Goal: Information Seeking & Learning: Check status

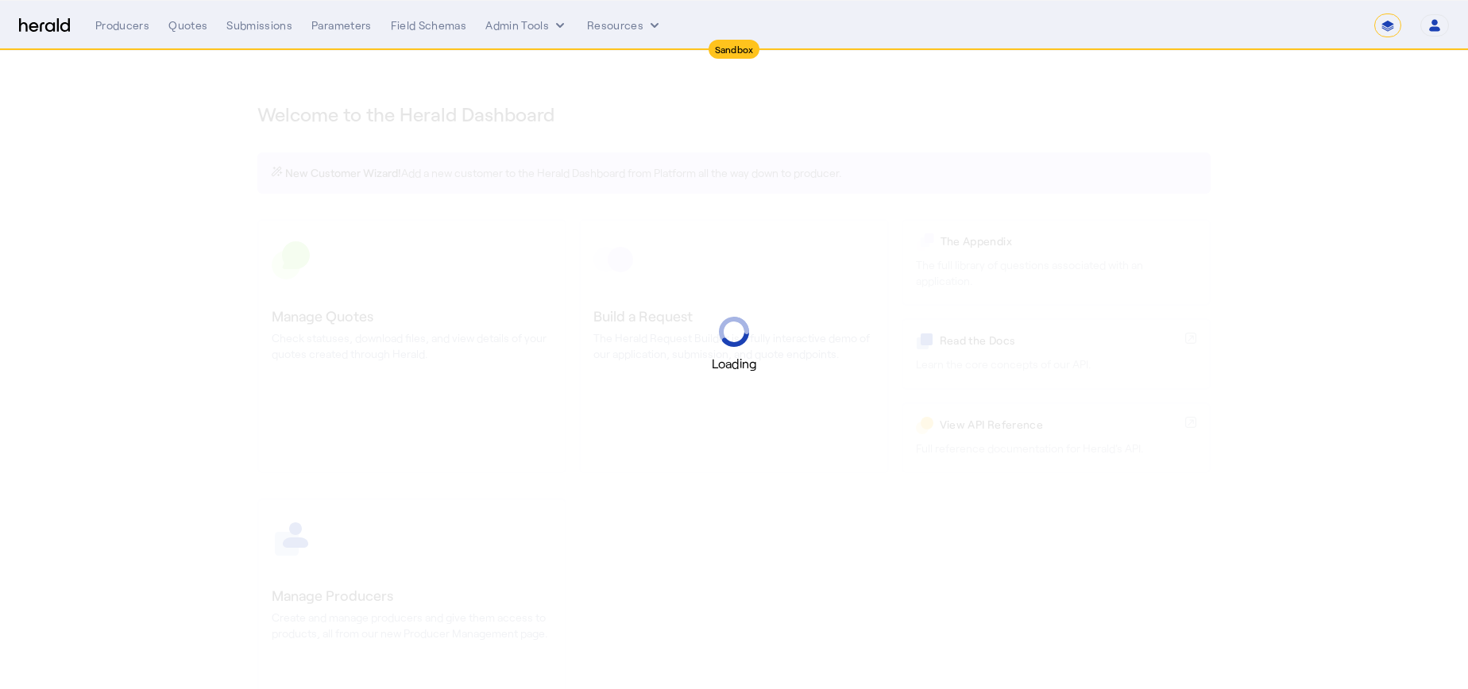
select select "*******"
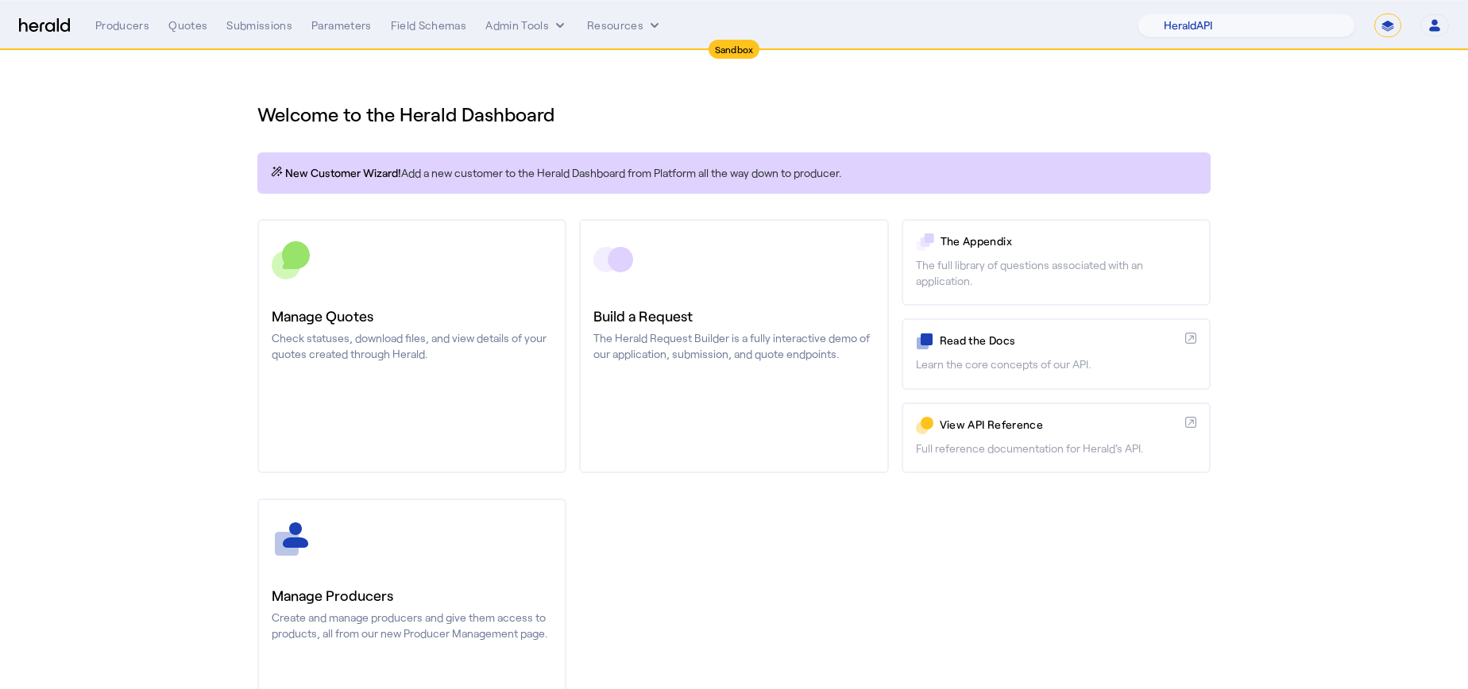
click at [1245, 13] on nav "Sandbox Menu Producers Quotes Submissions Parameters Field Schemas Admin Tools …" at bounding box center [734, 25] width 1468 height 49
click at [1245, 17] on select "1Fort Acrisure Acturis Affinity Advisors Affinity Risk Agentero AmWins Anzen Ao…" at bounding box center [1246, 26] width 218 height 24
select select "pfm_lx2v_founder_shield"
click at [1177, 14] on select "1Fort Acrisure Acturis Affinity Advisors Affinity Risk Agentero AmWins Anzen Ao…" at bounding box center [1246, 26] width 218 height 24
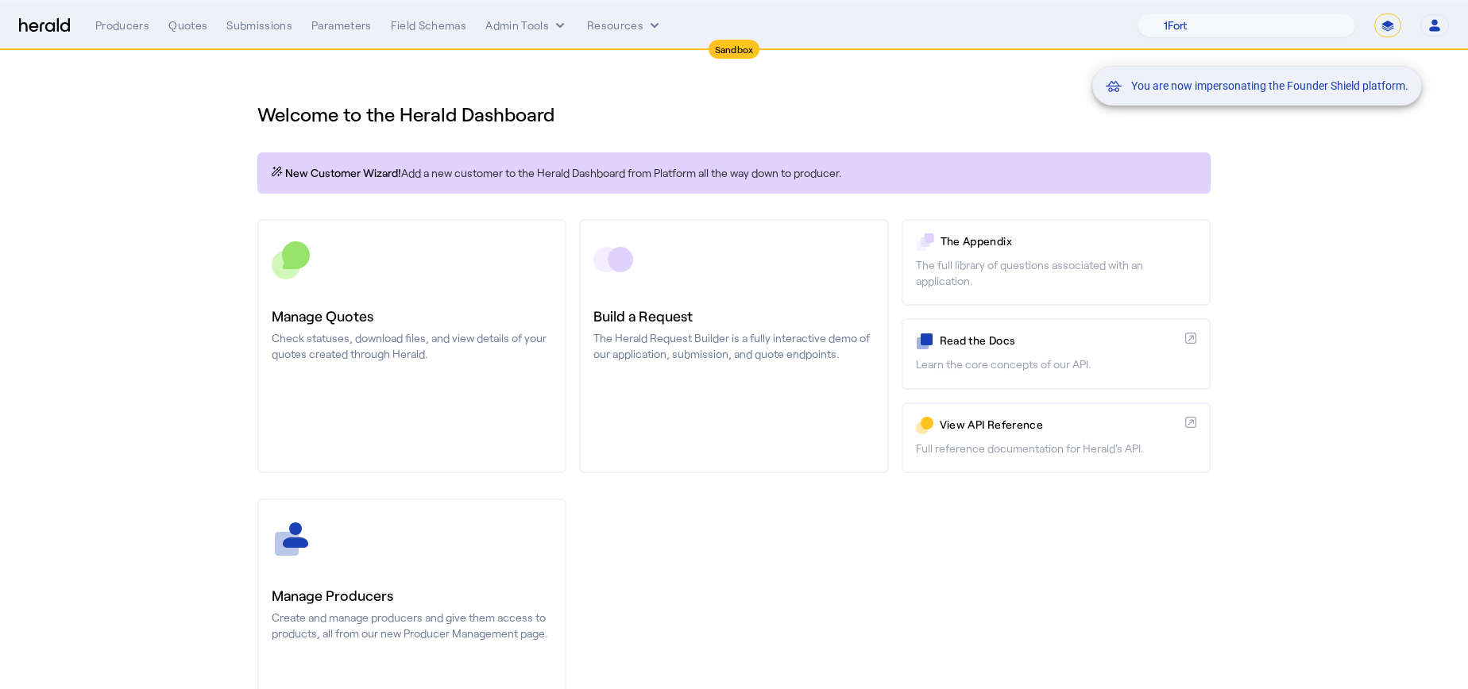
click at [187, 160] on div "You are now impersonating the Founder Shield platform." at bounding box center [734, 344] width 1468 height 689
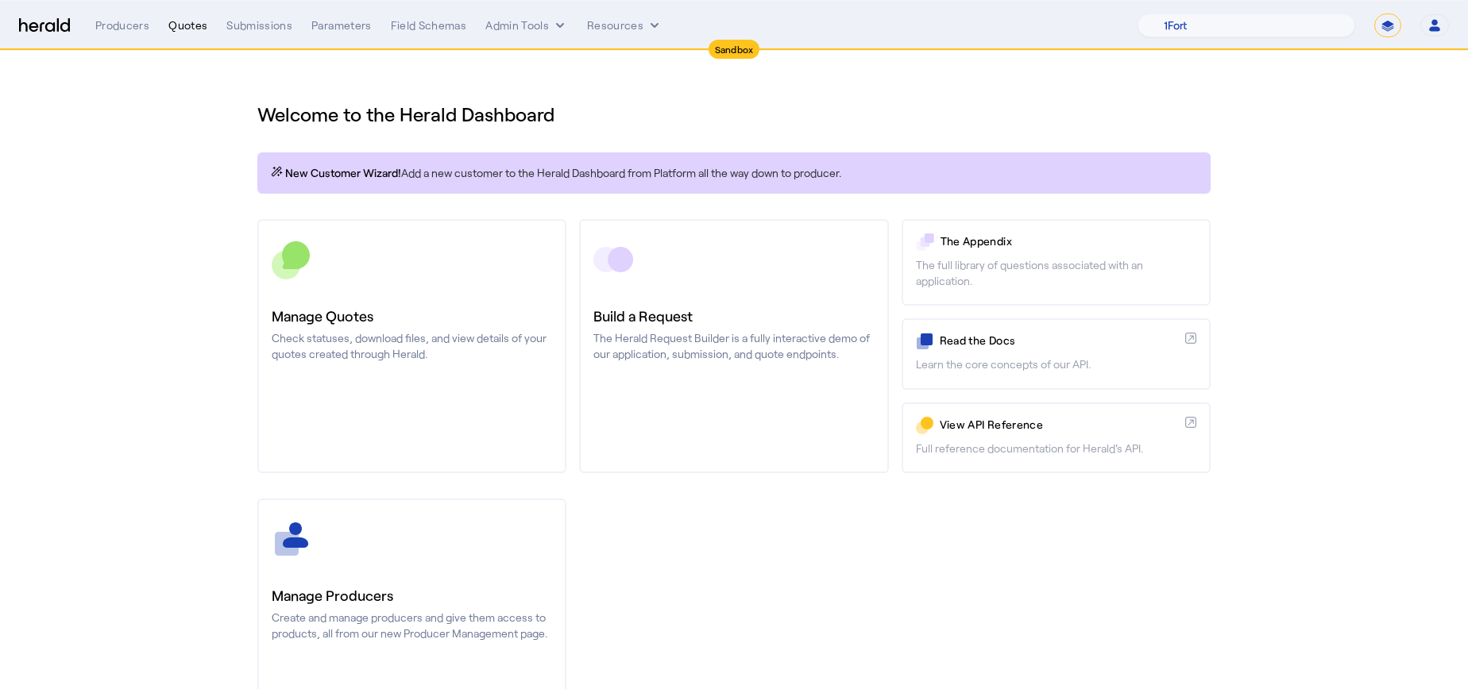
click at [199, 18] on div "Quotes" at bounding box center [187, 25] width 39 height 16
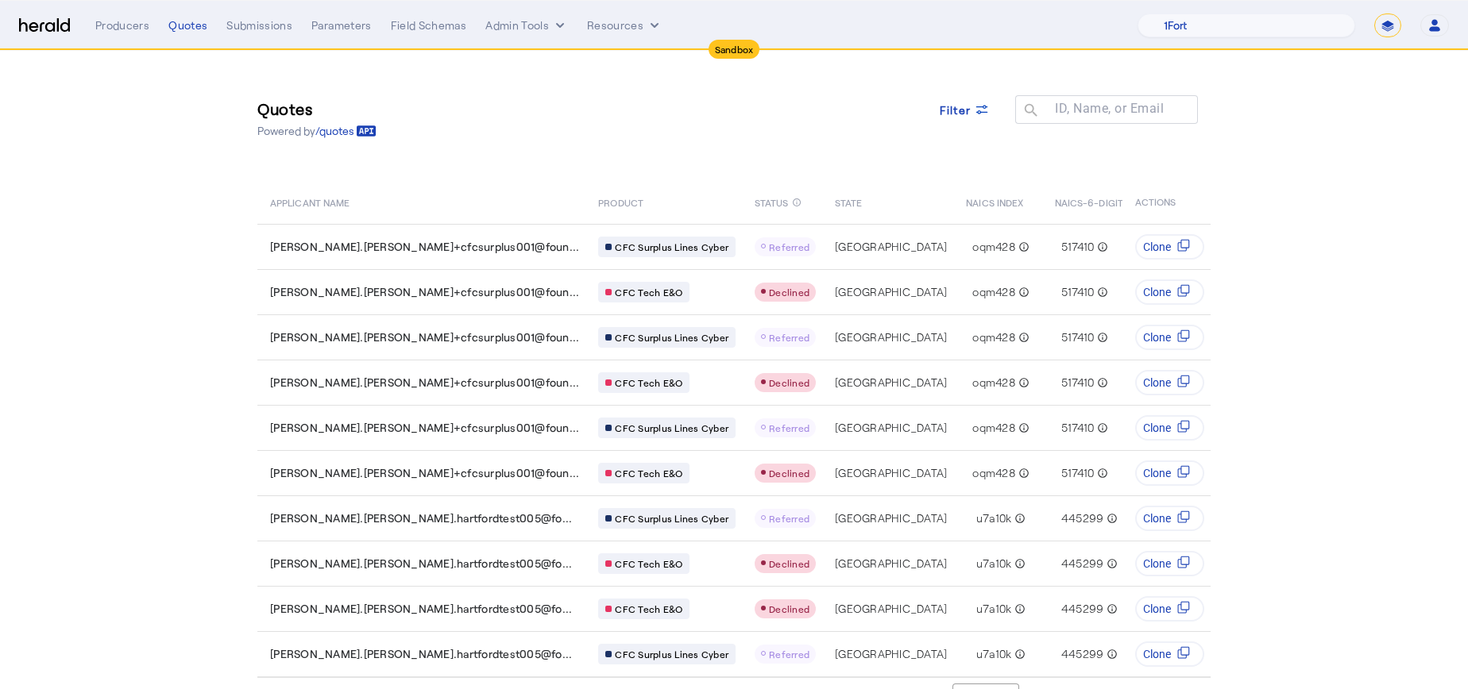
scroll to position [46, 0]
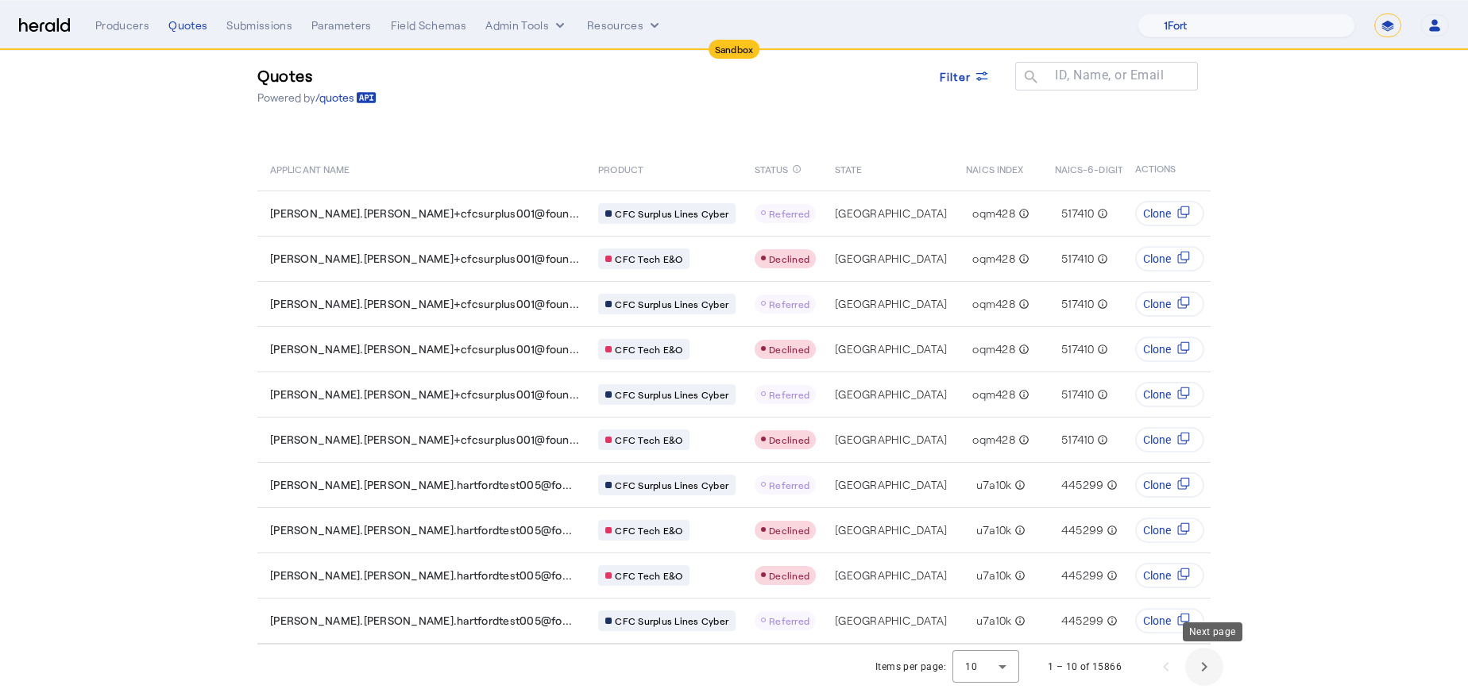
click at [1222, 658] on span "Next page" at bounding box center [1204, 667] width 38 height 38
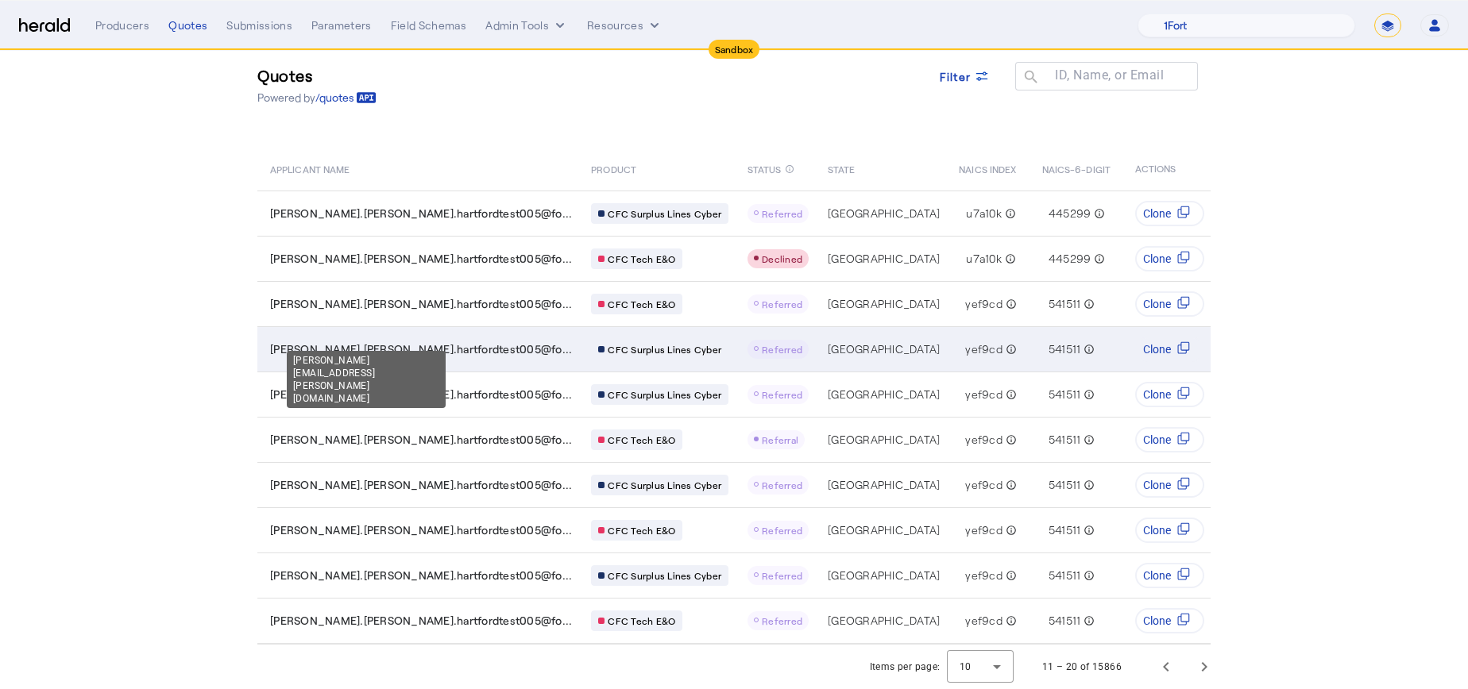
click at [410, 342] on span "jesse.perez.hartfordtest005@fo..." at bounding box center [421, 350] width 302 height 16
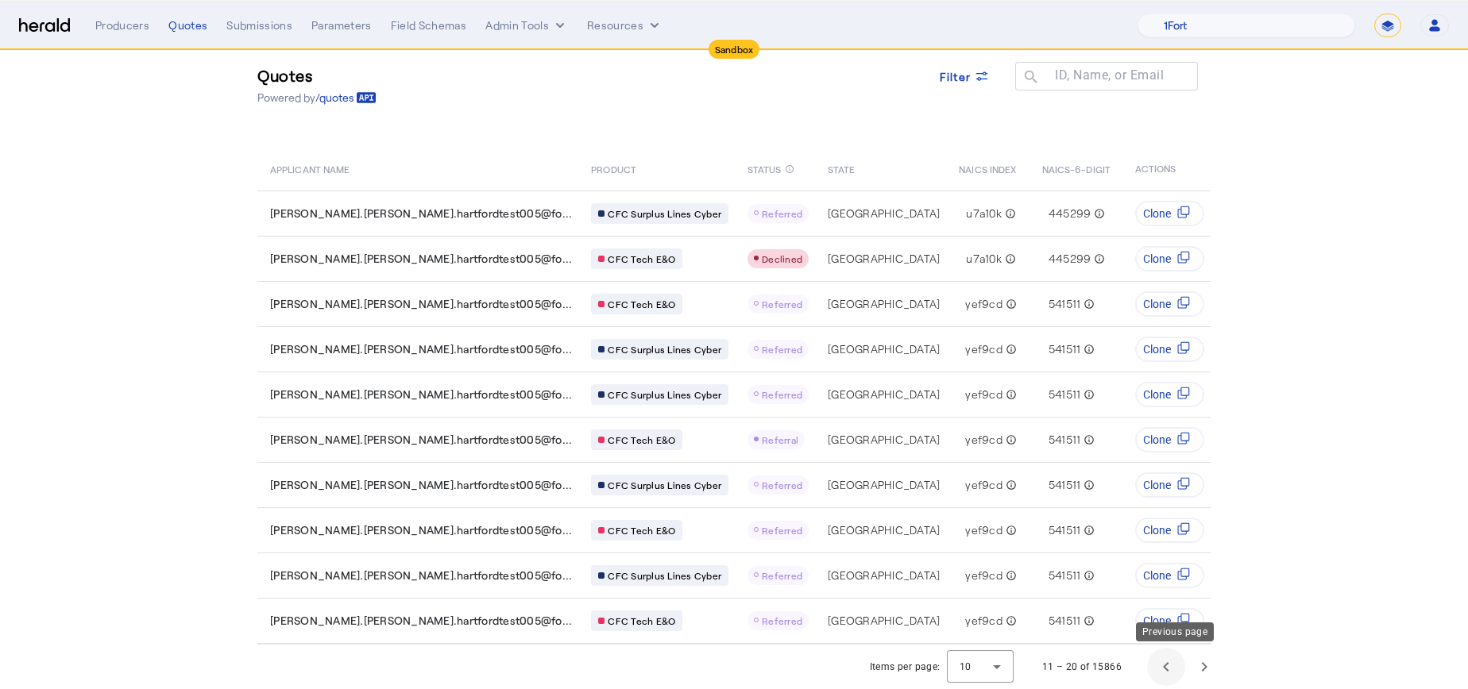
click at [1168, 666] on span "Previous page" at bounding box center [1166, 667] width 38 height 38
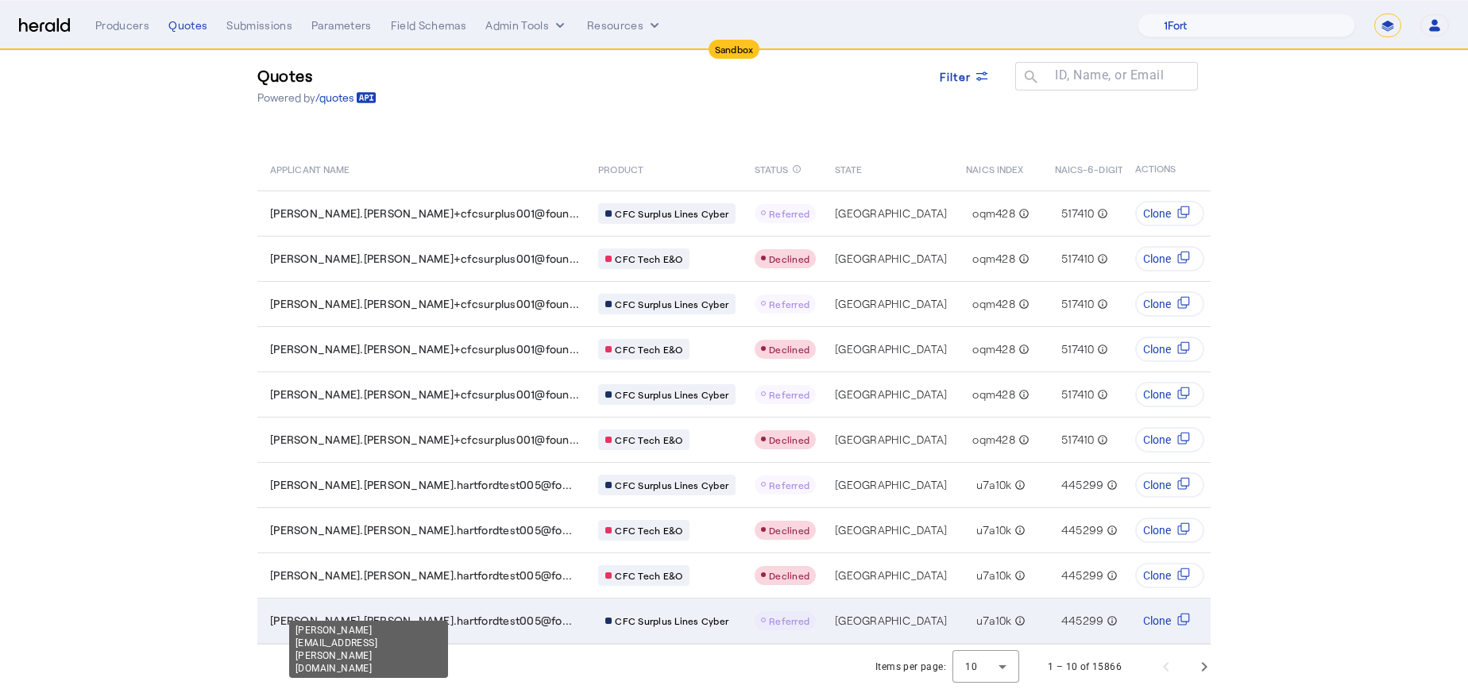
click at [412, 613] on span "jesse.perez.hartfordtest005@fo..." at bounding box center [421, 621] width 302 height 16
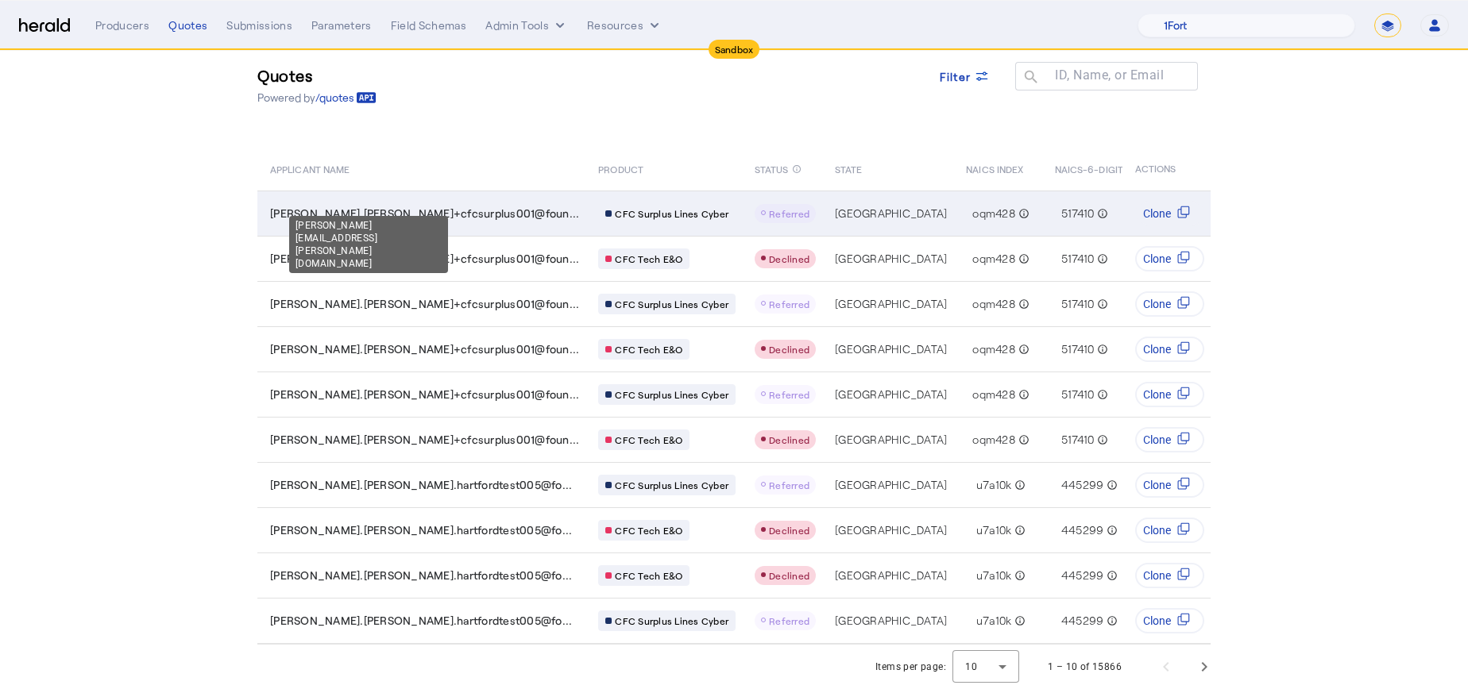
click at [386, 206] on span "jesse.perez+cfcsurplus001@foun..." at bounding box center [424, 214] width 309 height 16
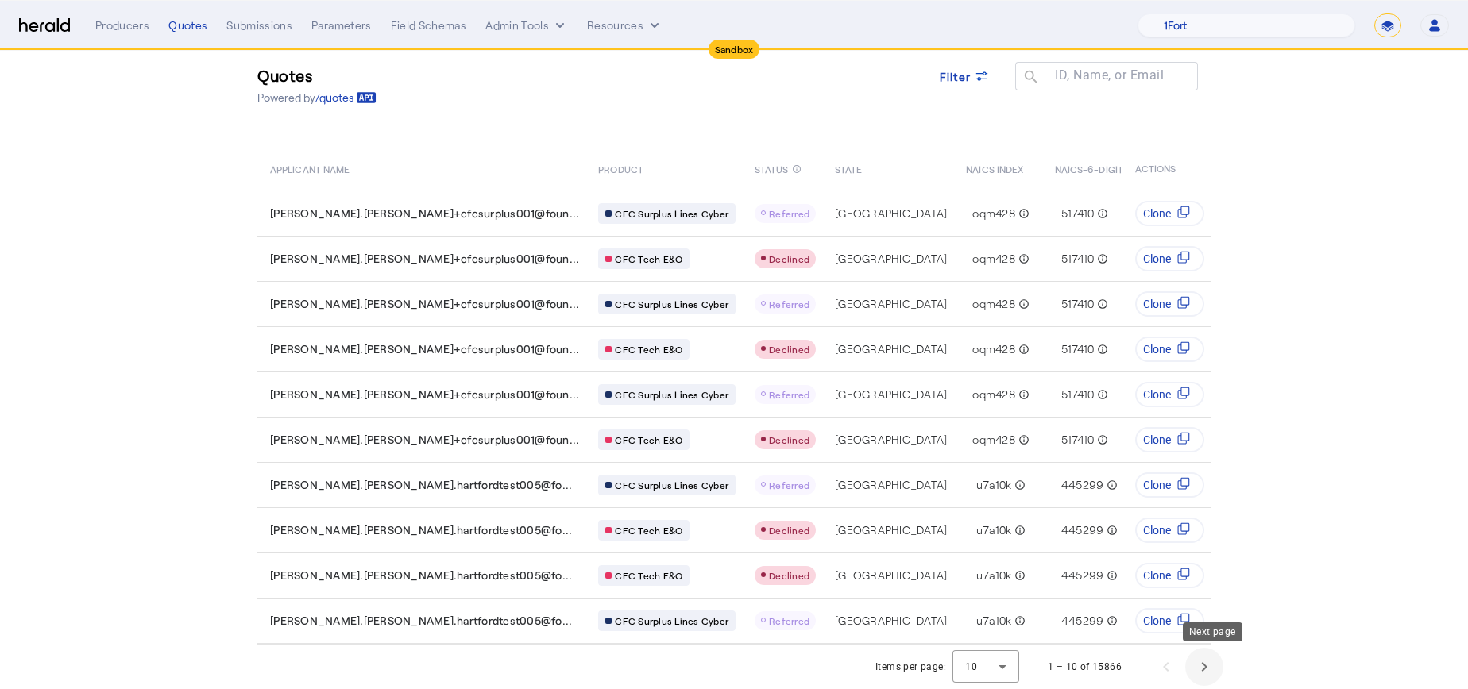
click at [1220, 665] on span "Next page" at bounding box center [1204, 667] width 38 height 38
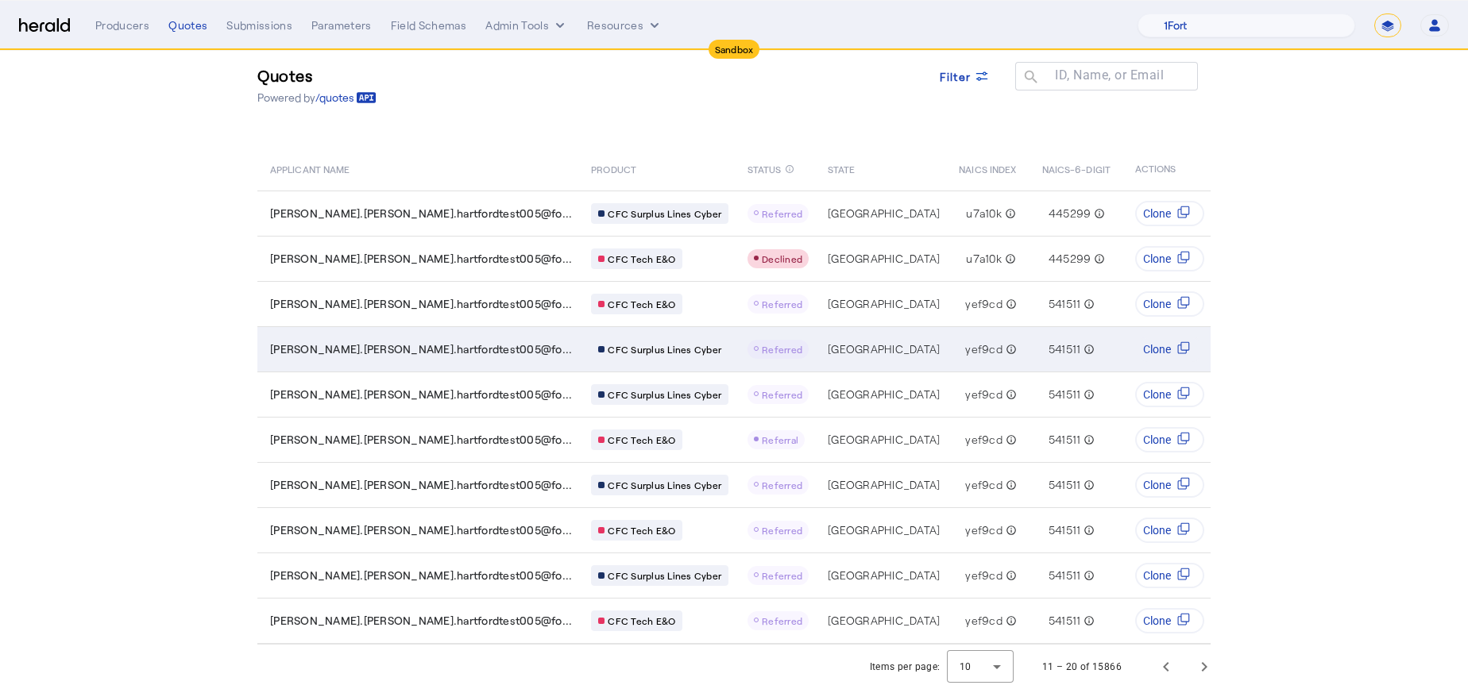
click at [388, 344] on td "jesse.perez.hartfordtest005@fo..." at bounding box center [417, 348] width 321 height 45
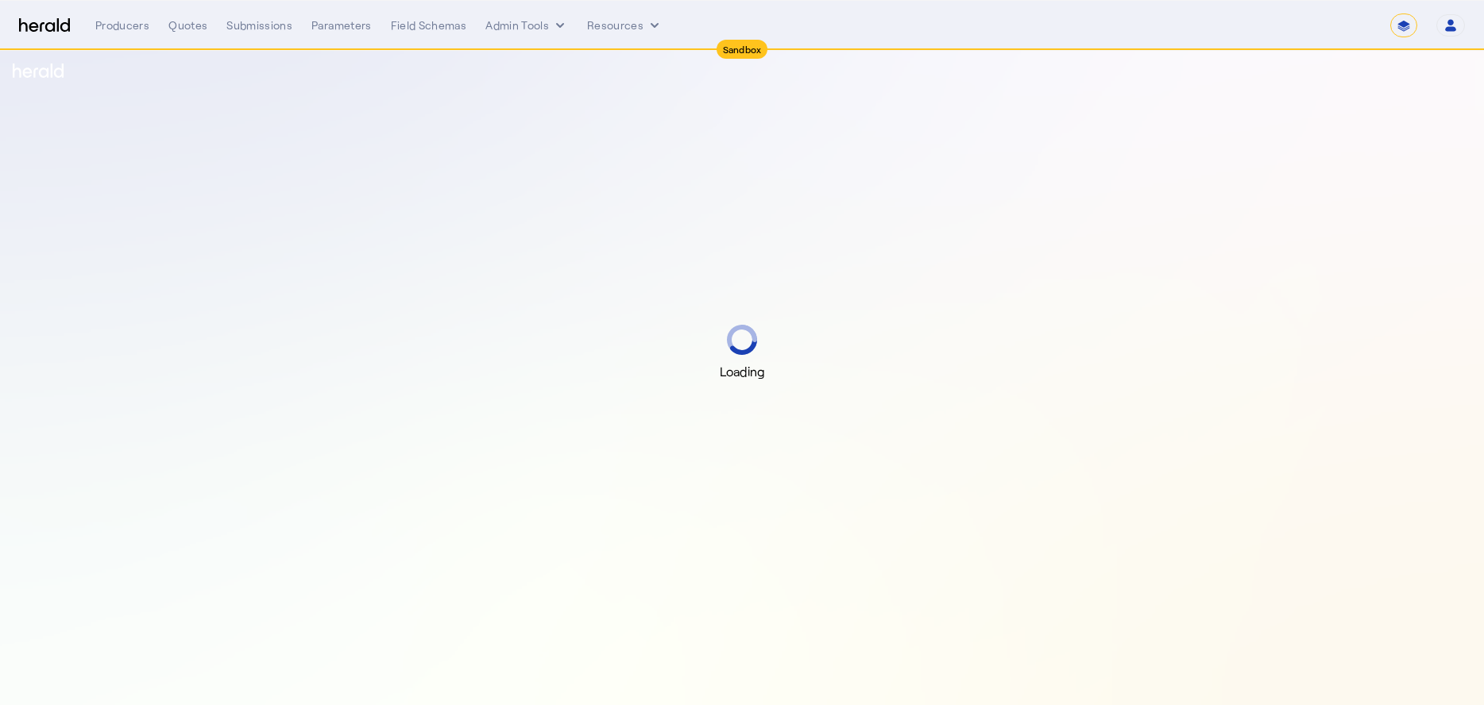
select select "*******"
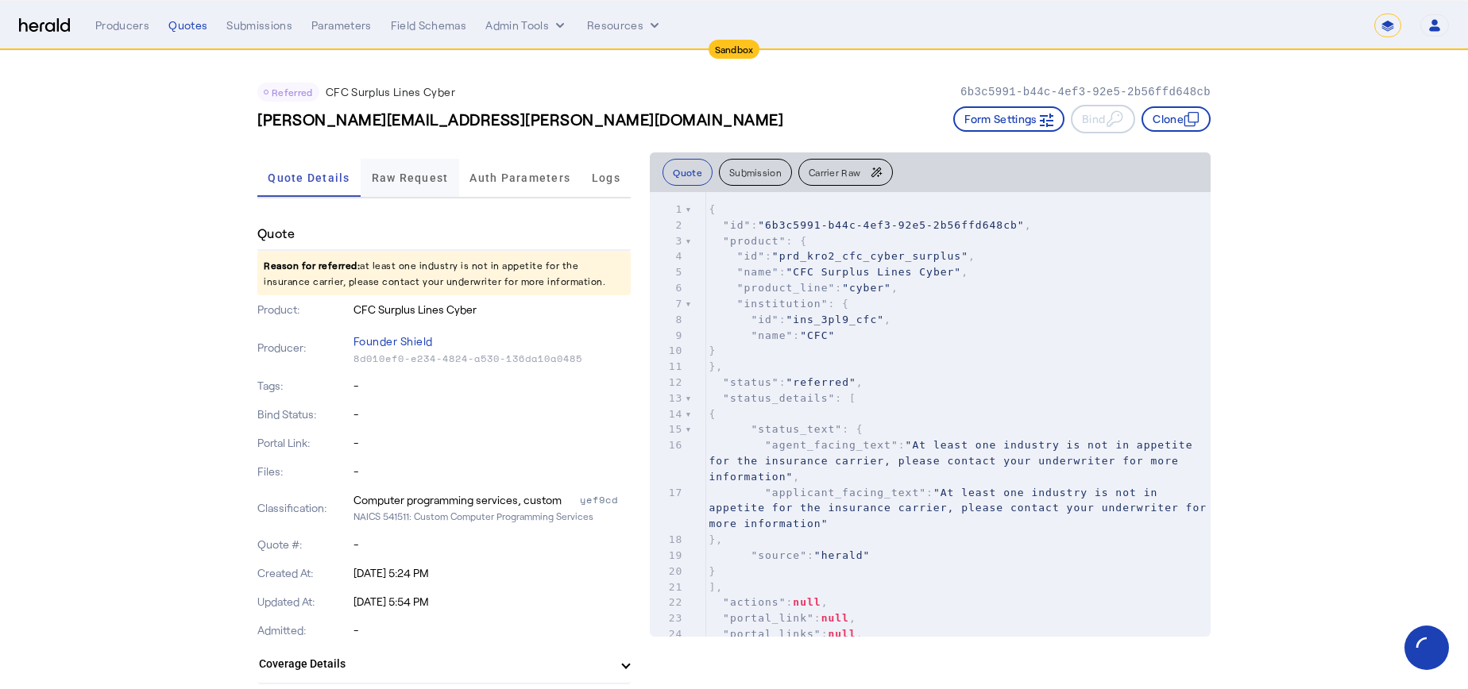
click at [399, 177] on span "Raw Request" at bounding box center [410, 177] width 77 height 11
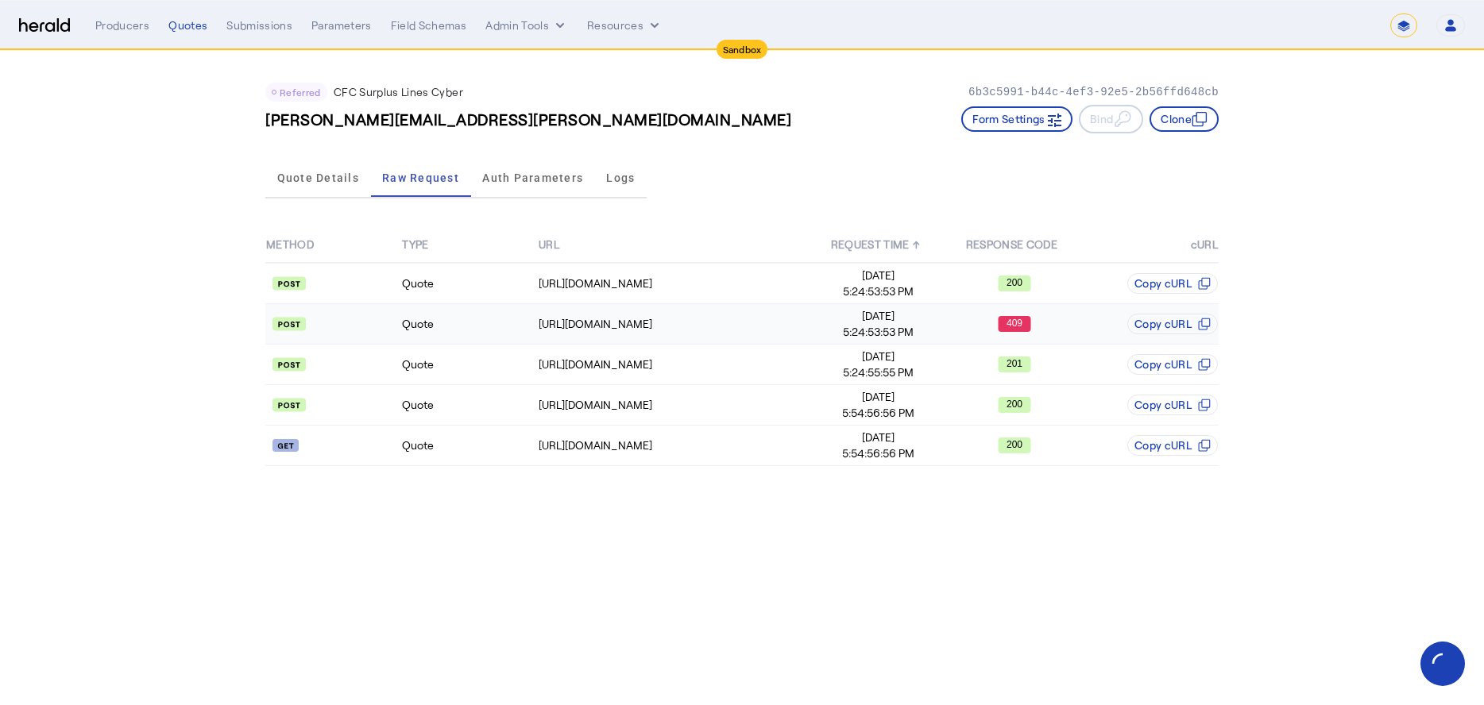
click at [813, 324] on span "5:24:53:53 PM" at bounding box center [878, 332] width 134 height 16
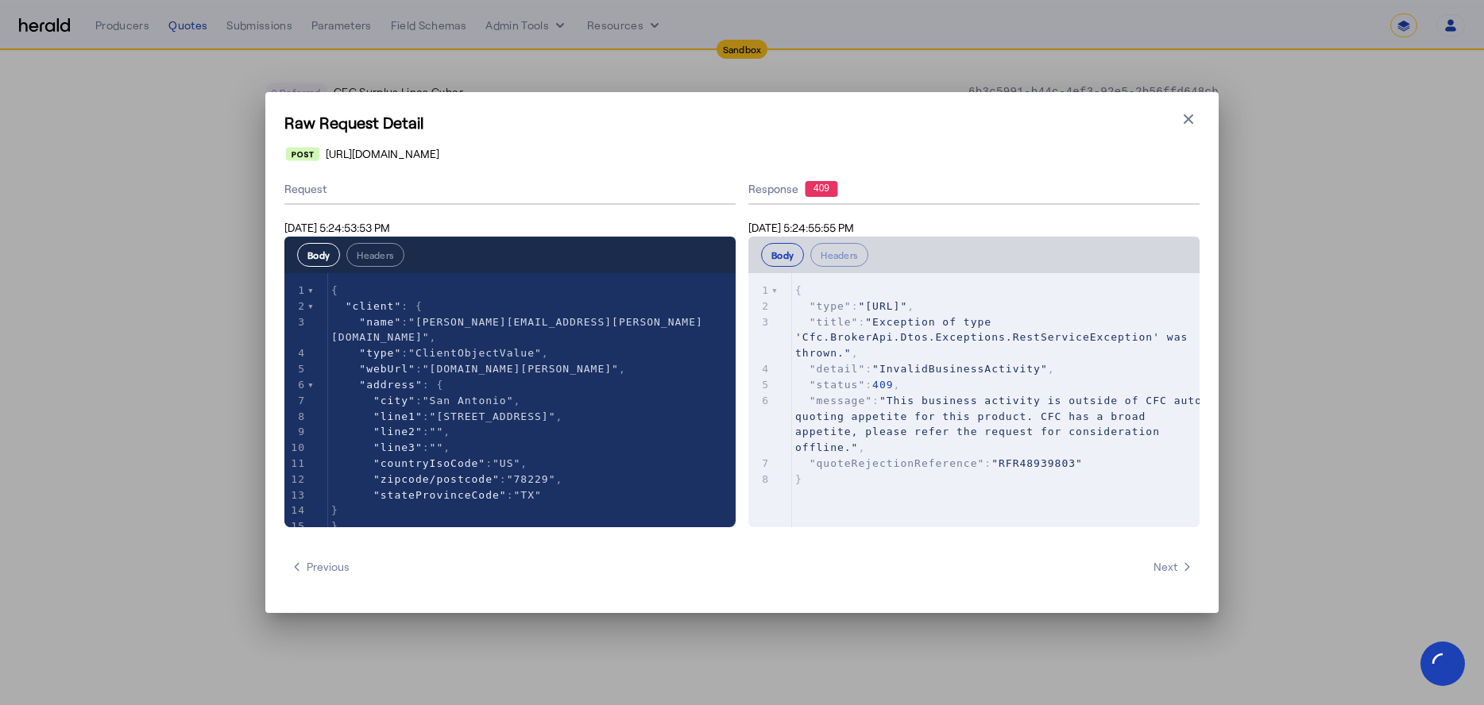
click at [1197, 129] on h1 "Raw Request Detail" at bounding box center [741, 122] width 915 height 22
click at [1195, 129] on button "Close modal" at bounding box center [1188, 119] width 22 height 22
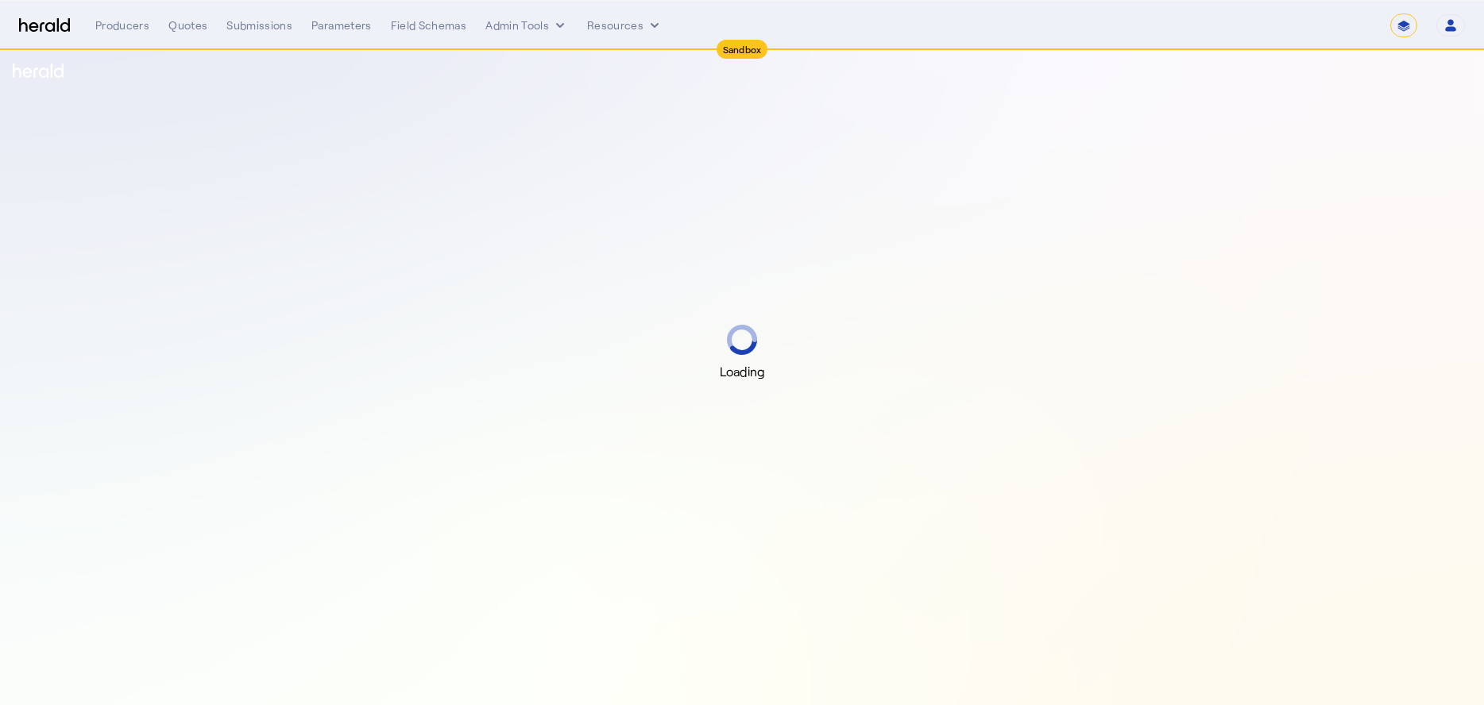
select select "*******"
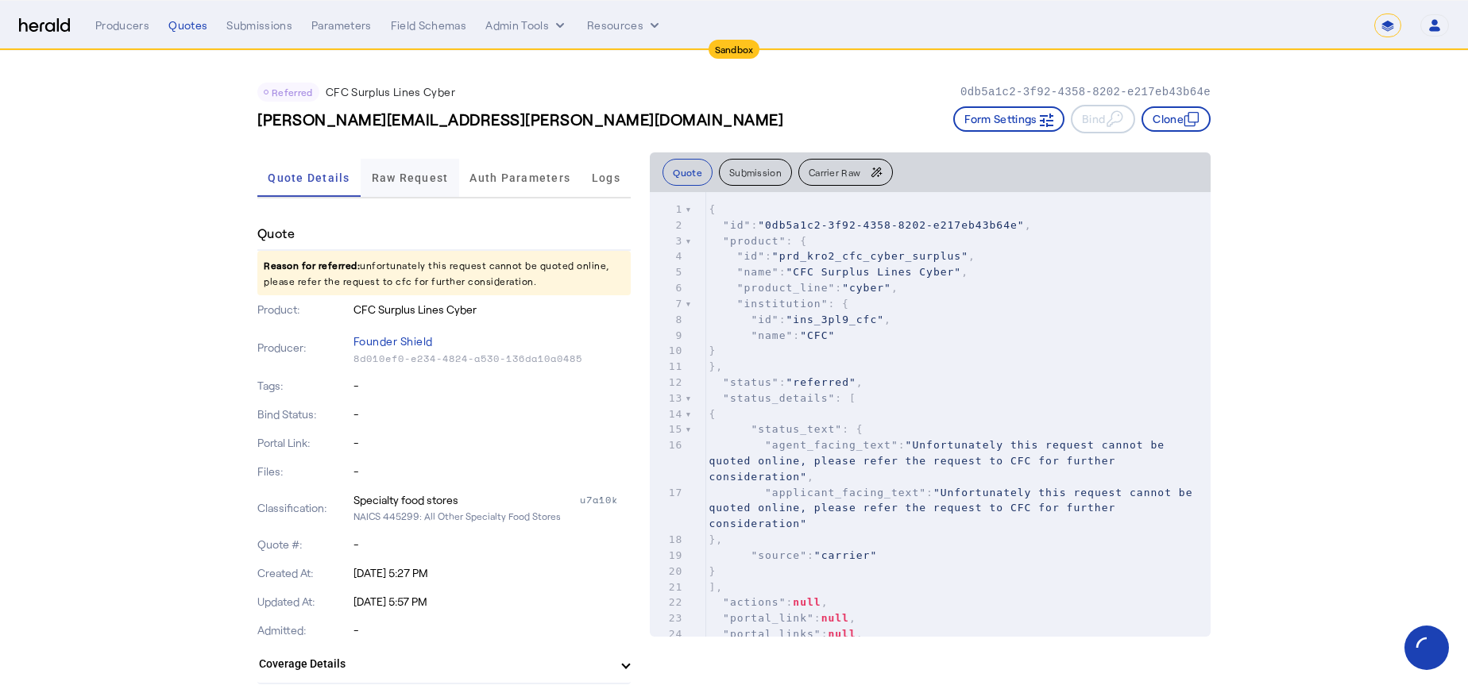
click at [415, 177] on span "Raw Request" at bounding box center [410, 177] width 77 height 11
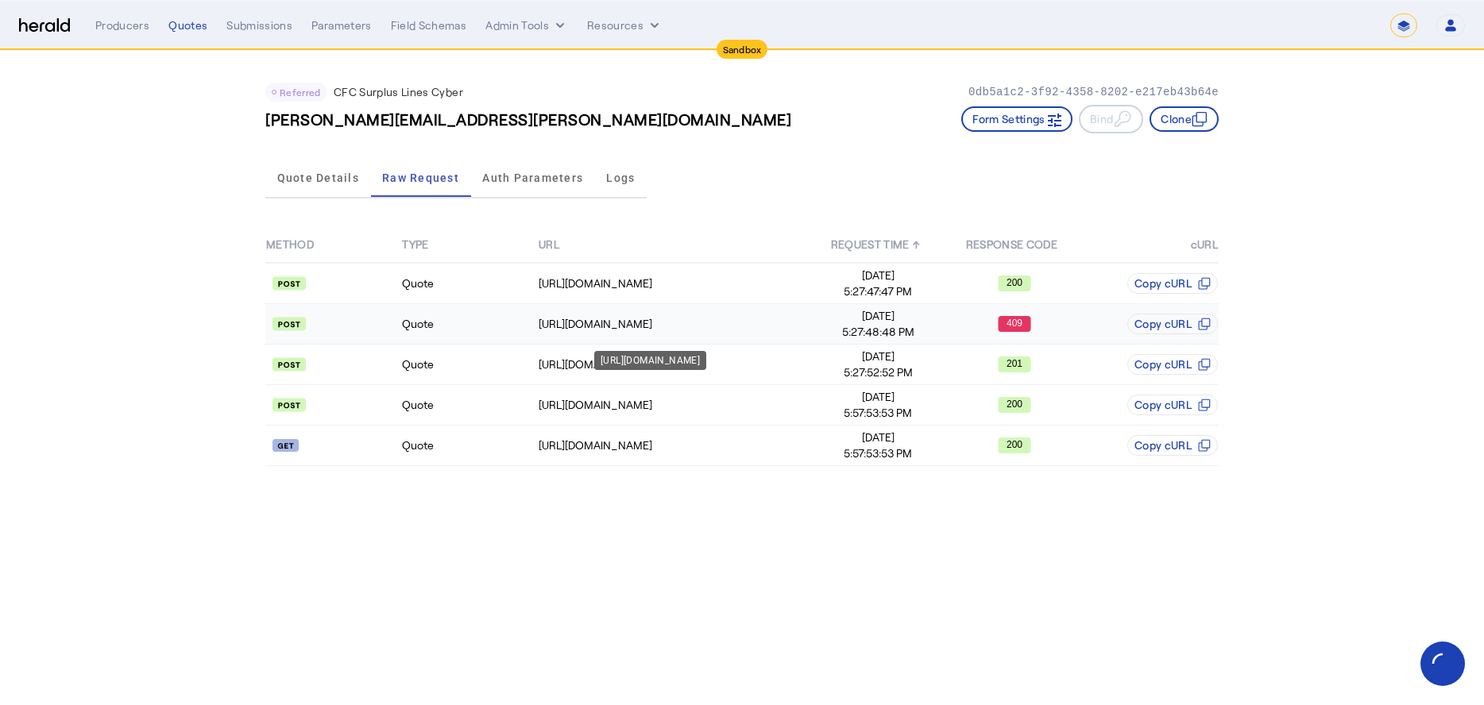
click at [783, 321] on div "https://test-api.cfcunderwriting.com/v1.2/quotes/create-quote" at bounding box center [674, 324] width 271 height 16
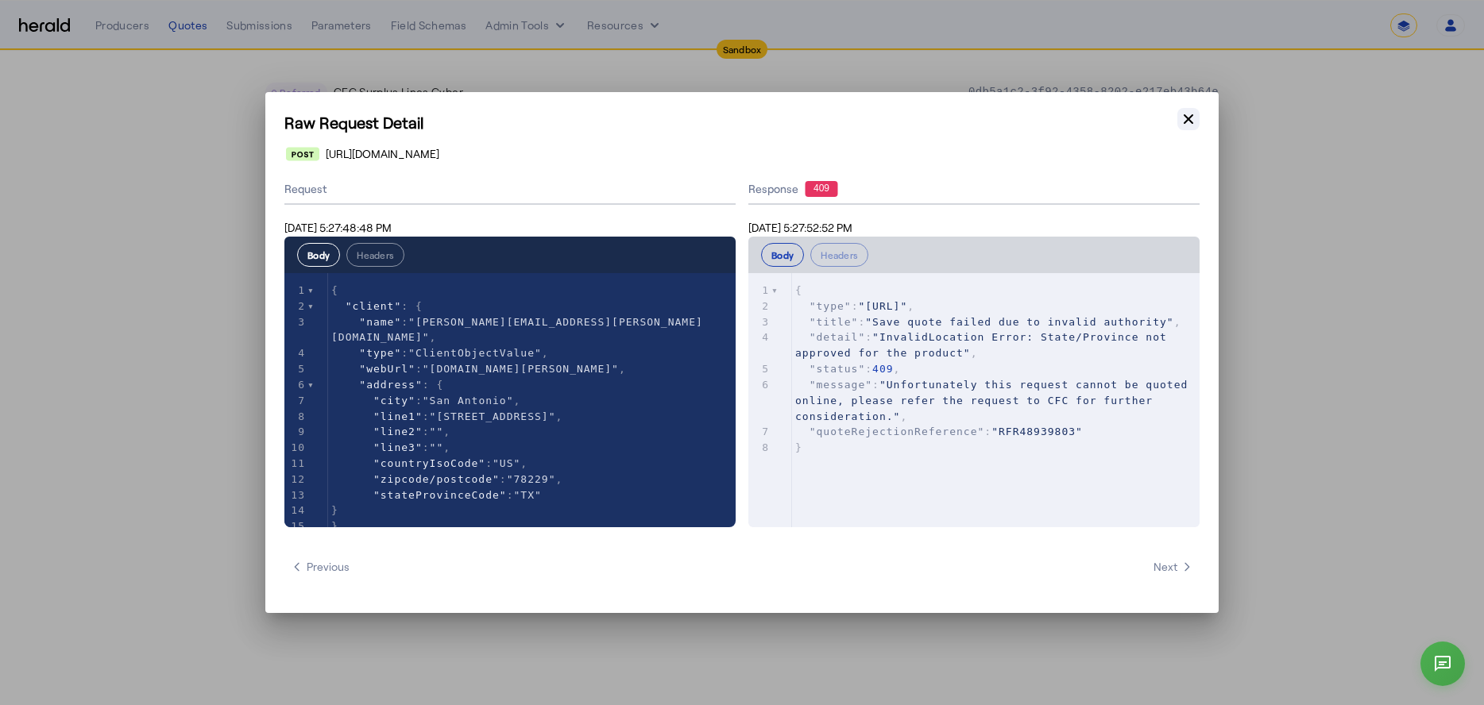
click at [1191, 129] on button "Close modal" at bounding box center [1188, 119] width 22 height 22
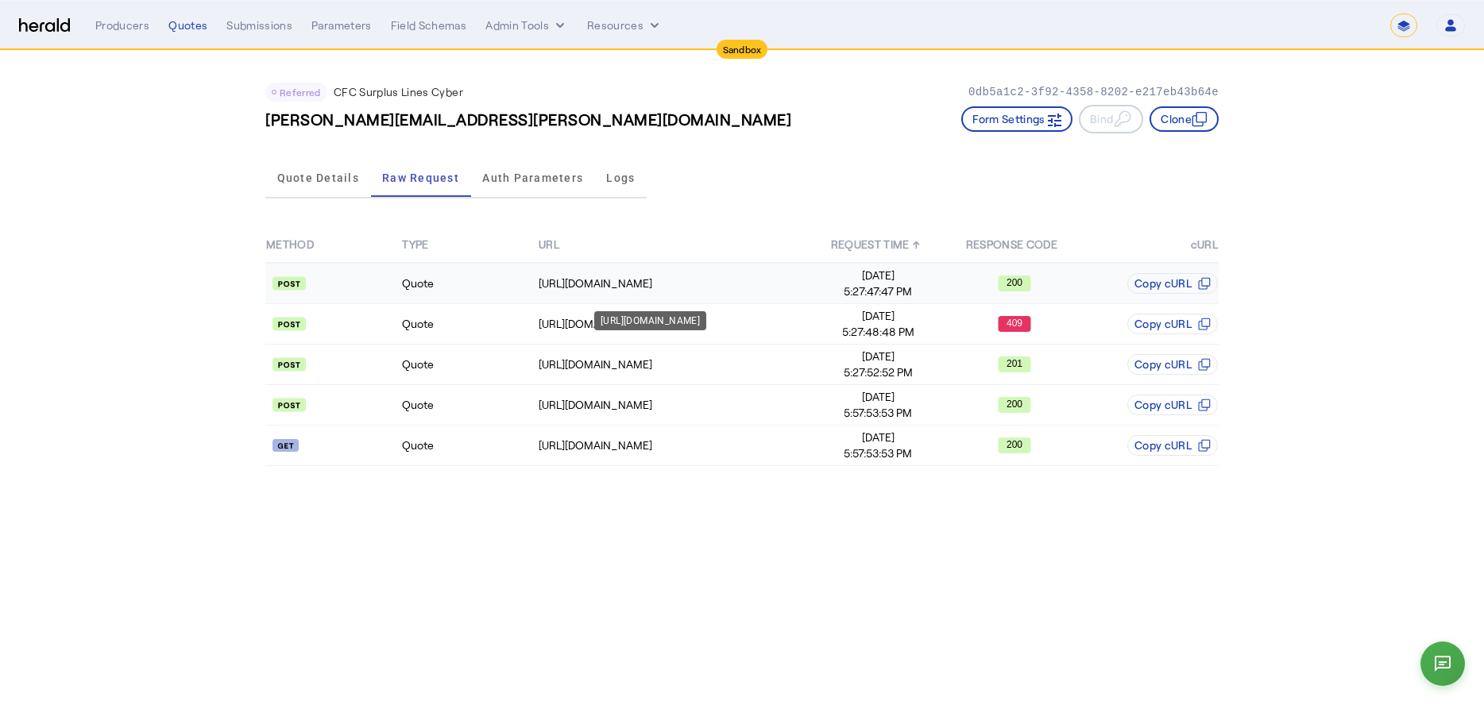
click at [633, 302] on td "https://login.microsoftonline.com/b0d469b2-1411-411a-a0e3-5d569c725b5d/oauth2/v…" at bounding box center [674, 283] width 272 height 41
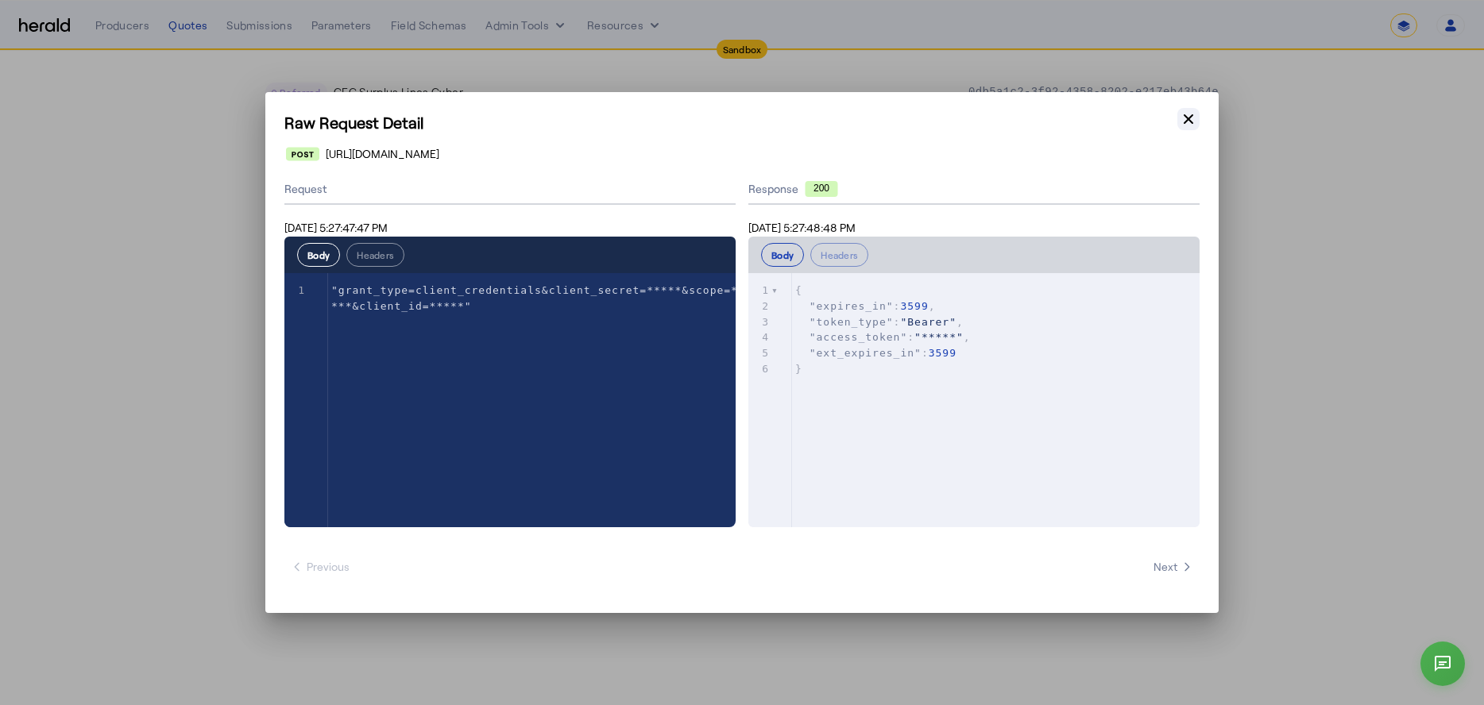
click at [1183, 122] on icon "button" at bounding box center [1188, 119] width 16 height 16
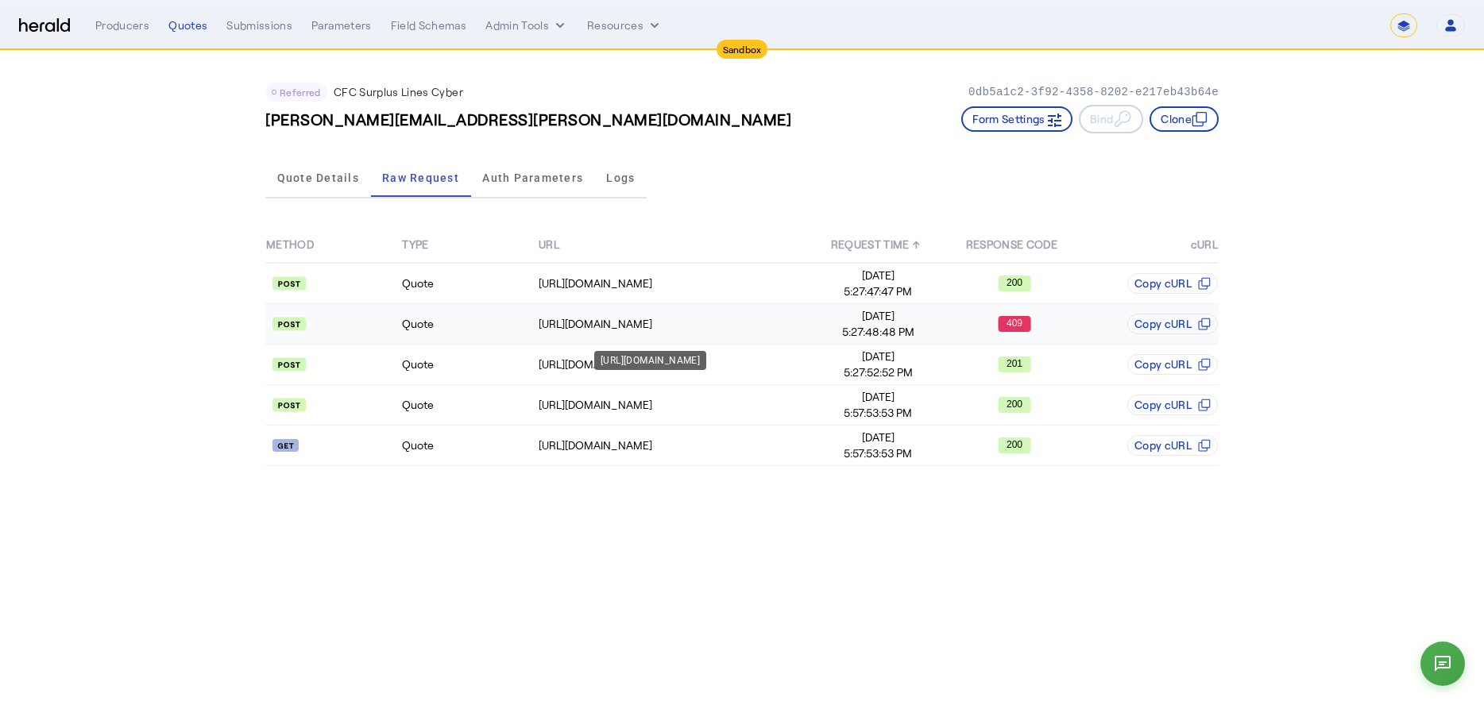
click at [762, 319] on div "https://test-api.cfcunderwriting.com/v1.2/quotes/create-quote" at bounding box center [674, 324] width 271 height 16
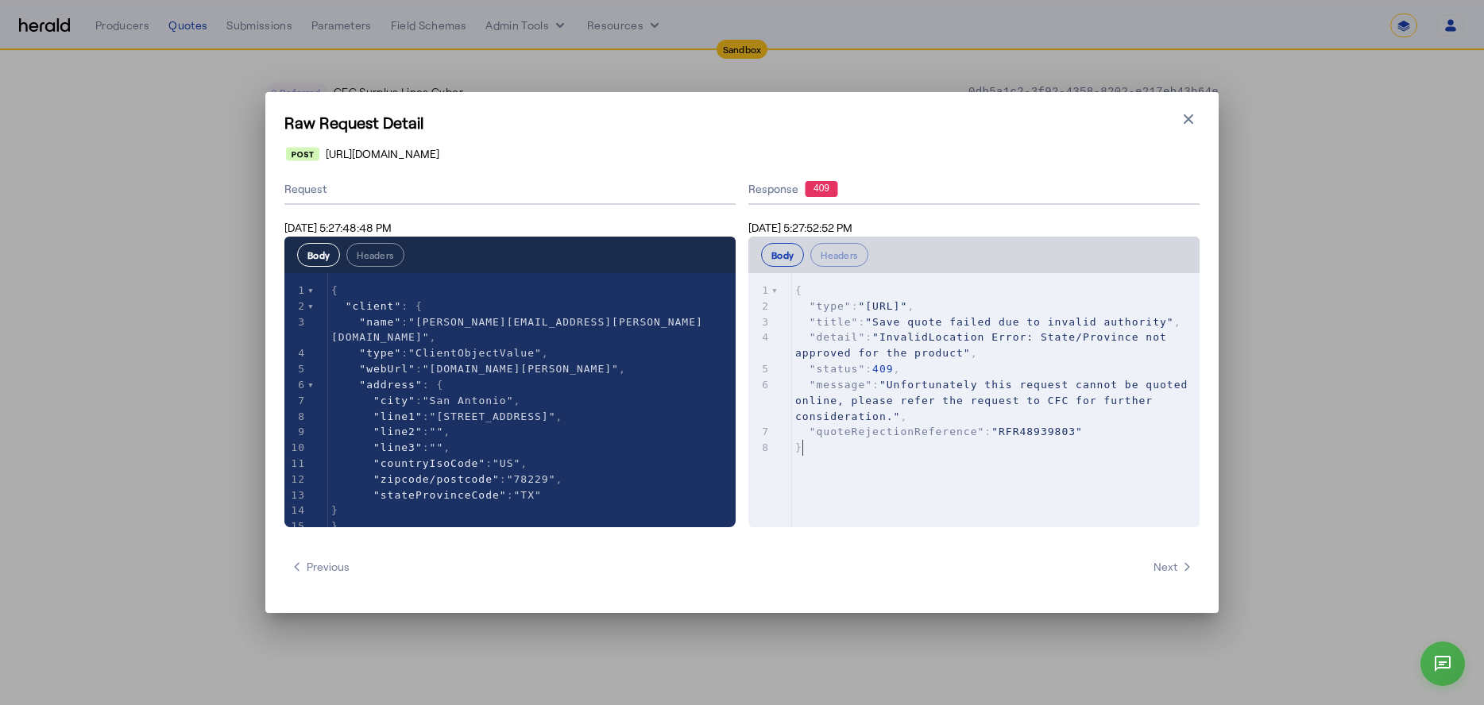
type textarea "**********"
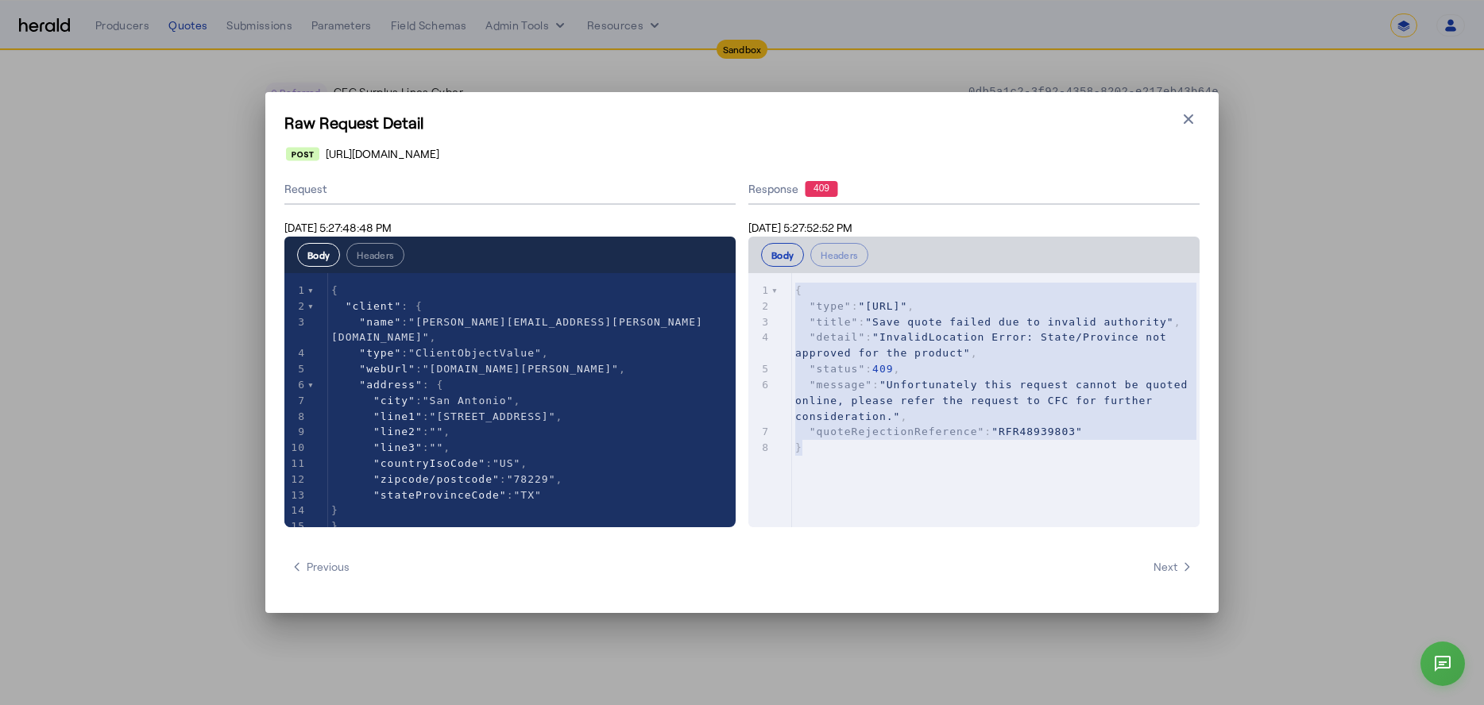
drag, startPoint x: 824, startPoint y: 453, endPoint x: 775, endPoint y: 231, distance: 227.0
click at [775, 231] on div "**********" at bounding box center [973, 351] width 451 height 353
click at [1187, 119] on icon "button" at bounding box center [1188, 119] width 10 height 10
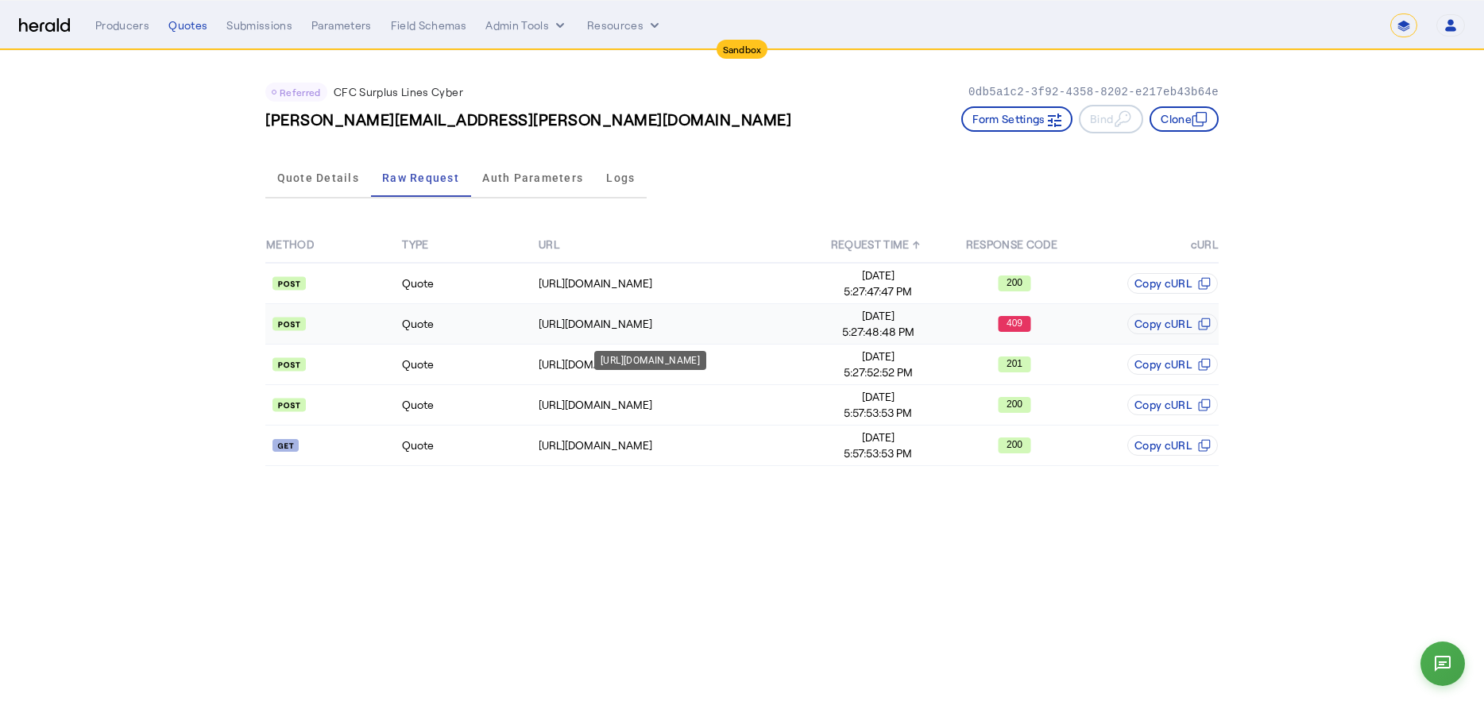
click at [786, 314] on td "https://test-api.cfcunderwriting.com/v1.2/quotes/create-quote" at bounding box center [674, 324] width 272 height 41
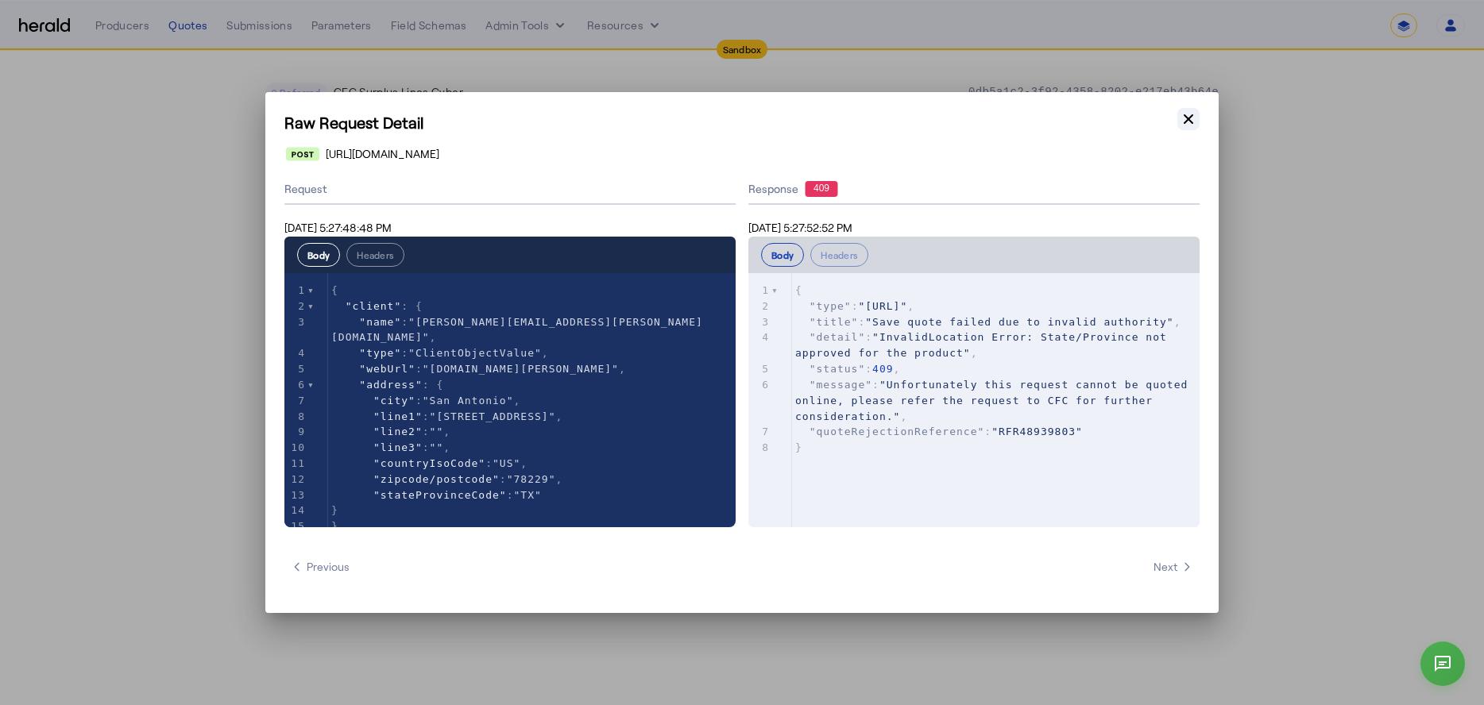
click at [1191, 118] on icon "button" at bounding box center [1188, 119] width 16 height 16
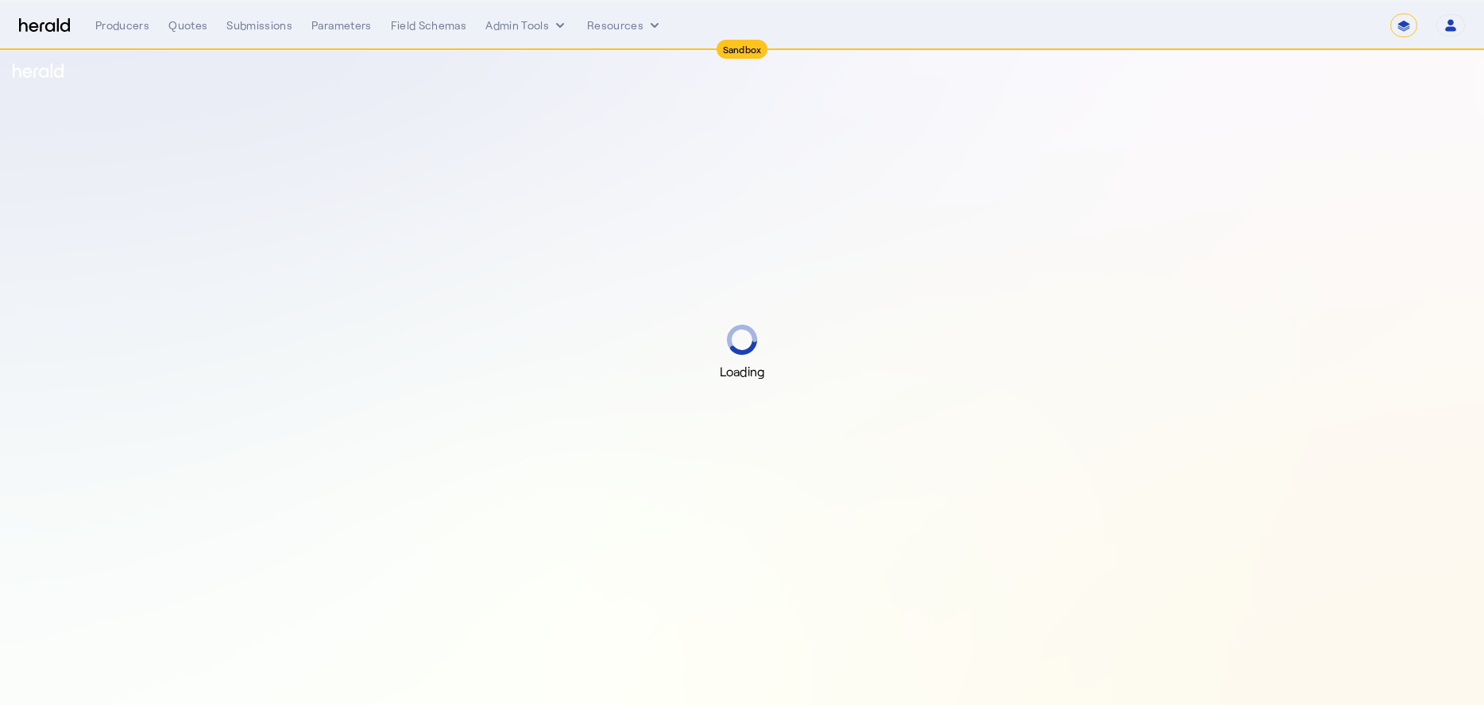
select select "*******"
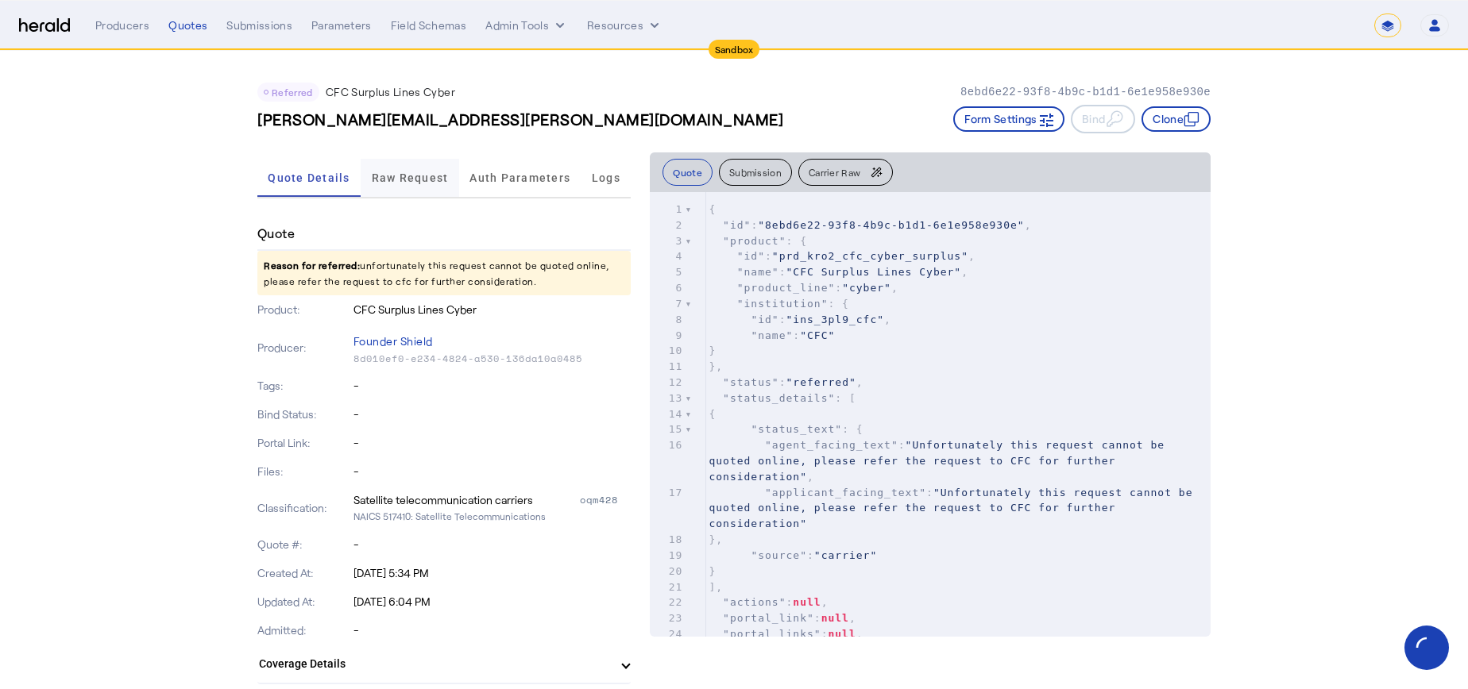
click at [434, 184] on span "Raw Request" at bounding box center [410, 178] width 77 height 38
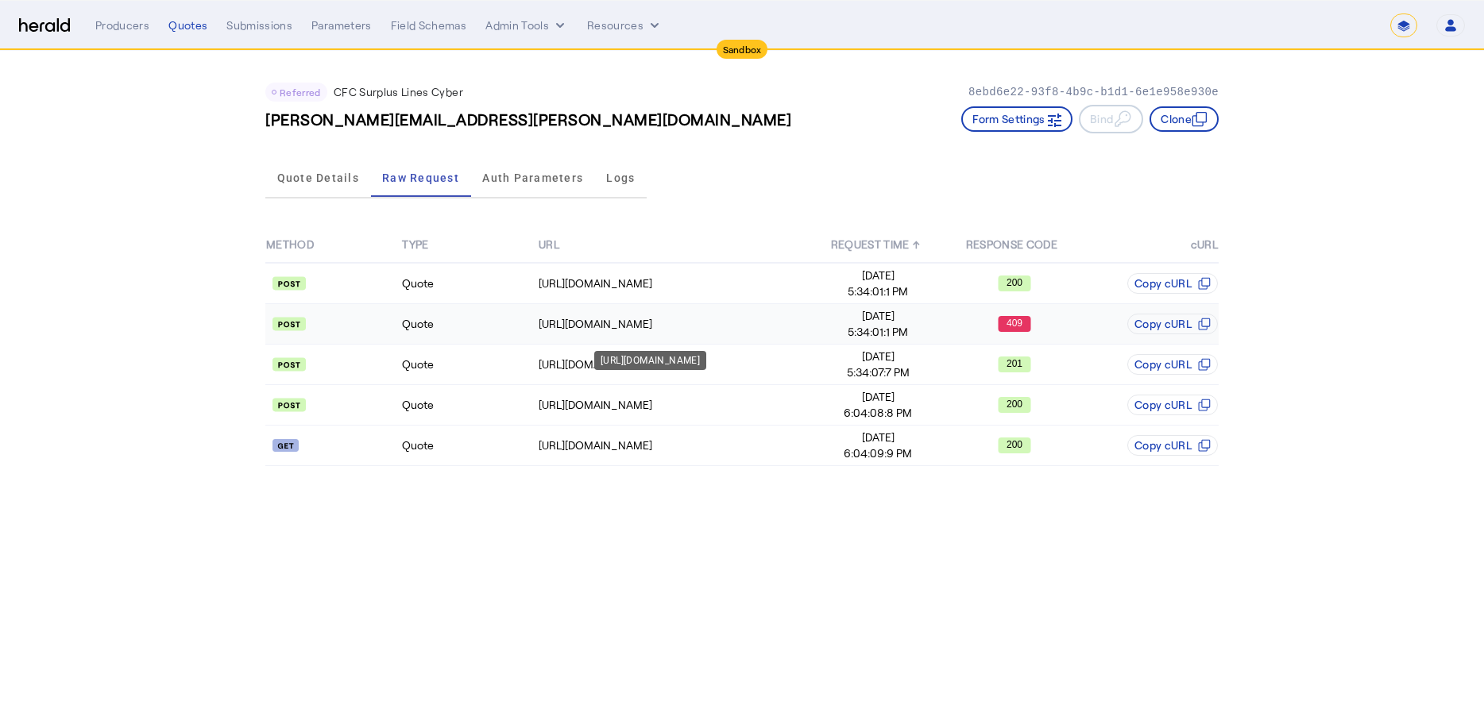
click at [551, 325] on div "[URL][DOMAIN_NAME]" at bounding box center [674, 324] width 271 height 16
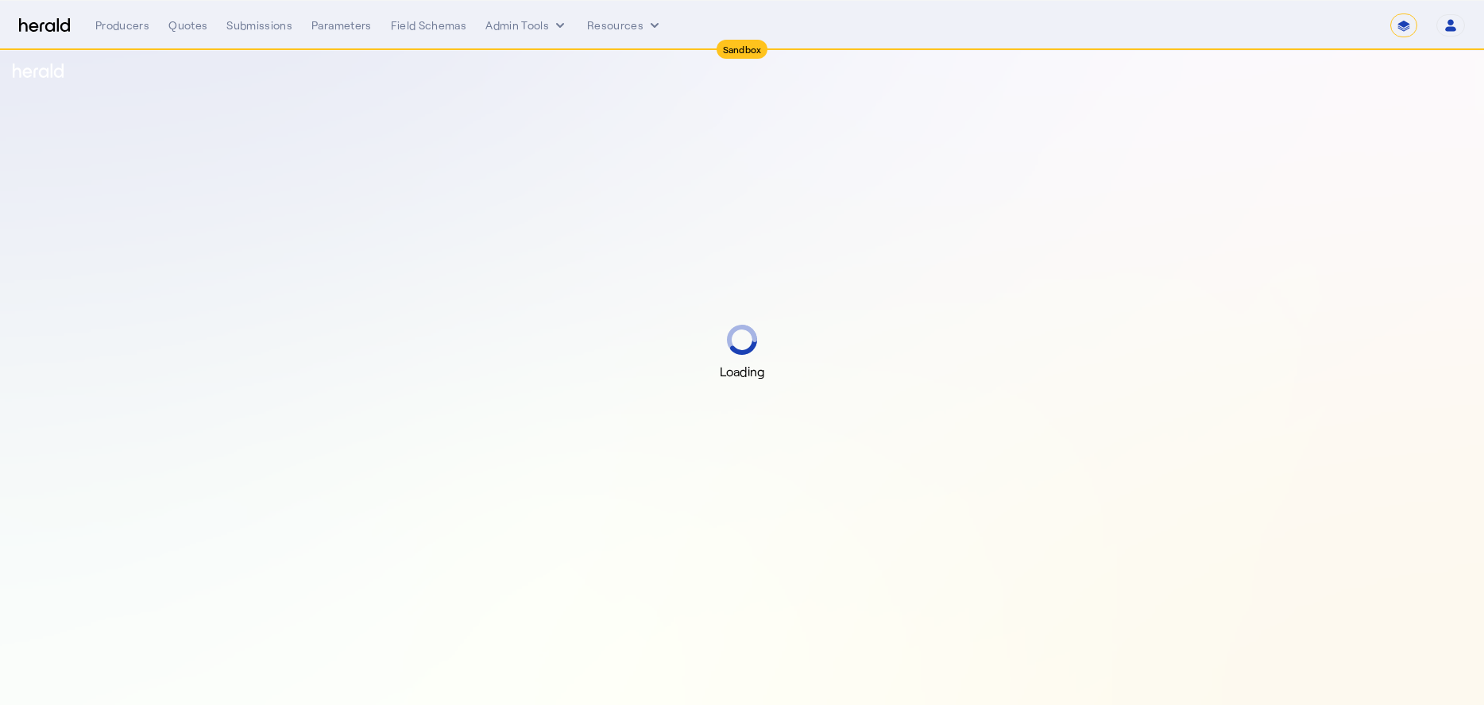
select select "*******"
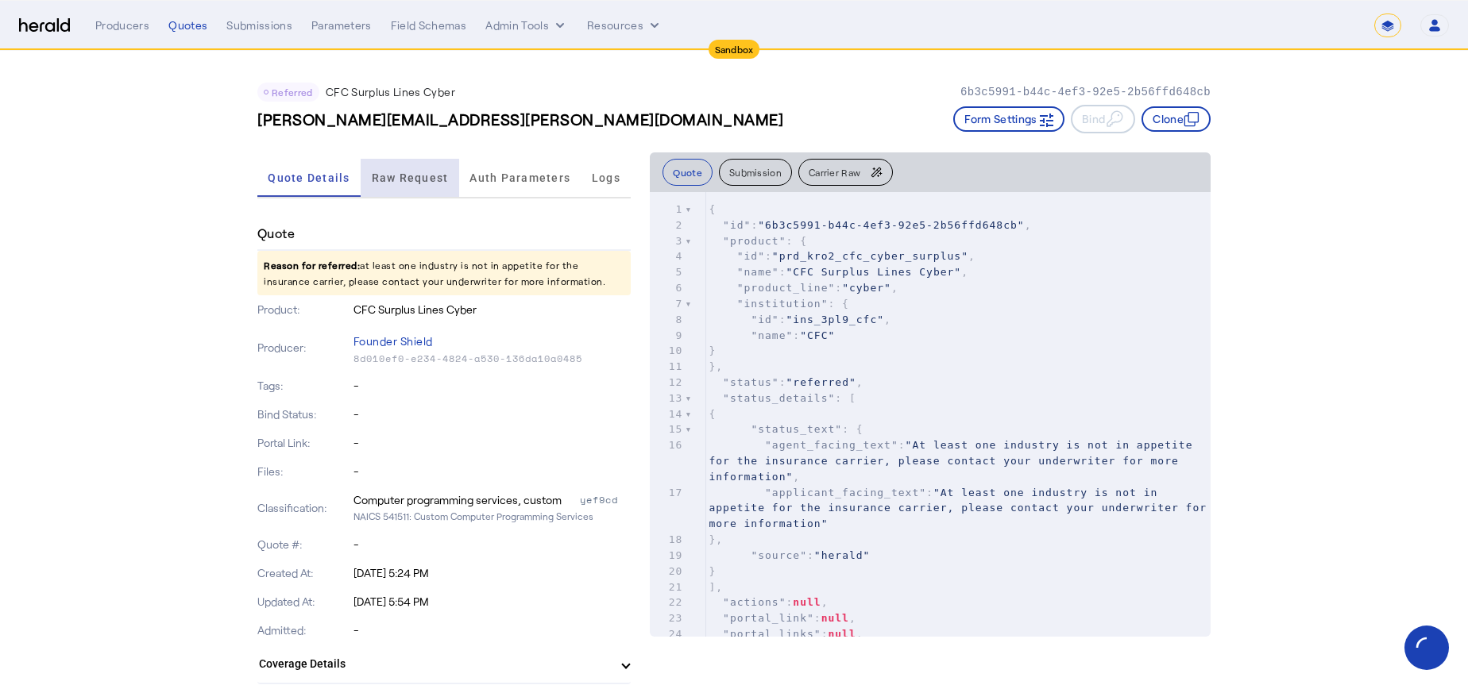
click at [401, 181] on span "Raw Request" at bounding box center [410, 177] width 77 height 11
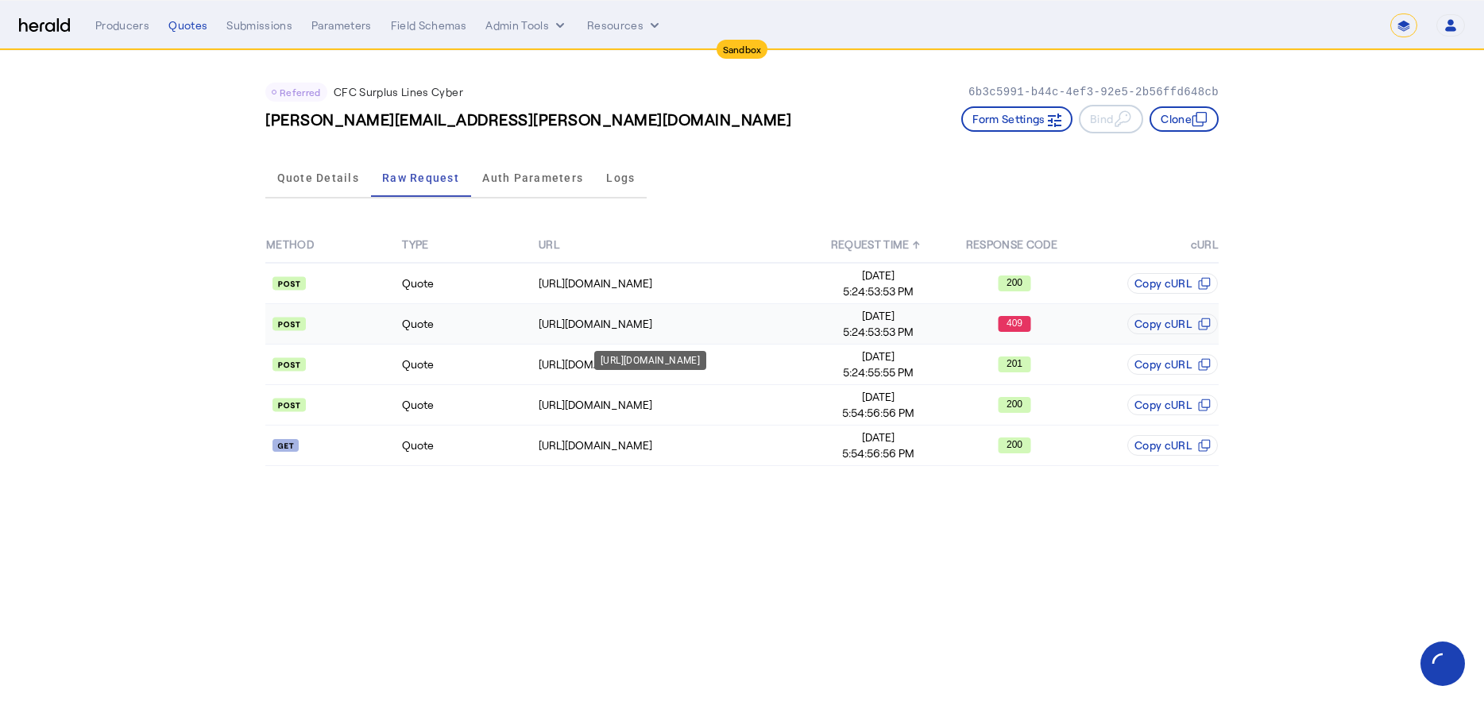
click at [626, 323] on div "[URL][DOMAIN_NAME]" at bounding box center [674, 324] width 271 height 16
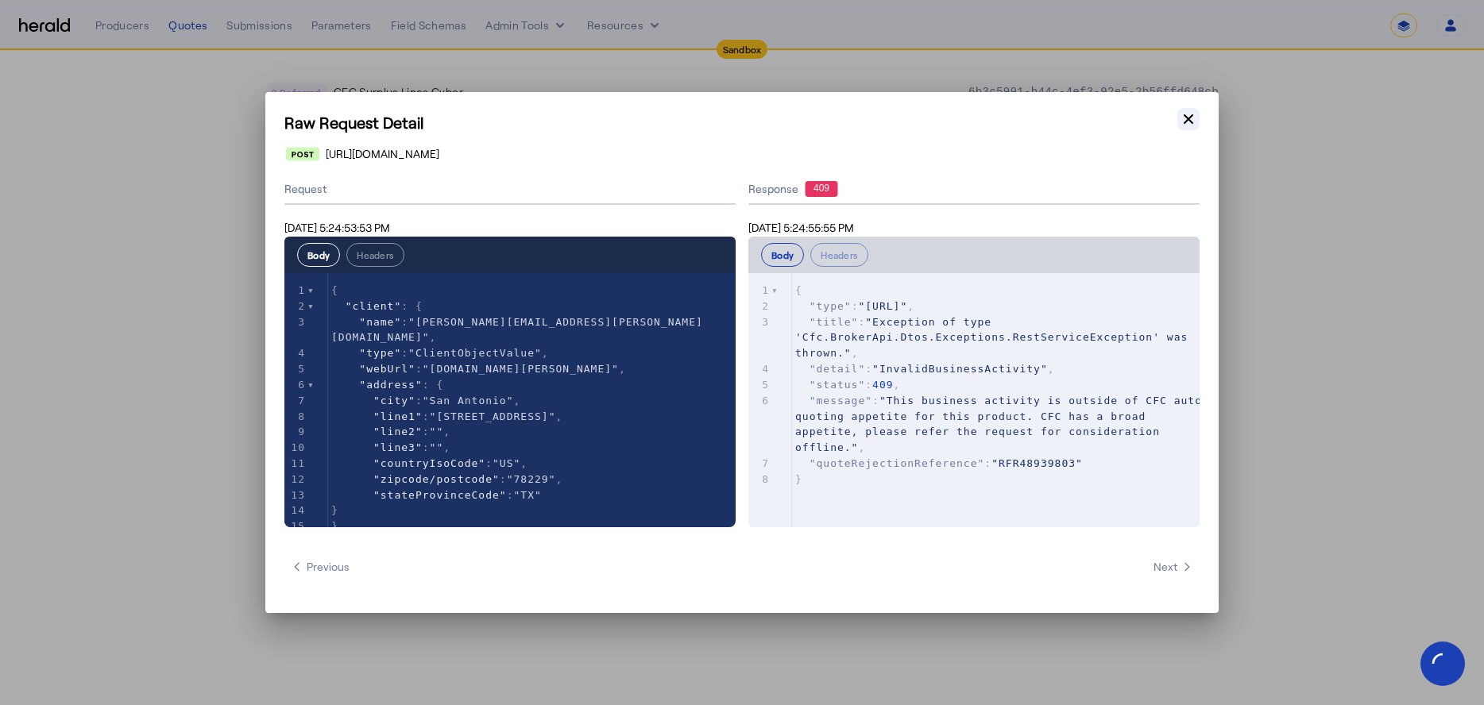
click at [1187, 128] on button "Close modal" at bounding box center [1188, 119] width 22 height 22
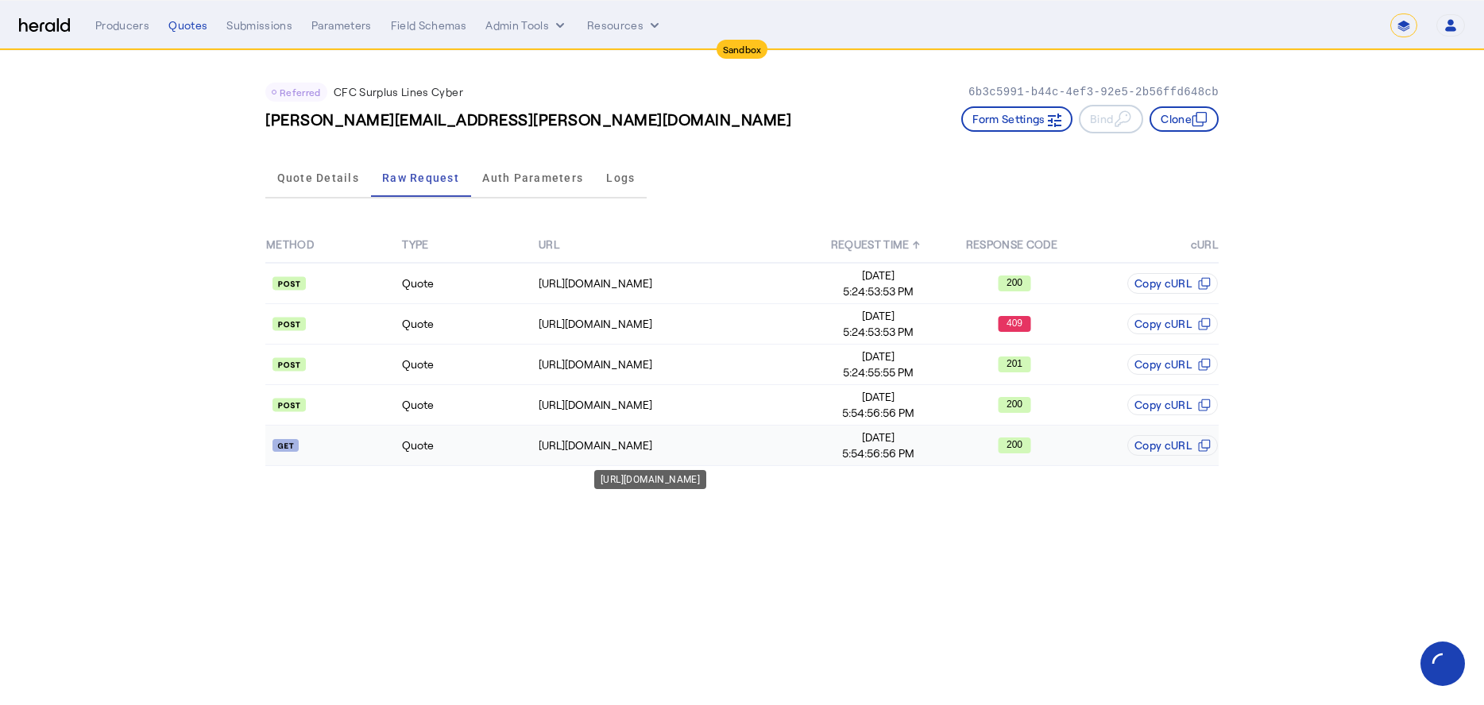
click at [695, 438] on div "[URL][DOMAIN_NAME]" at bounding box center [674, 446] width 271 height 16
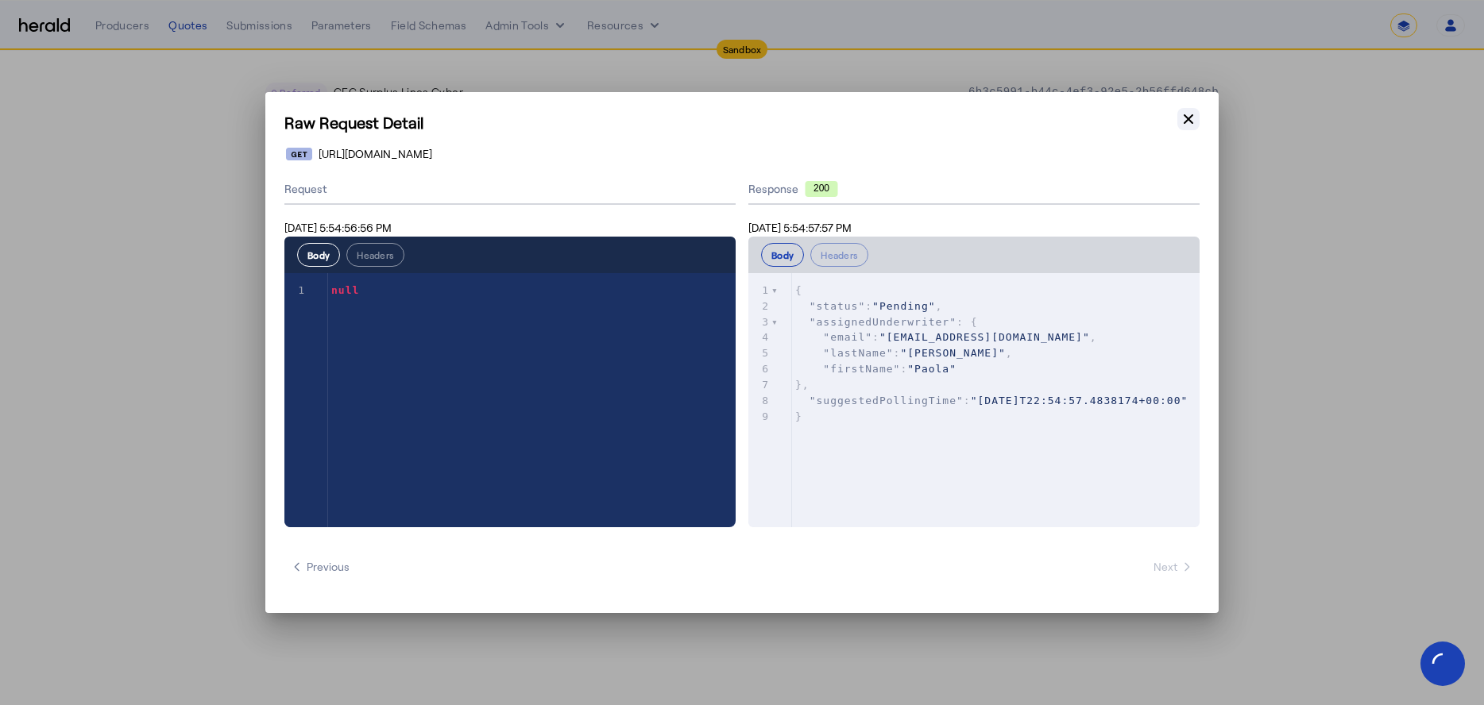
click at [1192, 127] on button "Close modal" at bounding box center [1188, 119] width 22 height 22
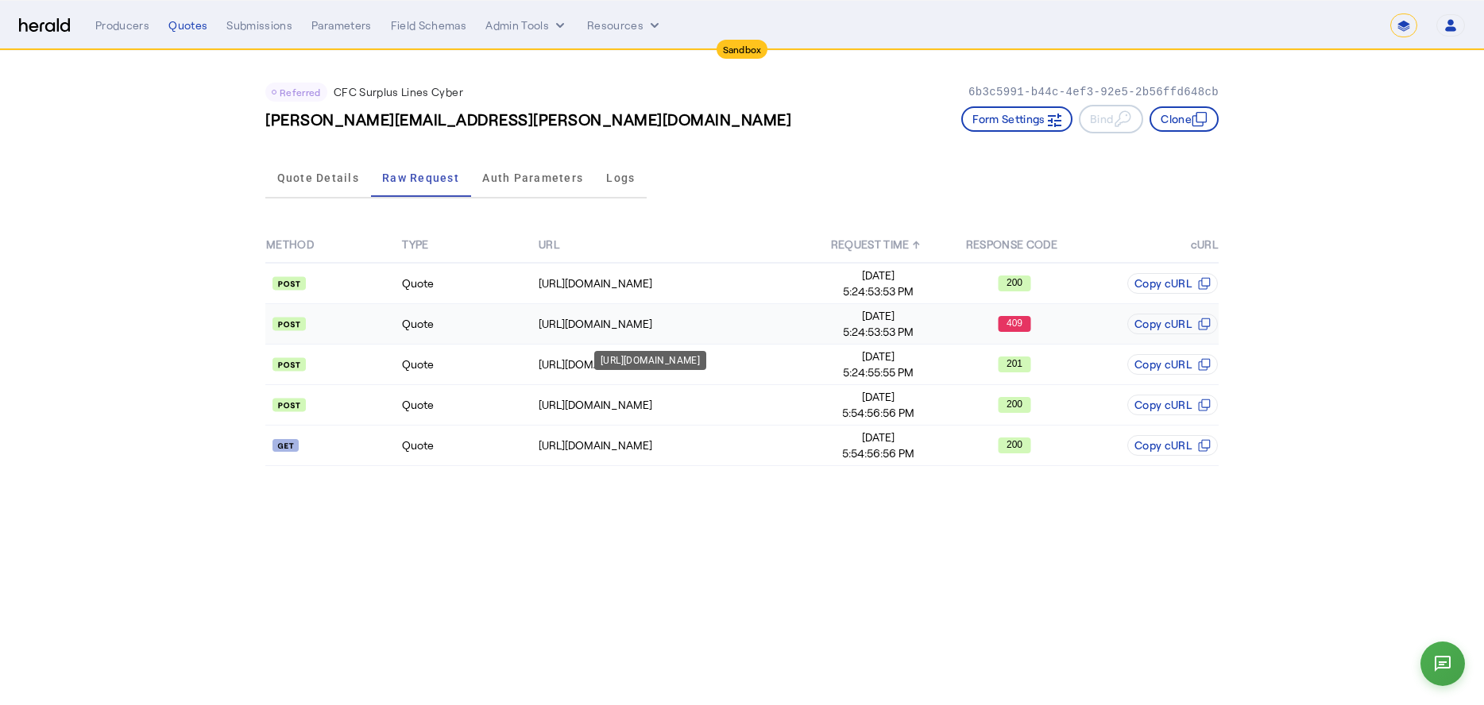
click at [702, 319] on div "https://test-api.cfcunderwriting.com/v1.2/quotes/create-quote" at bounding box center [674, 324] width 271 height 16
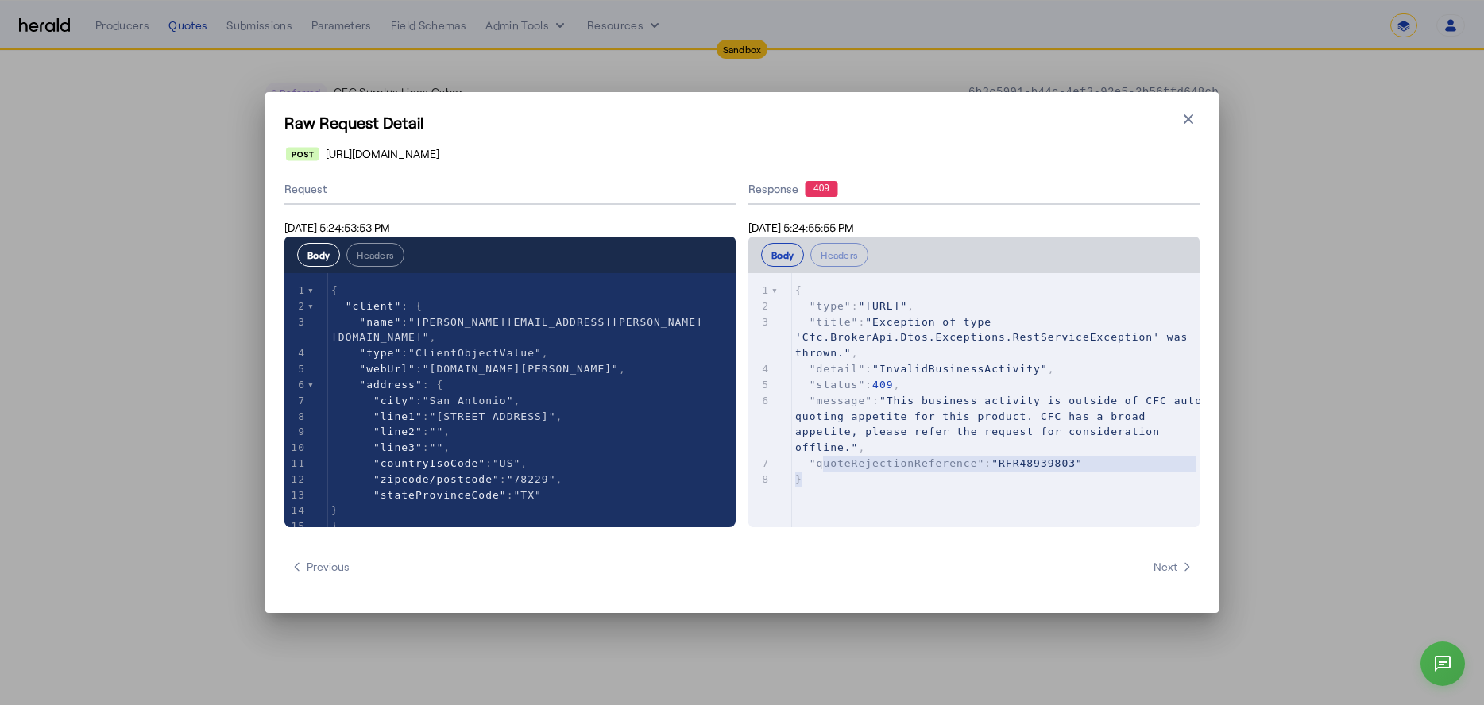
type textarea "**********"
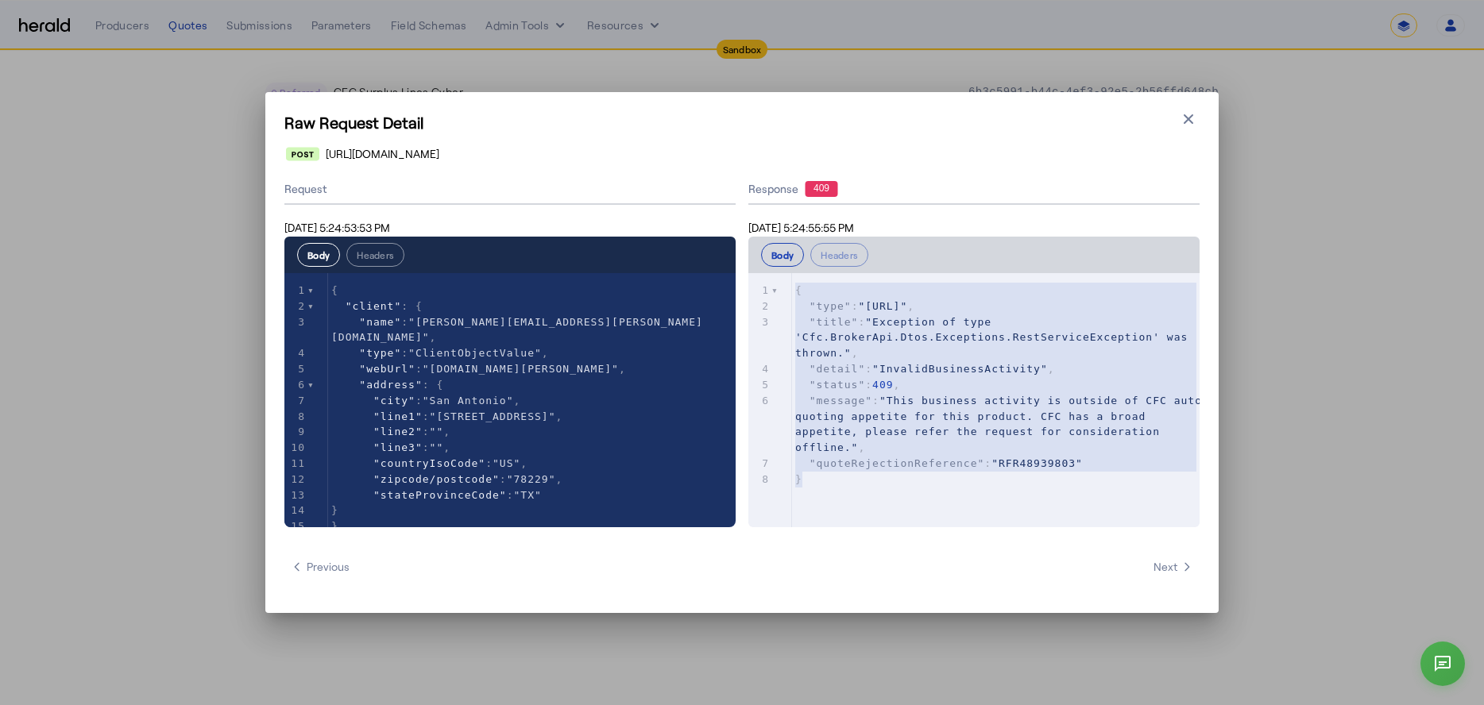
drag, startPoint x: 839, startPoint y: 490, endPoint x: 782, endPoint y: 274, distance: 223.5
click at [782, 274] on div "x 1 { 2 "type" : "https://somedomain/create-quote-error" , 3 "title" : "Excepti…" at bounding box center [993, 420] width 491 height 294
click at [1191, 126] on icon "button" at bounding box center [1188, 119] width 16 height 16
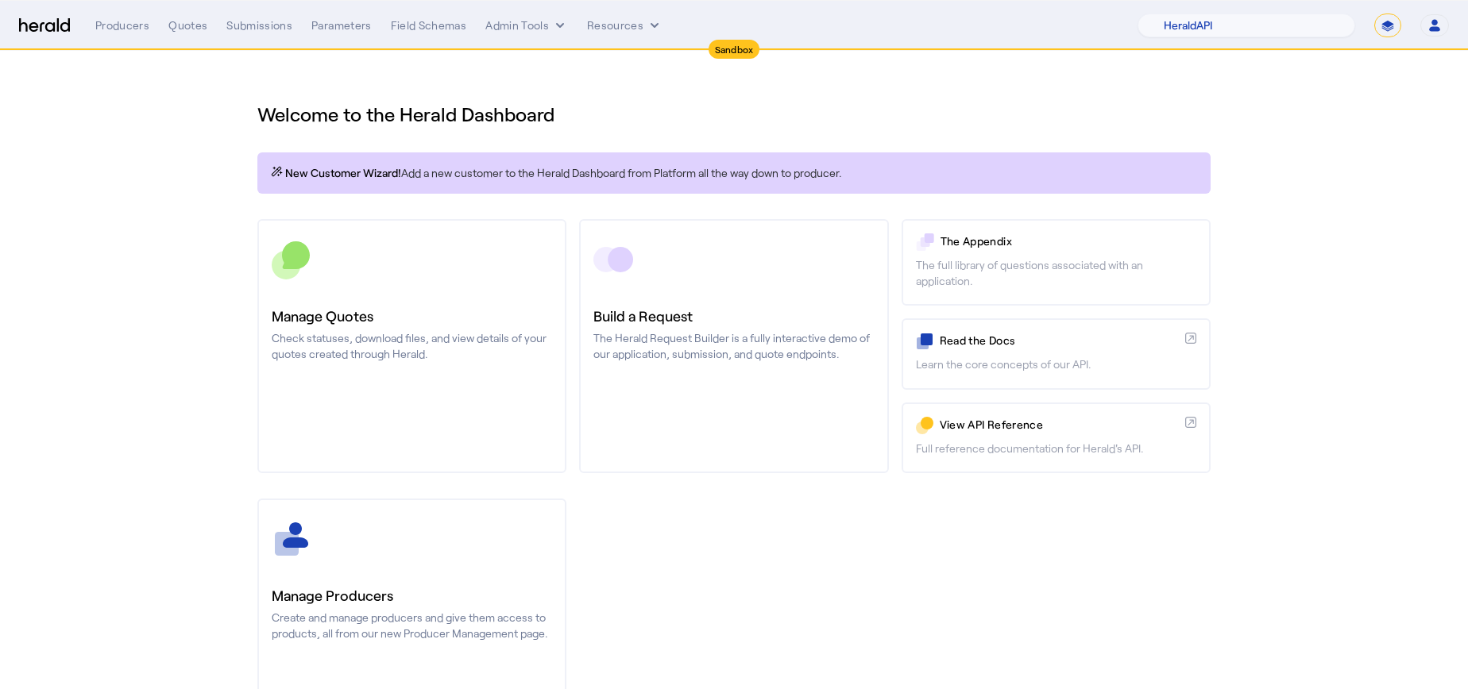
select select "pfm_2v8p_herald_api"
select select "*******"
click at [277, 19] on div "Submissions" at bounding box center [259, 25] width 66 height 16
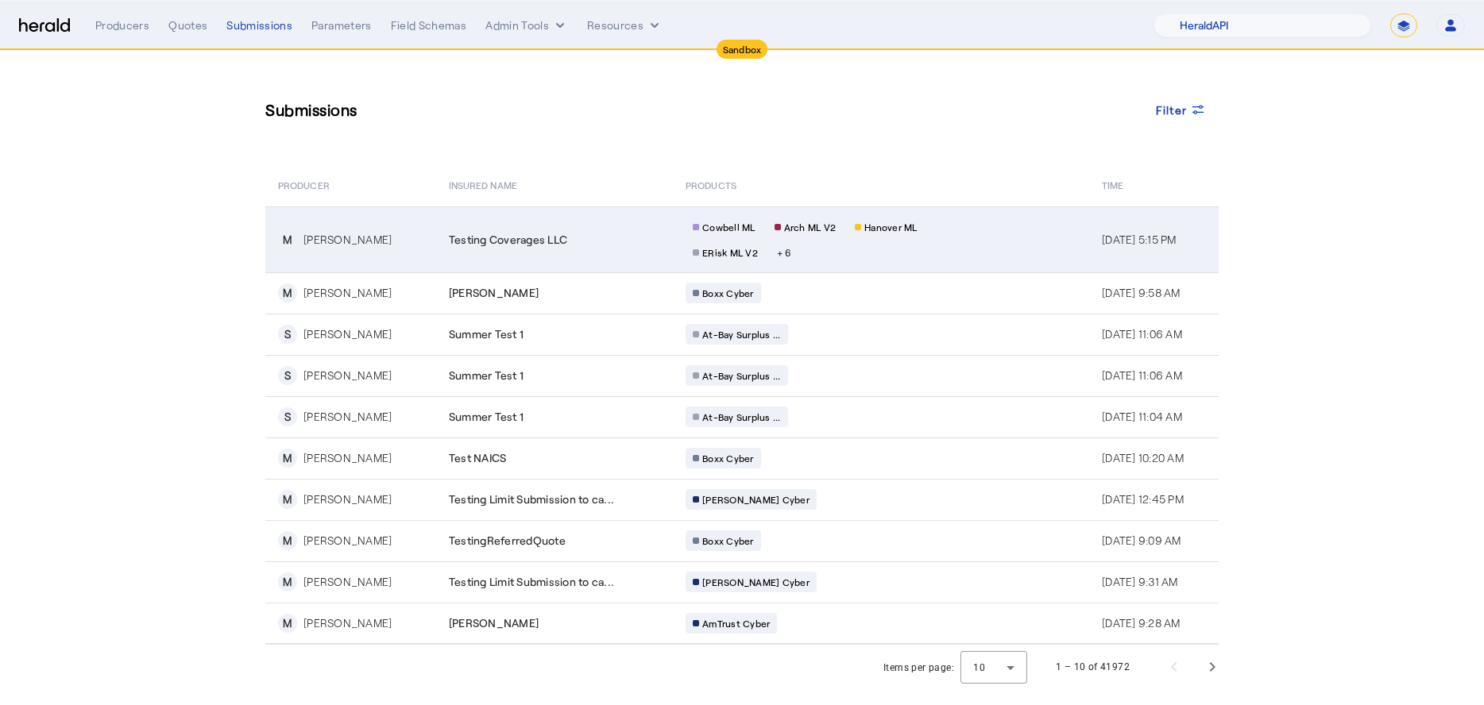
click at [559, 239] on div "Testing Coverages LLC" at bounding box center [558, 240] width 218 height 16
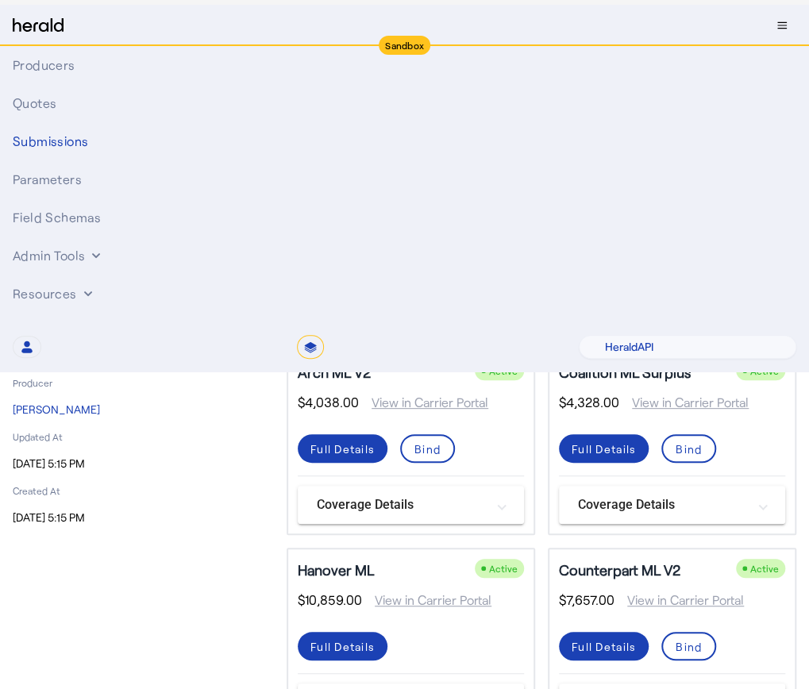
click at [735, 109] on div "Quote Status Coverage Comparison" at bounding box center [542, 95] width 510 height 38
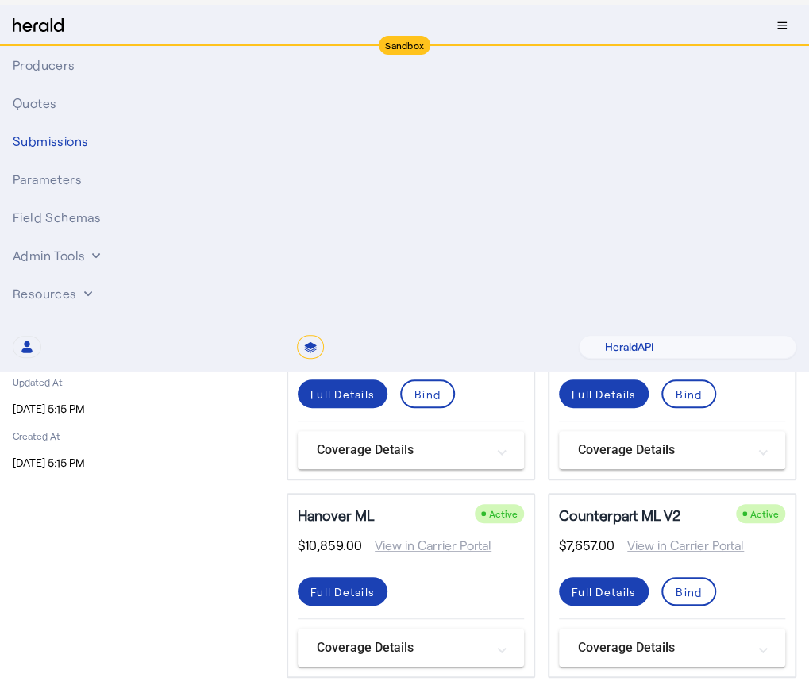
scroll to position [56, 0]
click at [177, 156] on p "c5fdeb64-ec95-43e9-8a97-5791c1da2aa0" at bounding box center [140, 159] width 255 height 32
copy p "c5fdeb64-ec95-43e9-8a97-5791c1da2aa0"
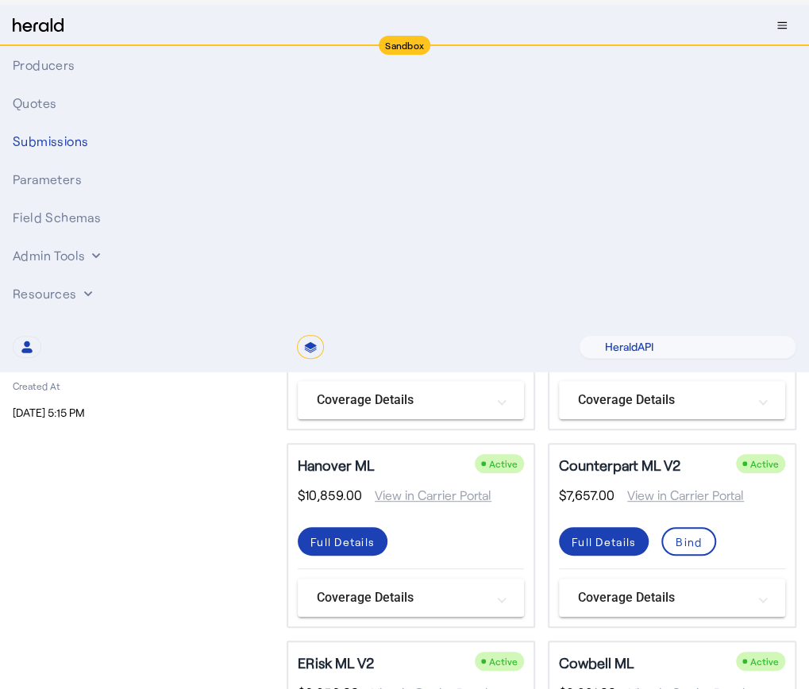
scroll to position [112, 0]
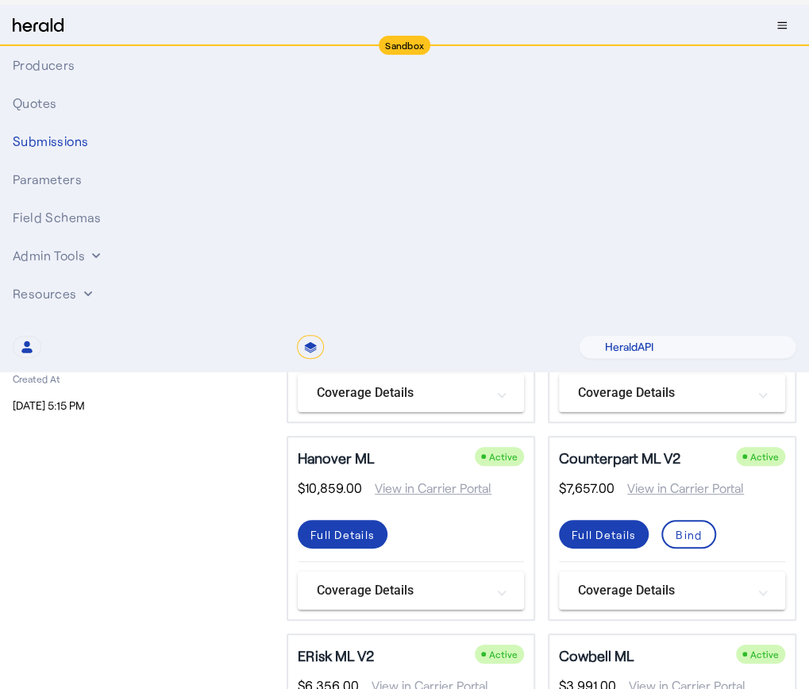
click at [453, 402] on mat-panel-title "Coverage Details" at bounding box center [401, 393] width 169 height 19
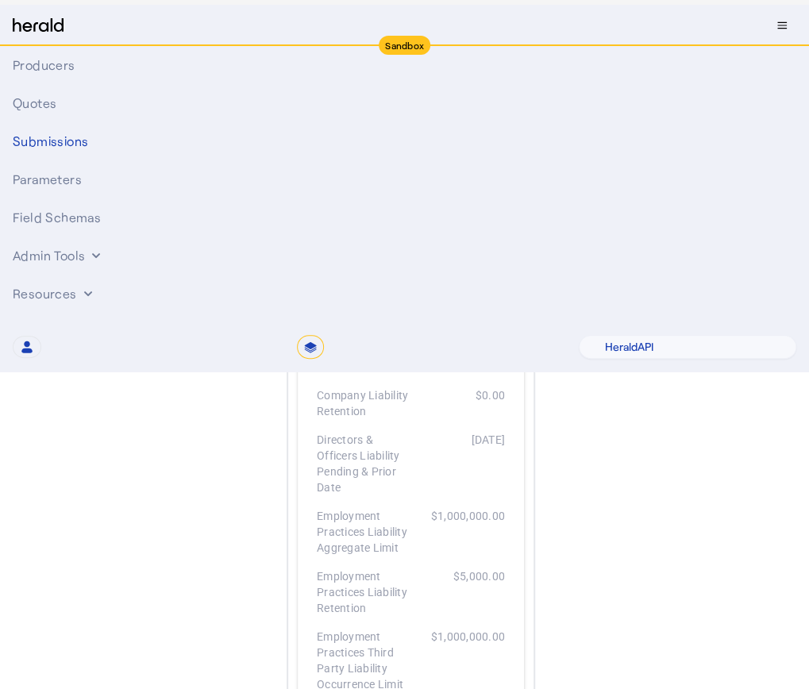
scroll to position [848, 0]
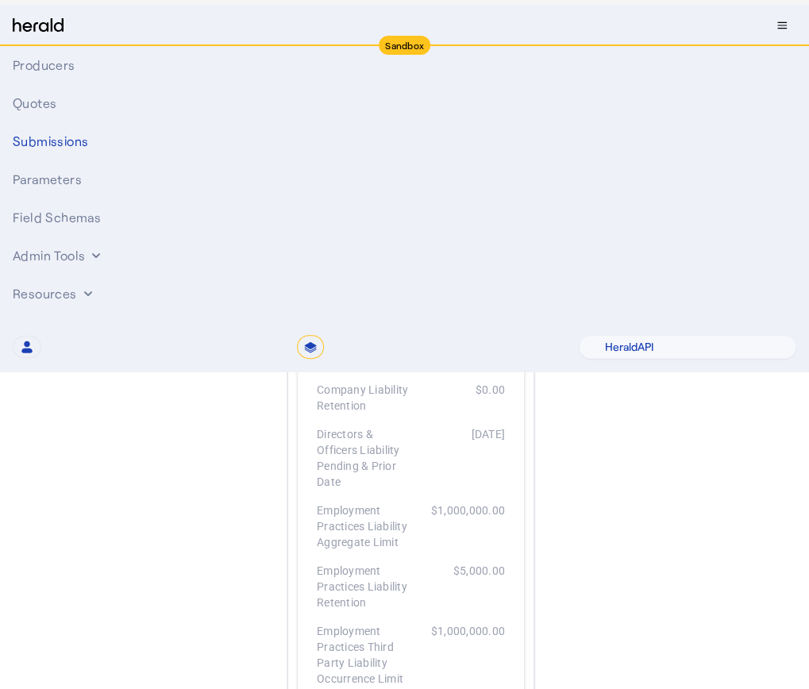
click at [479, 489] on div "2024-09-22" at bounding box center [458, 458] width 95 height 64
copy div "2024-09-22"
click at [505, 496] on div "Directors & Officers Liability Pending & Prior Date 2024-09-22" at bounding box center [411, 457] width 188 height 76
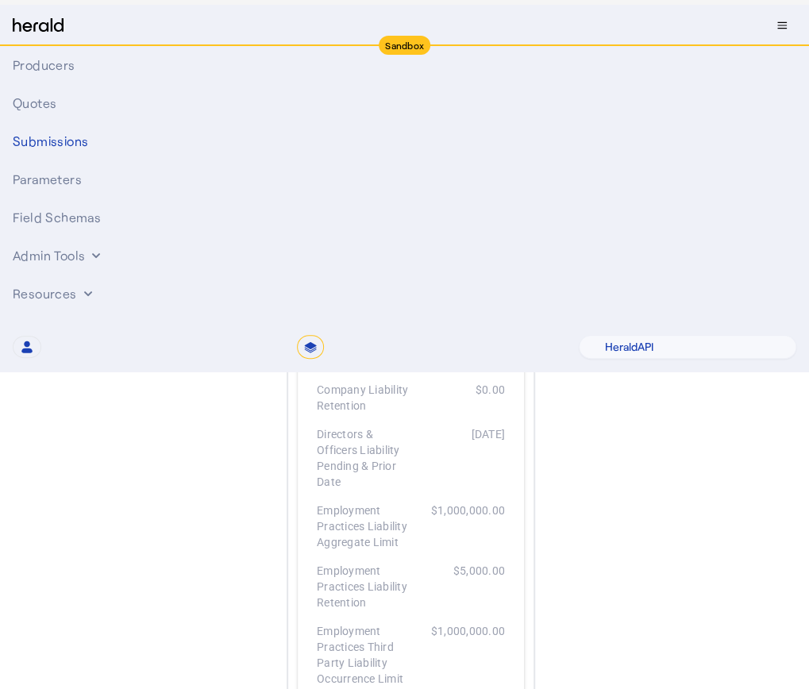
click at [294, 512] on div "Testing Coverages LLC Submission Details ID c5fdeb64-ec95-43e9-8a97-5791c1da2aa…" at bounding box center [405, 345] width 784 height 2234
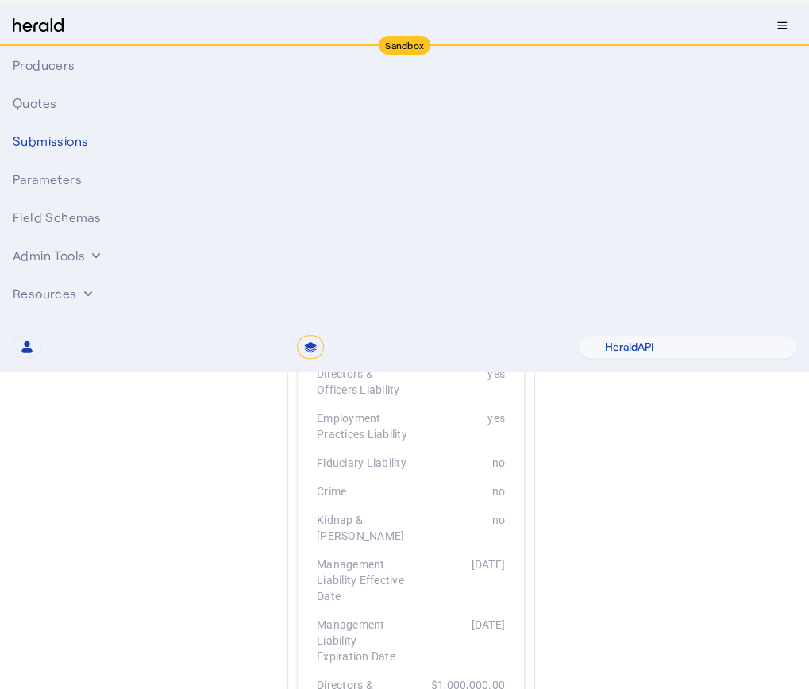
scroll to position [175, 0]
click at [355, 283] on div "Full Details" at bounding box center [343, 274] width 64 height 17
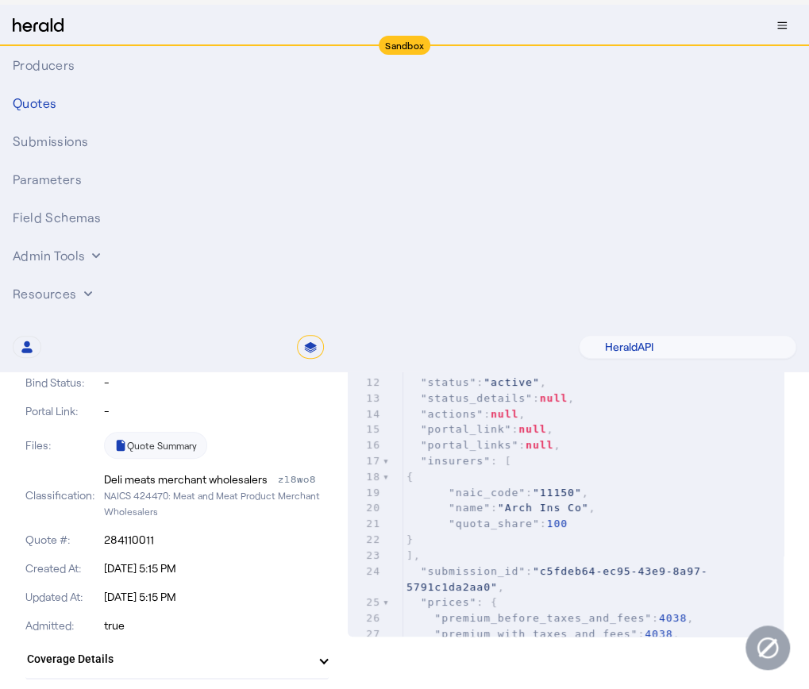
click at [301, 390] on p "-" at bounding box center [217, 383] width 226 height 16
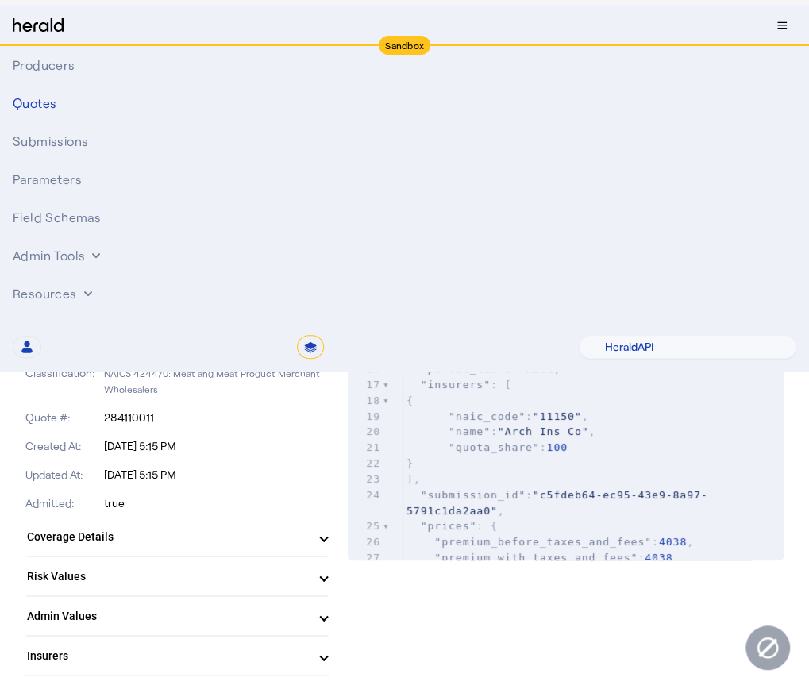
scroll to position [127, 0]
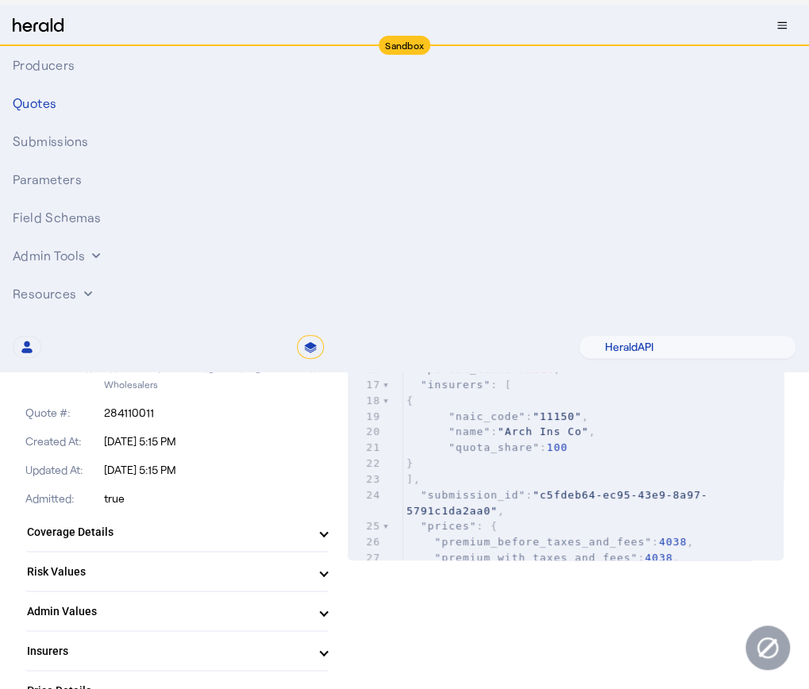
click at [326, 641] on mat-expansion-panel-header "Insurers" at bounding box center [176, 651] width 303 height 38
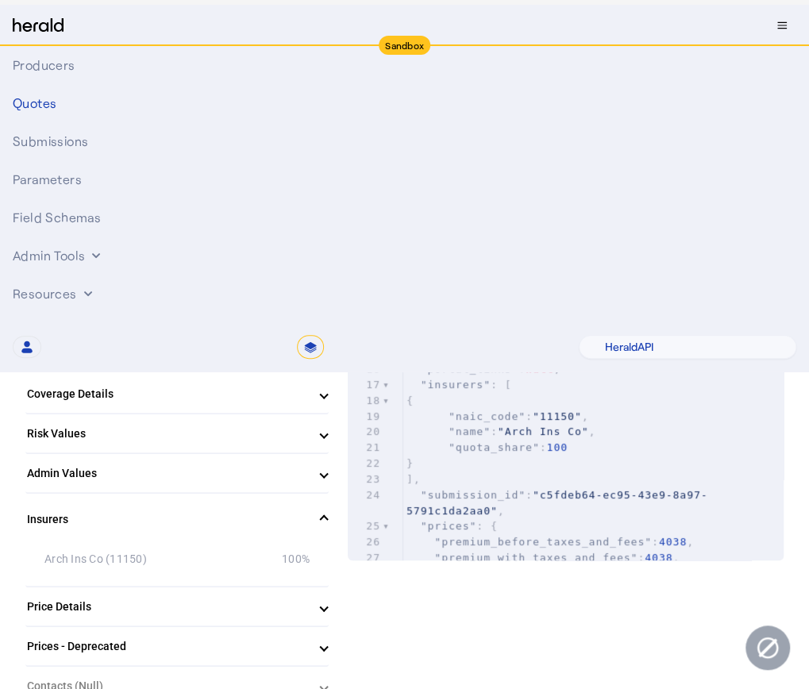
scroll to position [415, 0]
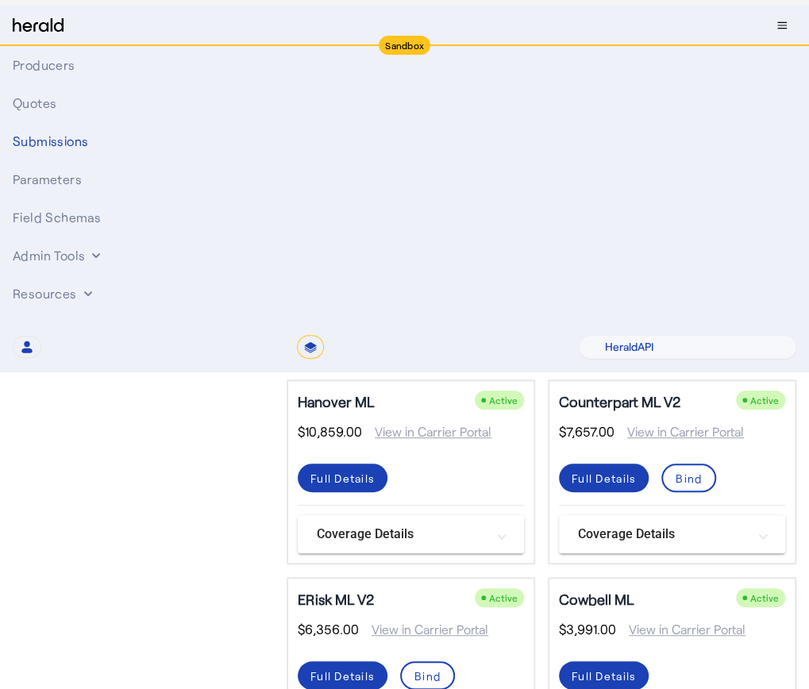
scroll to position [168, 0]
click at [356, 289] on div "Full Details" at bounding box center [343, 280] width 64 height 17
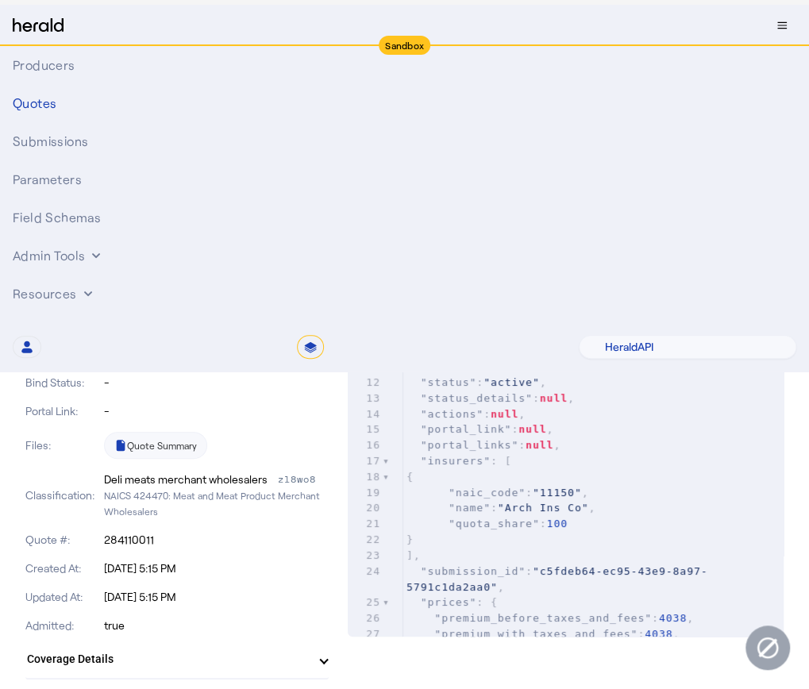
click at [295, 360] on p "-" at bounding box center [217, 354] width 226 height 16
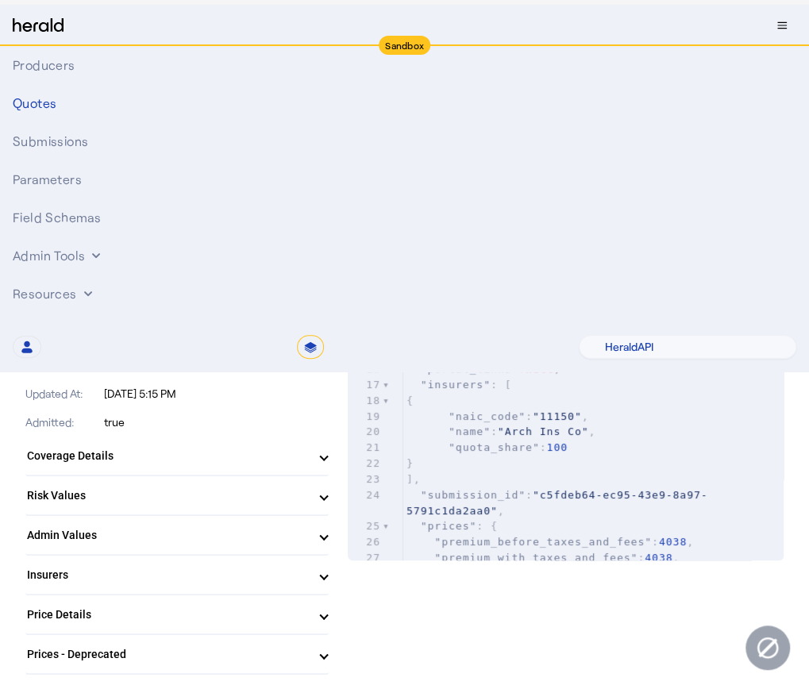
scroll to position [211, 0]
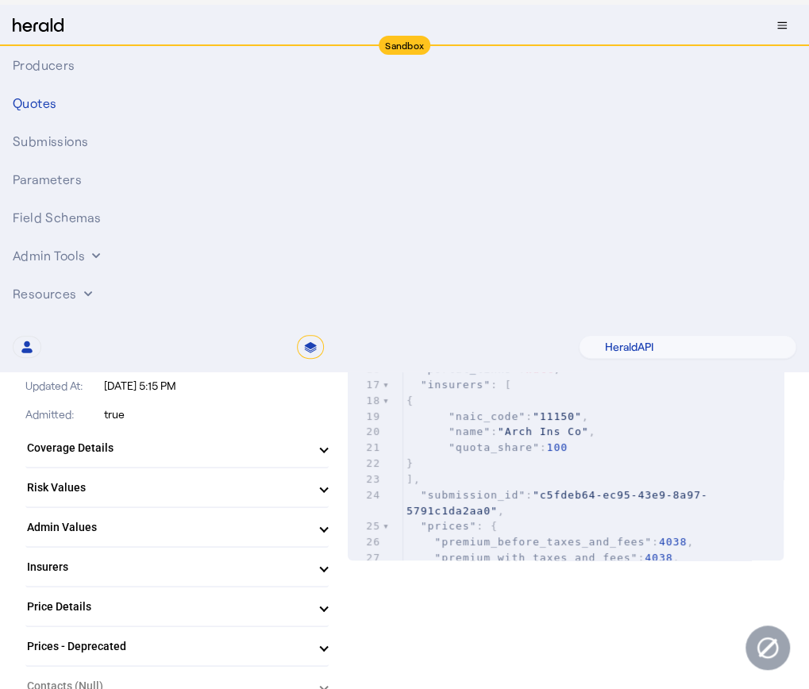
click at [320, 615] on mat-expansion-panel-header "Price Details" at bounding box center [176, 607] width 303 height 38
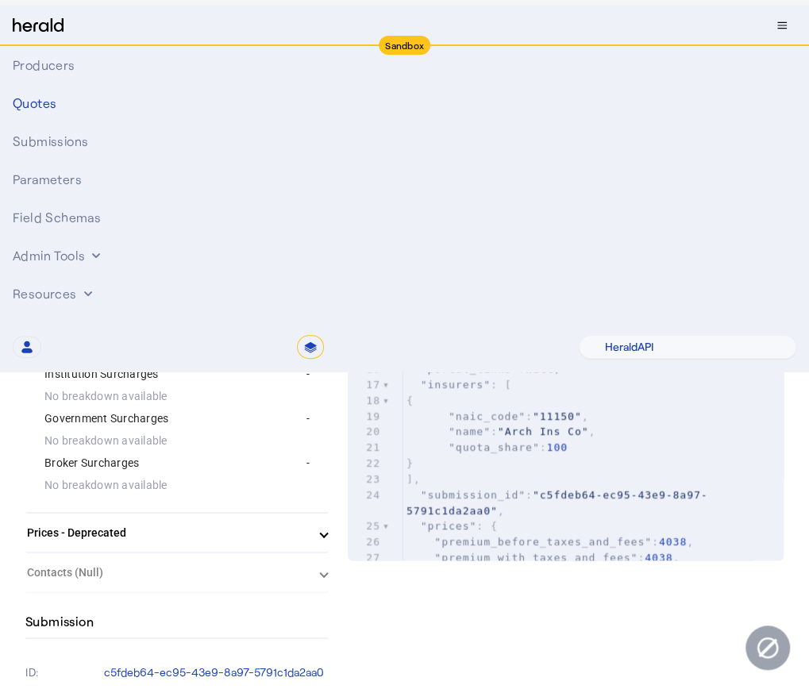
scroll to position [630, 0]
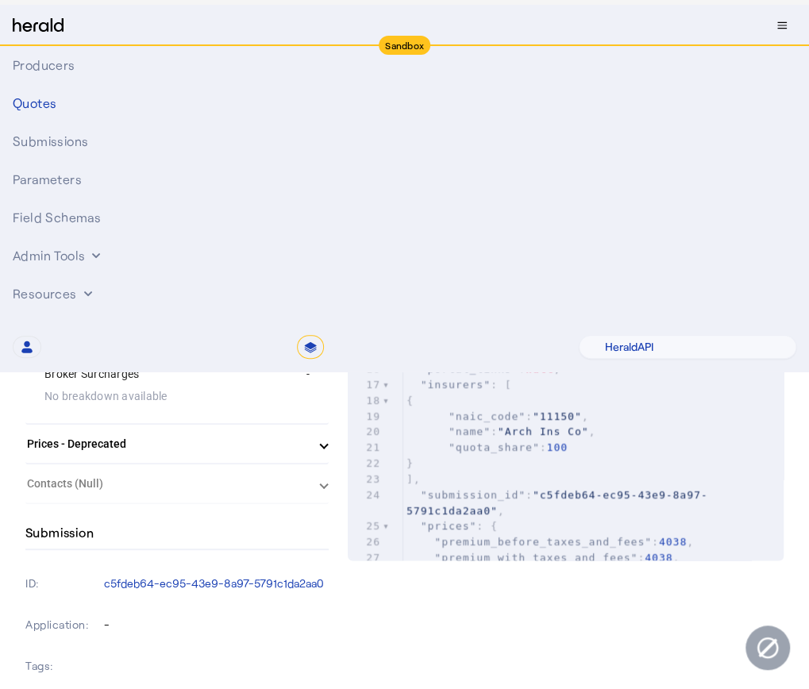
click at [321, 449] on span "Prices - Deprecated" at bounding box center [174, 444] width 294 height 17
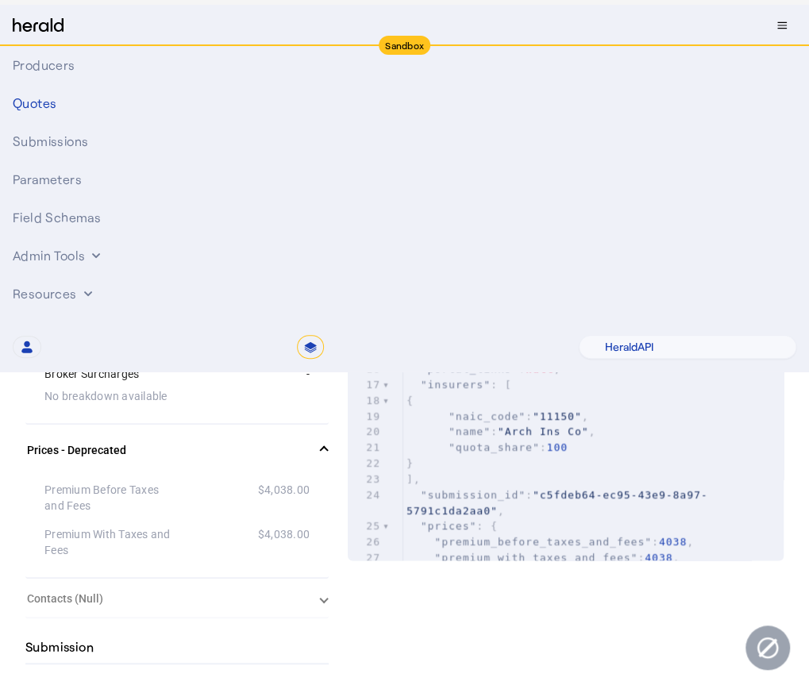
click at [327, 449] on span at bounding box center [324, 450] width 6 height 17
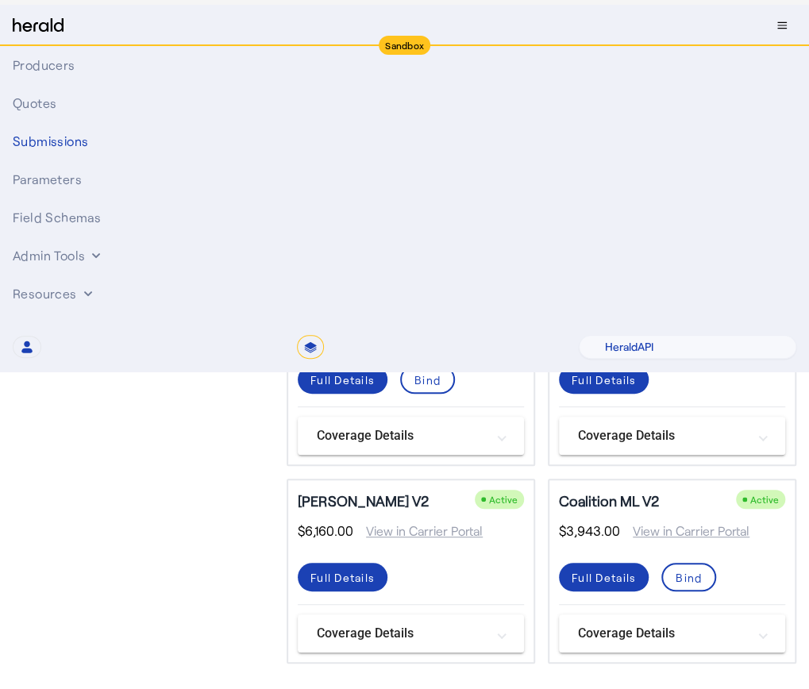
scroll to position [507, 0]
click at [373, 573] on div "Full Details" at bounding box center [343, 577] width 64 height 17
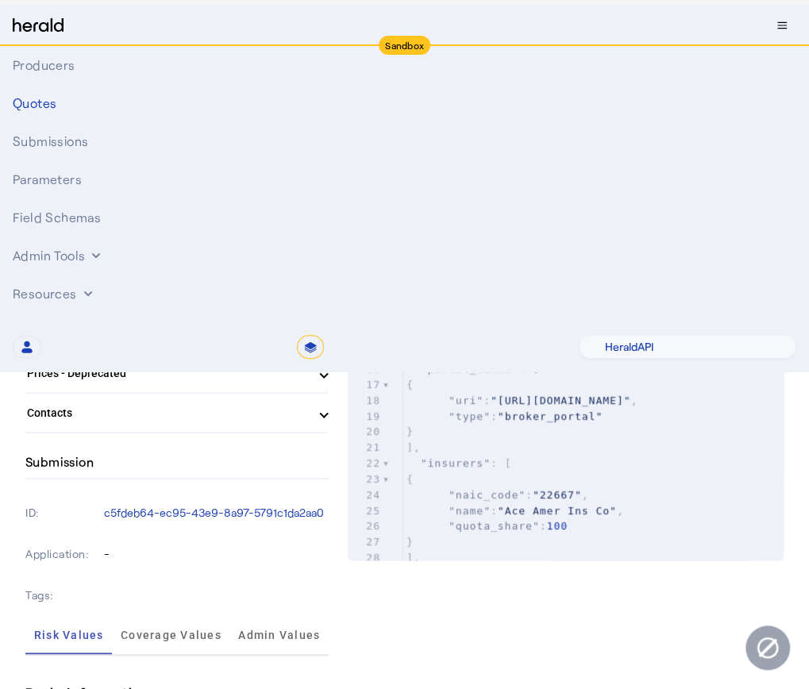
scroll to position [462, 0]
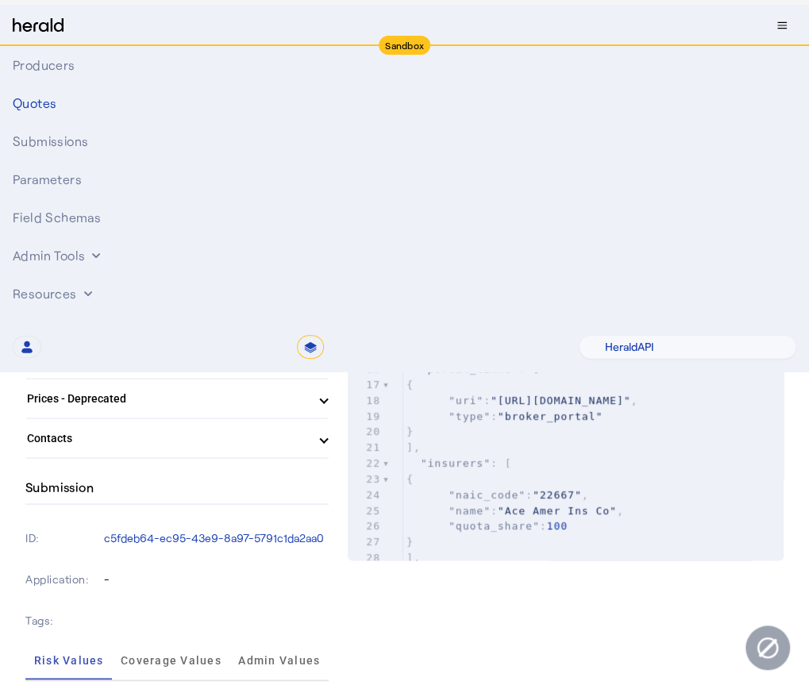
click at [319, 304] on mat-expansion-panel-header "Insurers" at bounding box center [176, 319] width 303 height 38
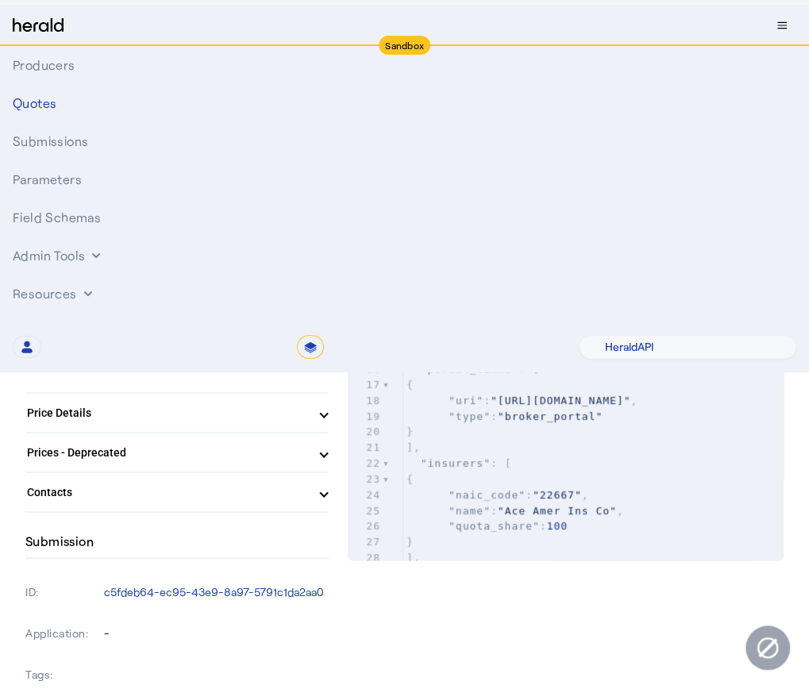
click at [327, 318] on span at bounding box center [324, 326] width 6 height 17
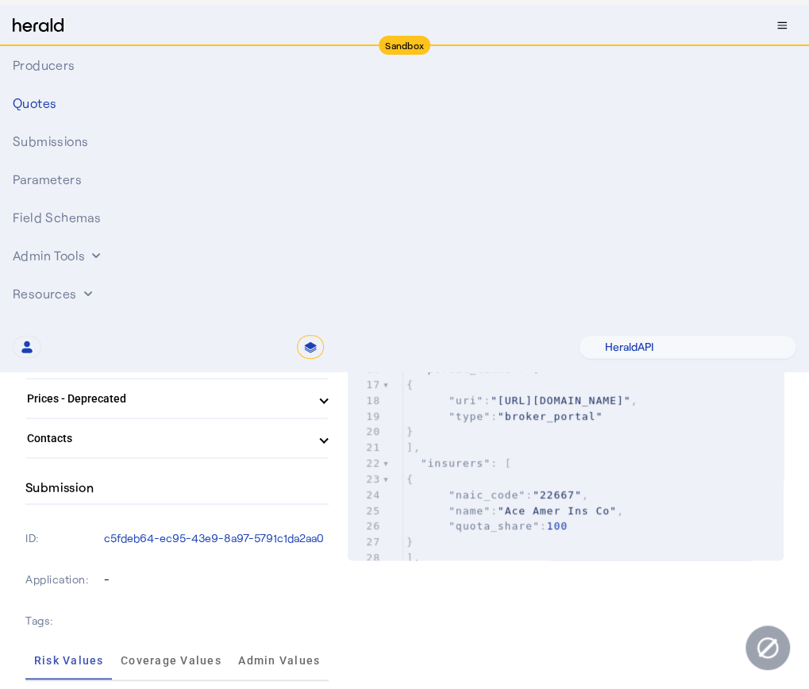
click at [321, 203] on span "Coverage Details" at bounding box center [174, 200] width 294 height 17
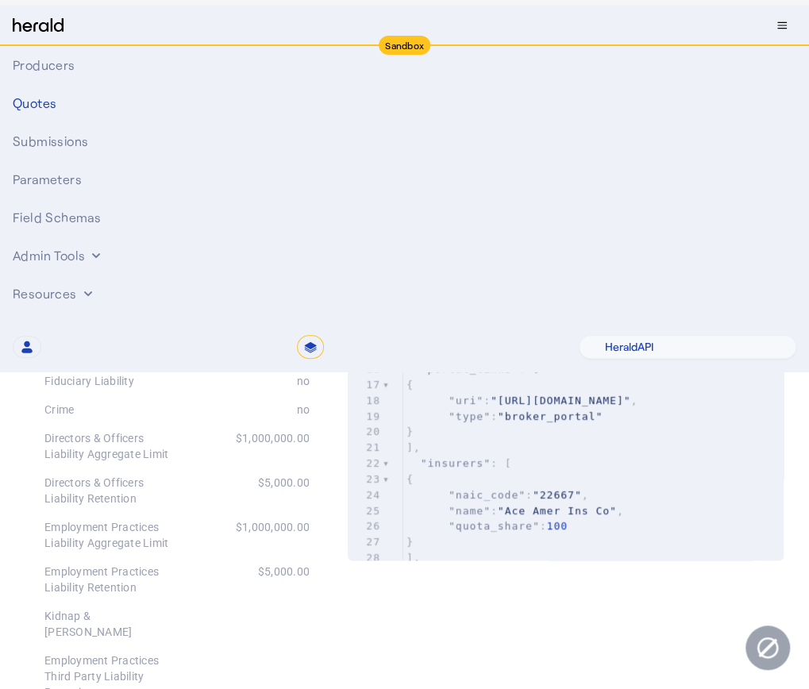
scroll to position [547, 0]
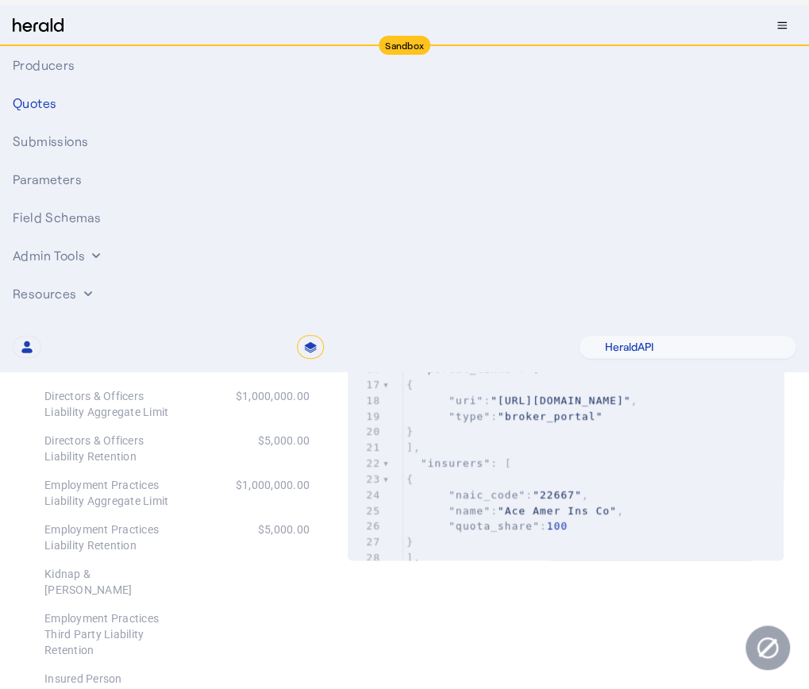
click at [226, 487] on div "$1,000,000.00" at bounding box center [243, 493] width 133 height 32
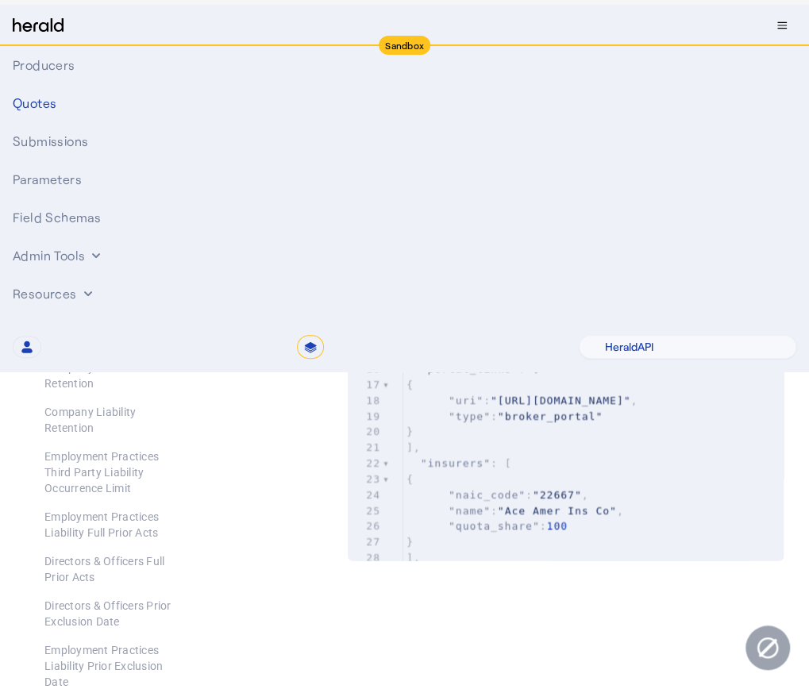
scroll to position [971, 0]
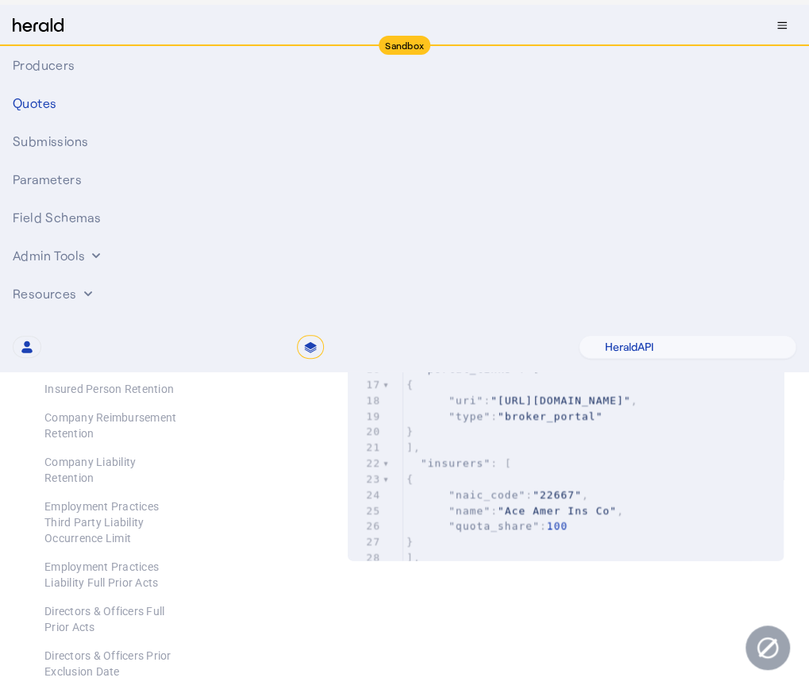
click at [226, 530] on div "Employment Practices Third Party Liability Occurrence Limit" at bounding box center [176, 522] width 265 height 60
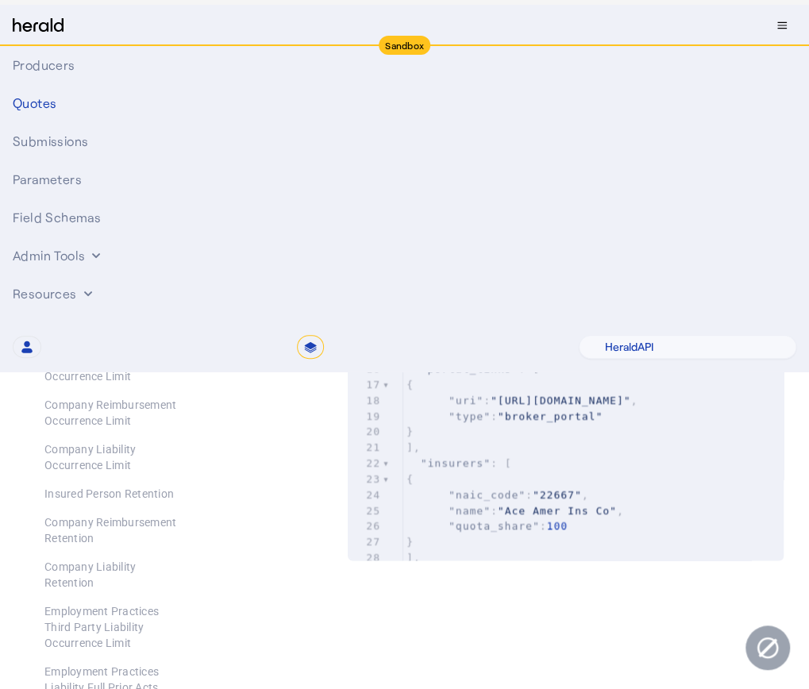
scroll to position [844, 0]
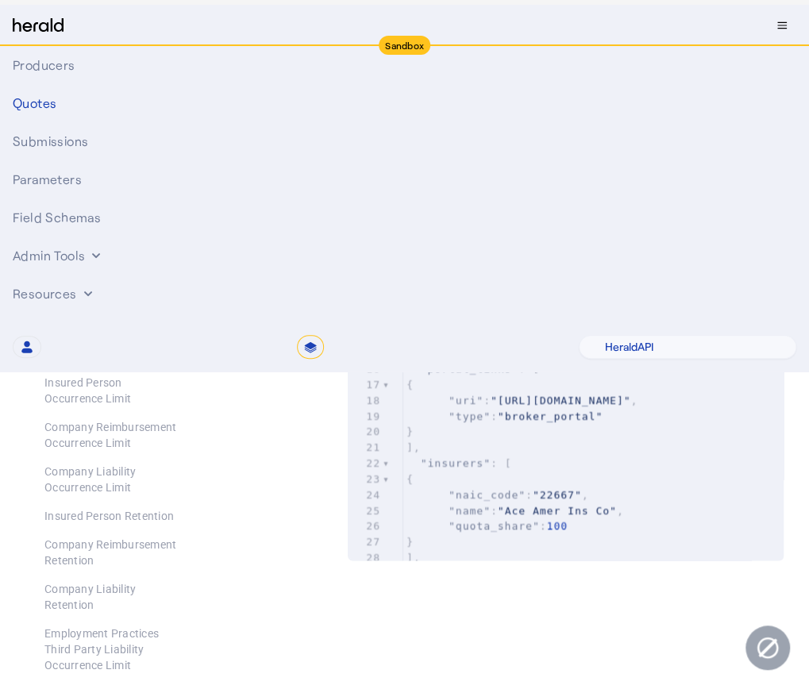
click at [263, 471] on div at bounding box center [243, 480] width 133 height 32
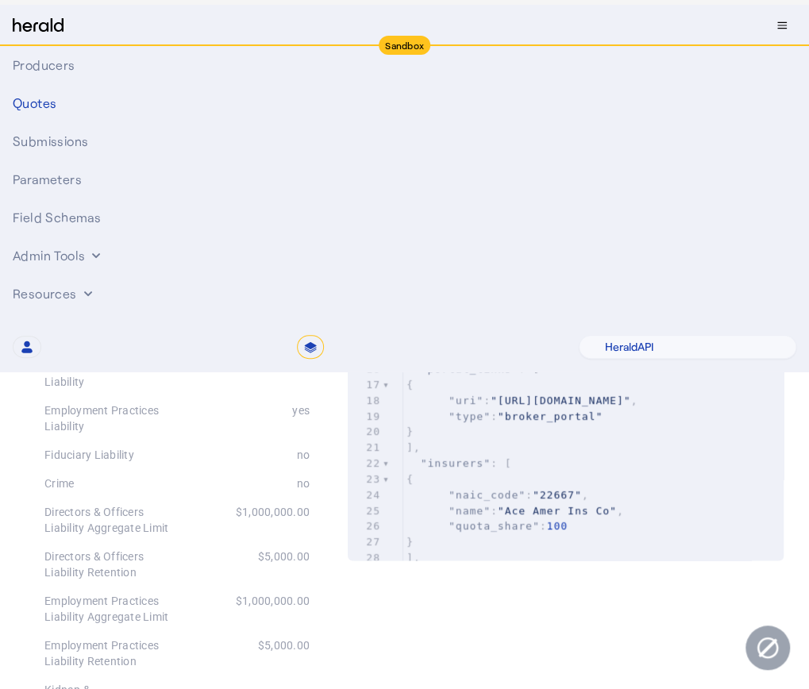
scroll to position [418, 0]
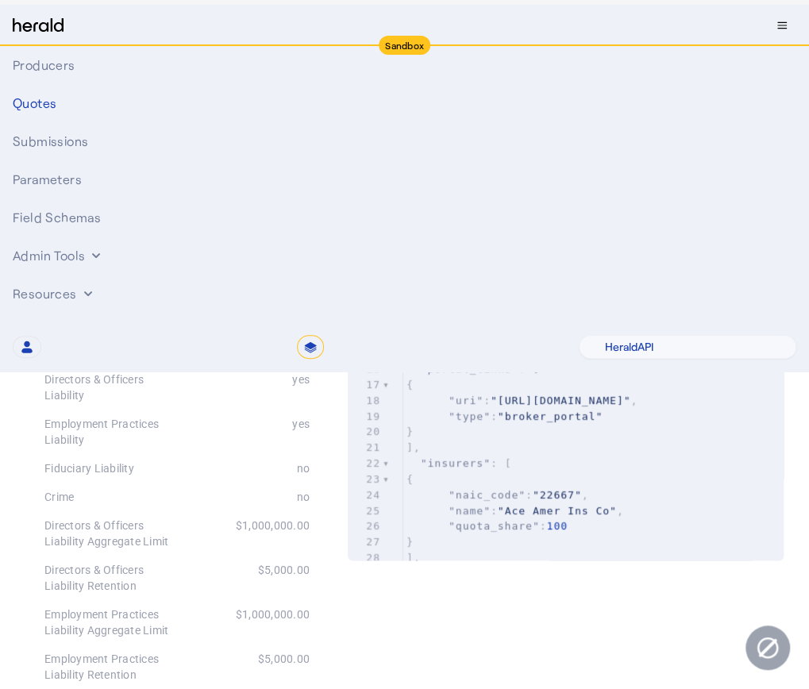
click at [327, 253] on span at bounding box center [324, 251] width 6 height 17
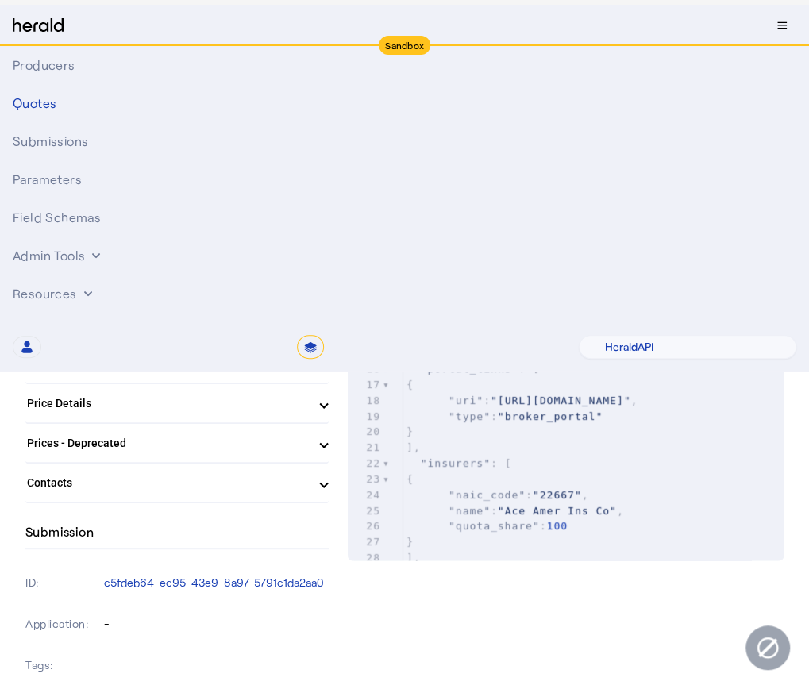
click at [327, 356] on span at bounding box center [324, 364] width 6 height 17
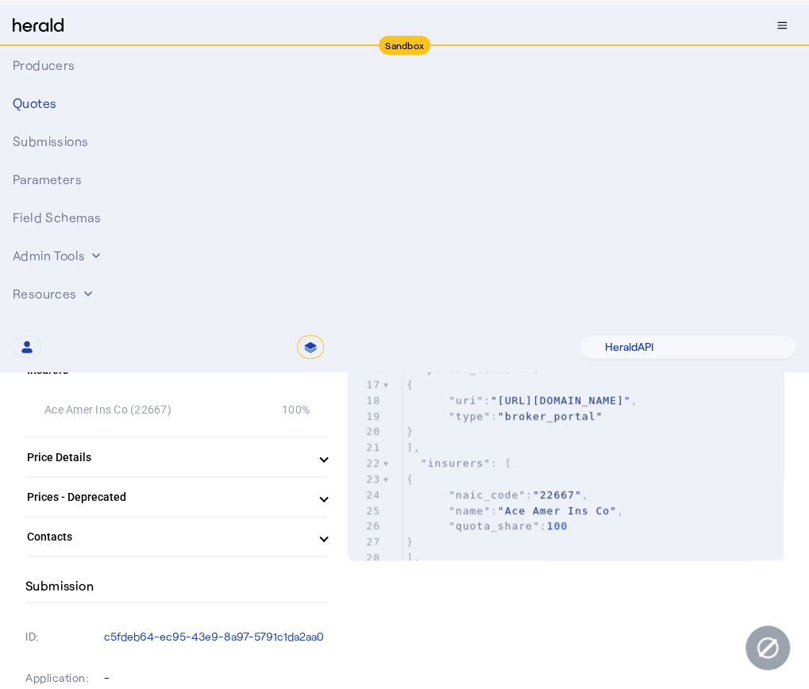
click at [329, 355] on mat-expansion-panel-header "Insurers" at bounding box center [176, 370] width 303 height 51
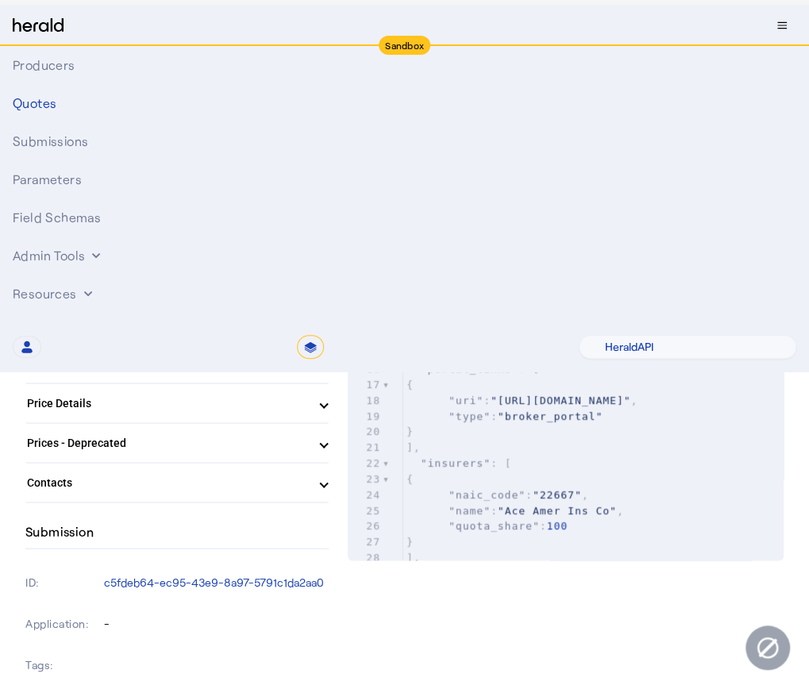
click at [327, 407] on span at bounding box center [324, 404] width 6 height 17
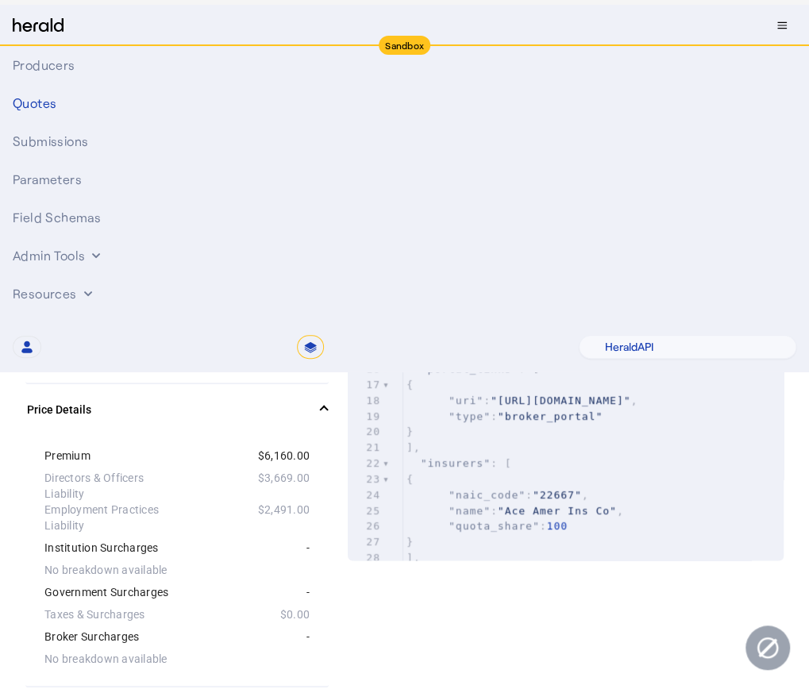
click at [327, 406] on span at bounding box center [324, 410] width 6 height 17
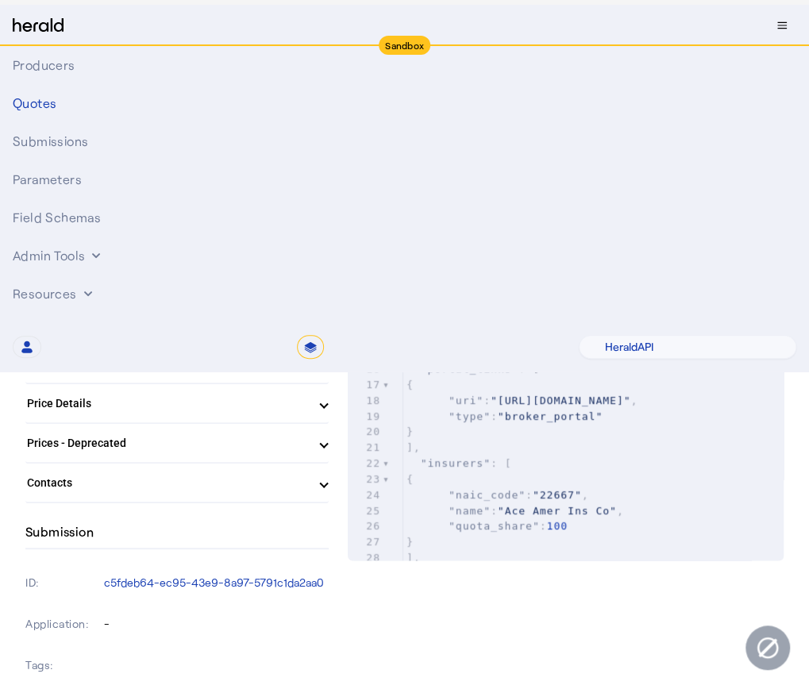
click at [327, 406] on span at bounding box center [324, 404] width 6 height 17
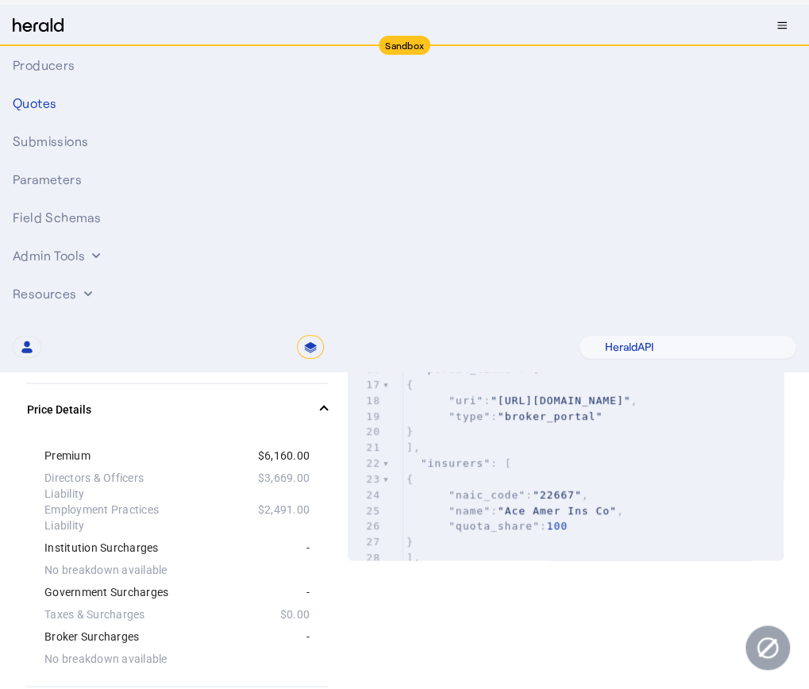
click at [327, 411] on span at bounding box center [324, 410] width 6 height 17
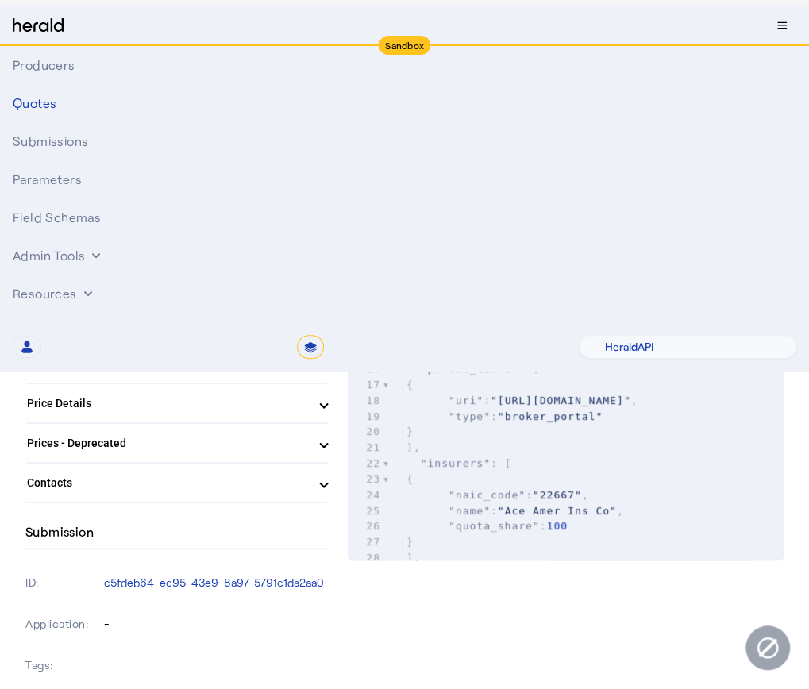
click at [327, 440] on span at bounding box center [324, 443] width 6 height 17
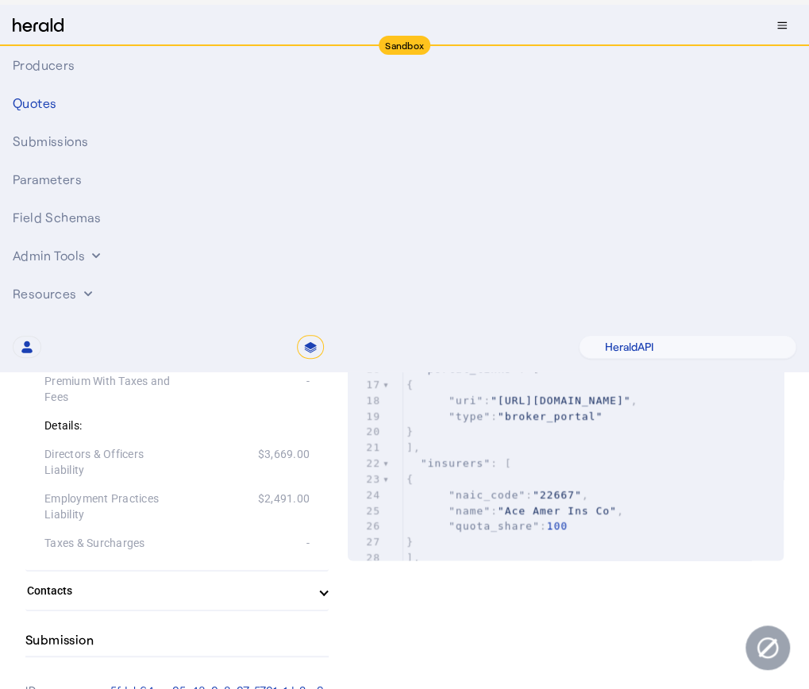
scroll to position [583, 0]
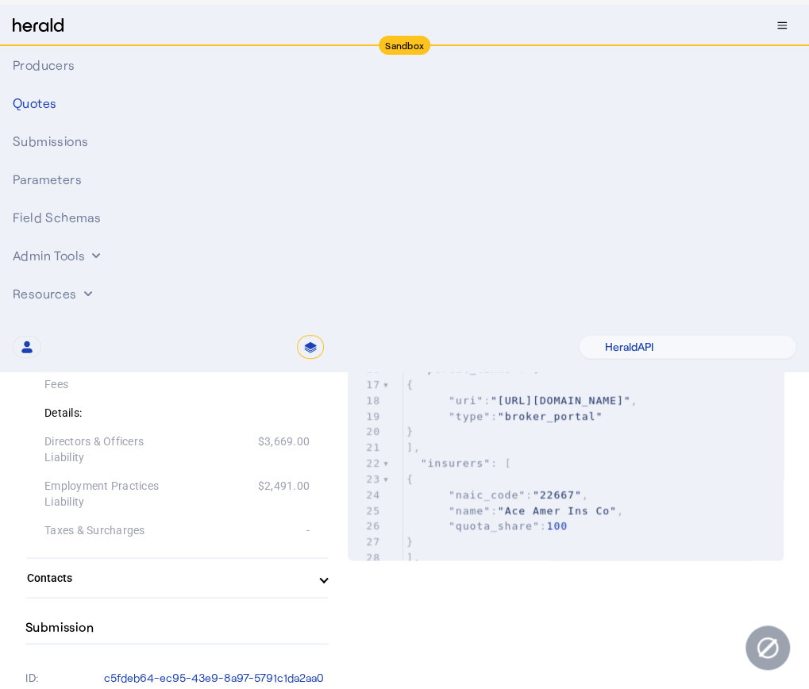
click at [327, 276] on span at bounding box center [324, 284] width 6 height 17
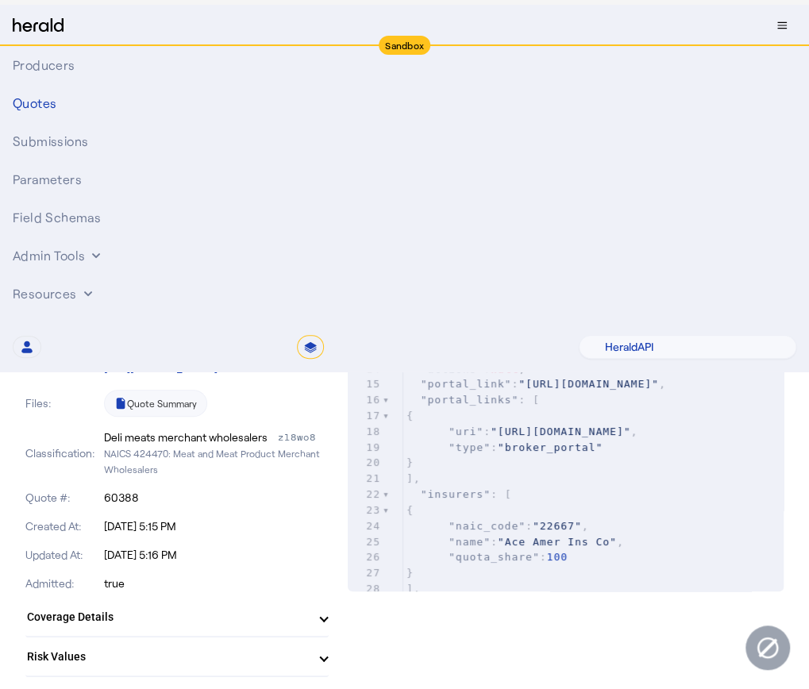
scroll to position [0, 0]
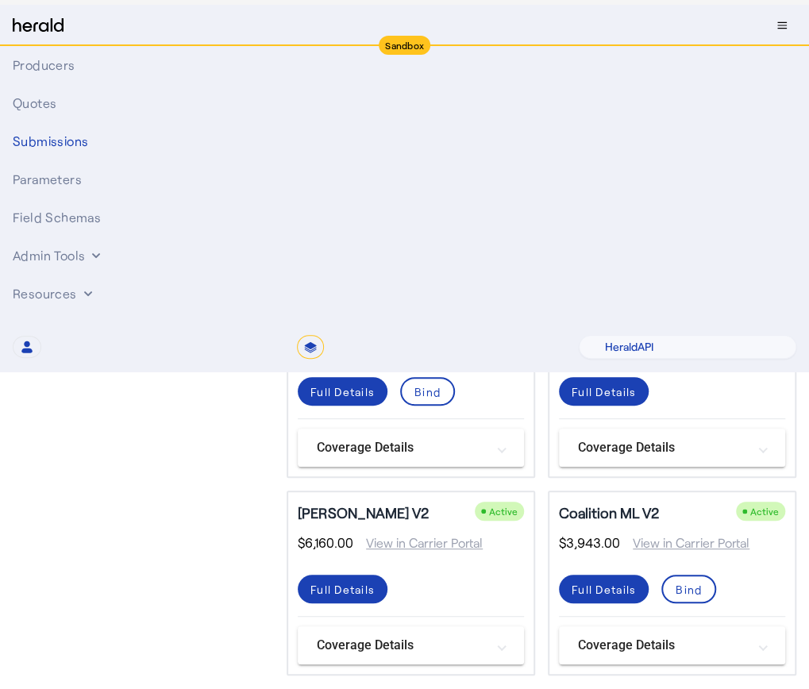
scroll to position [507, 0]
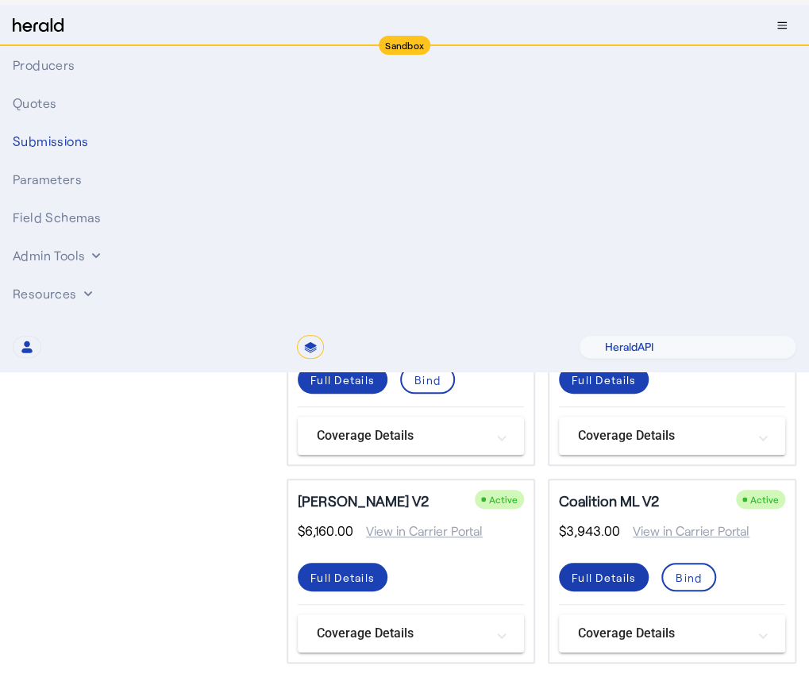
click at [612, 558] on span at bounding box center [604, 577] width 90 height 38
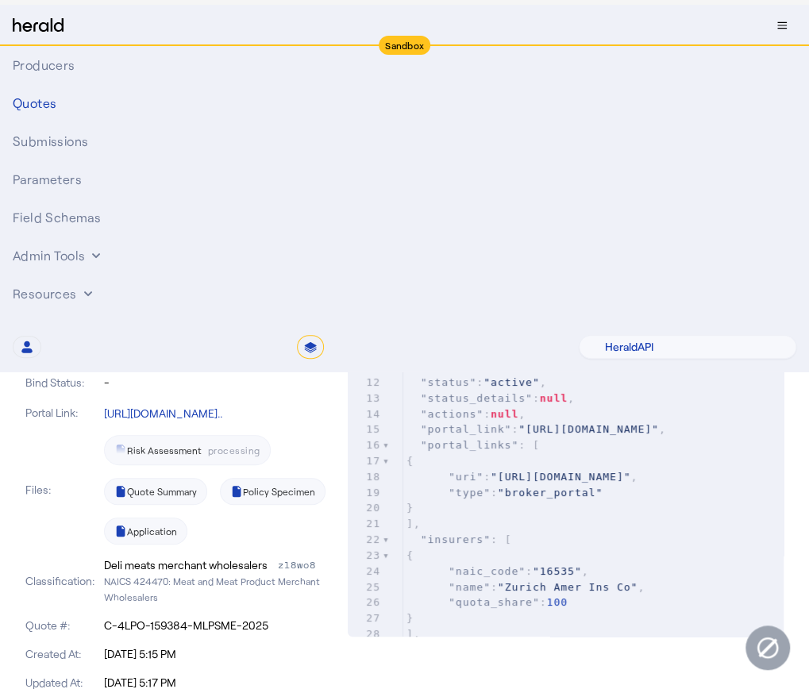
click at [312, 469] on div "Risk Assessment processing Quote Summary Policy Specimen Application" at bounding box center [217, 490] width 226 height 110
click at [309, 131] on div "Testing Coverages LLC Form Settings Bind Clone" at bounding box center [404, 119] width 759 height 29
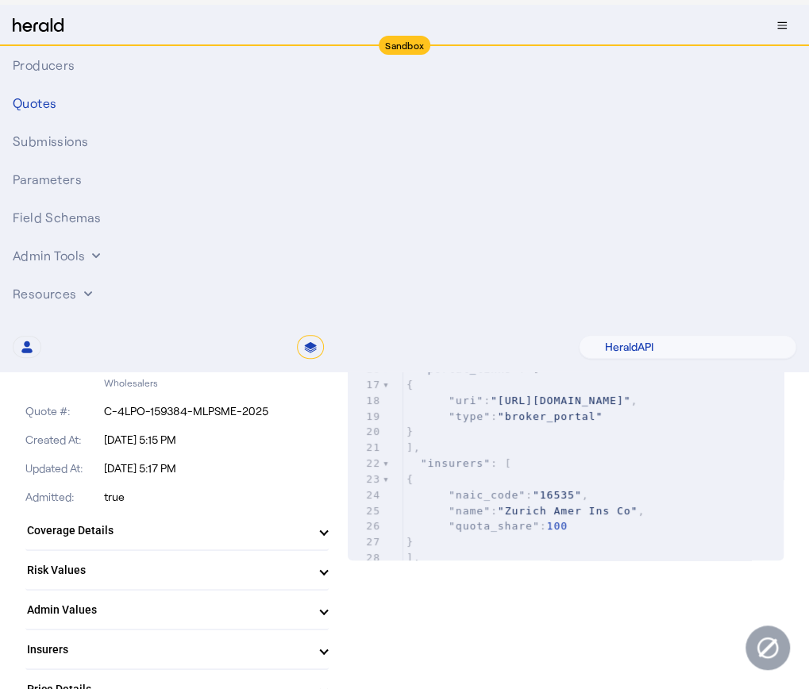
scroll to position [254, 0]
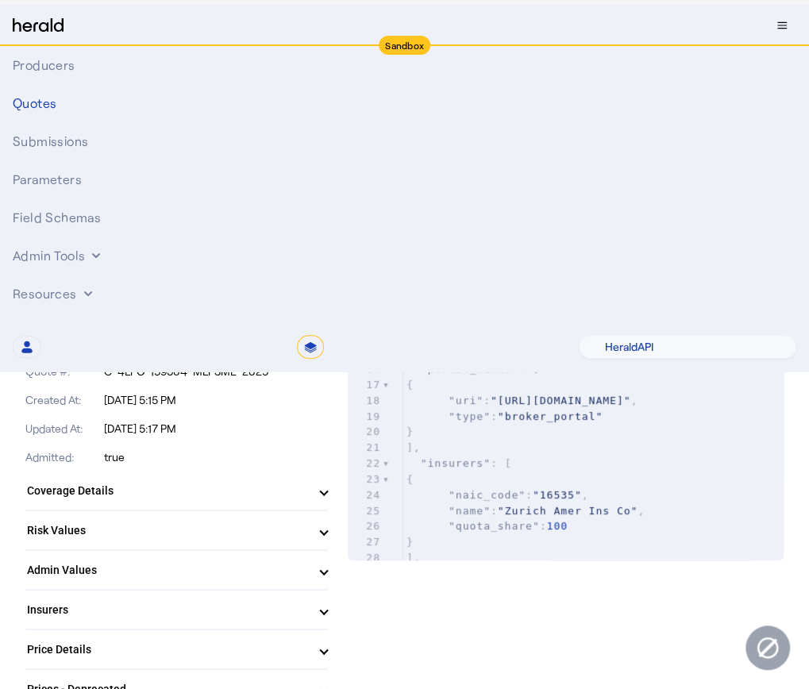
click at [321, 609] on span "Insurers" at bounding box center [174, 610] width 294 height 17
click at [327, 612] on span at bounding box center [324, 616] width 6 height 17
click at [327, 488] on span at bounding box center [324, 491] width 6 height 17
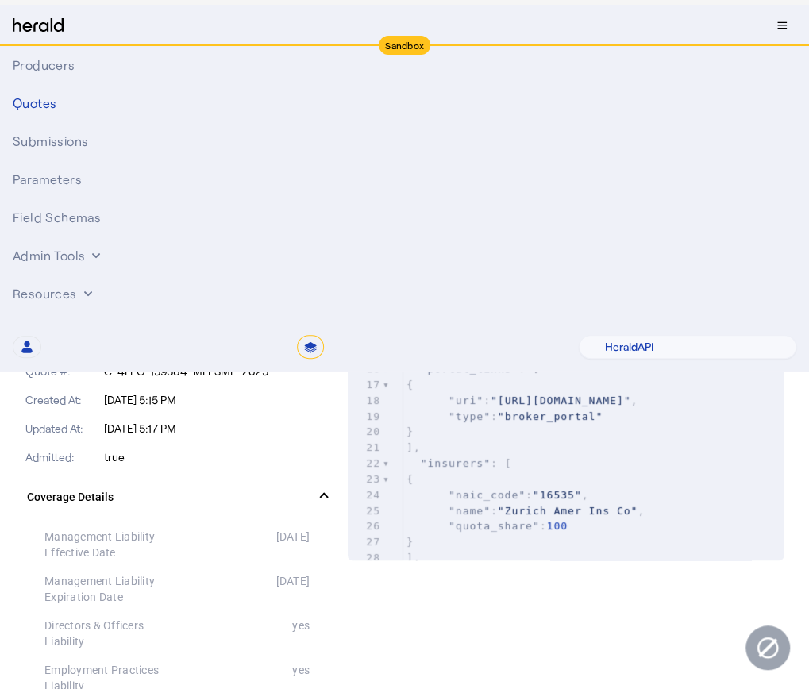
click at [322, 450] on p "true" at bounding box center [217, 458] width 226 height 16
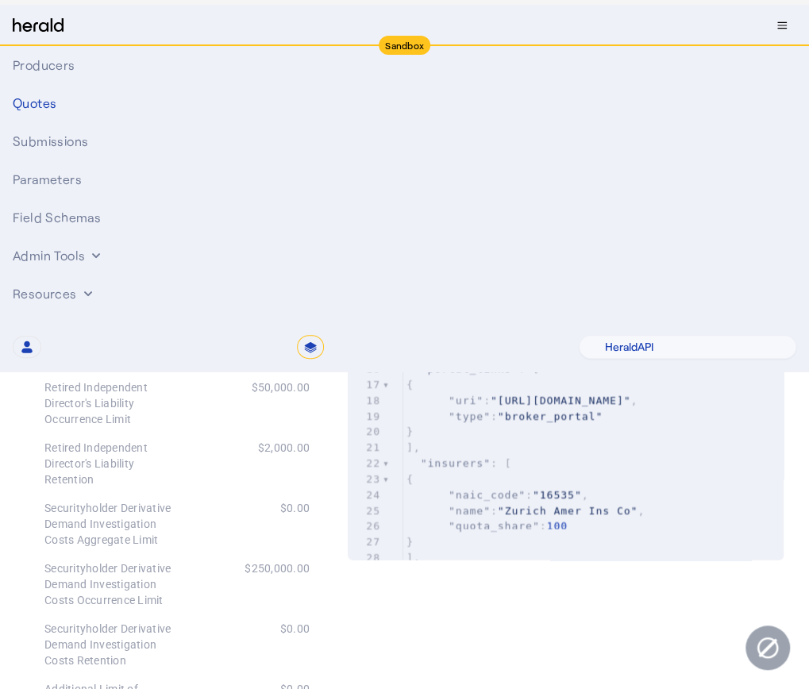
scroll to position [1271, 0]
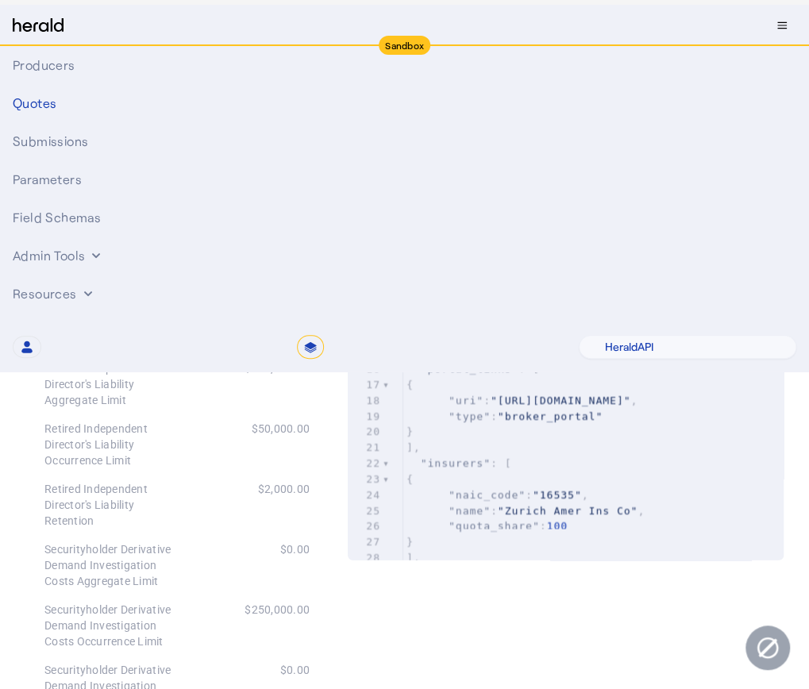
drag, startPoint x: 508, startPoint y: 264, endPoint x: 336, endPoint y: 190, distance: 187.1
click at [416, 238] on div "1 { 2 "id" : "97b54344-0e35-4bfb-898c-3c1466bb8cbe" , 3 "product" : { 4 "id" : …" at bounding box center [593, 392] width 380 height 535
type textarea "*****"
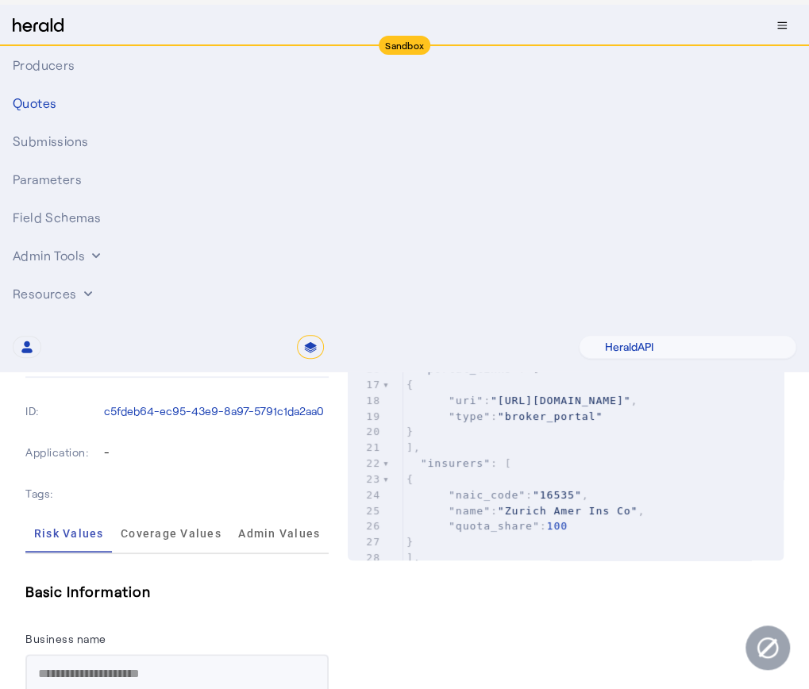
scroll to position [2551, 0]
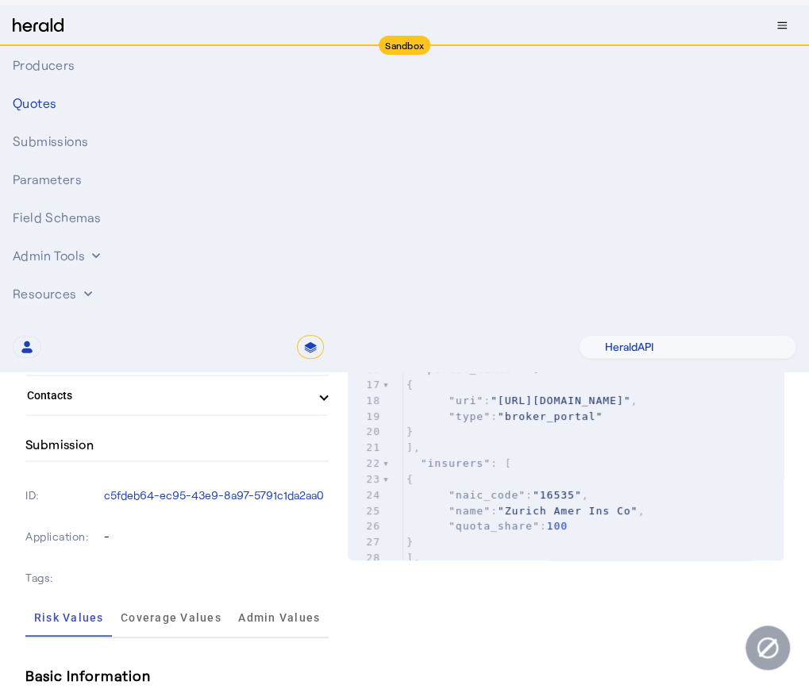
click at [327, 308] on span at bounding box center [324, 316] width 6 height 17
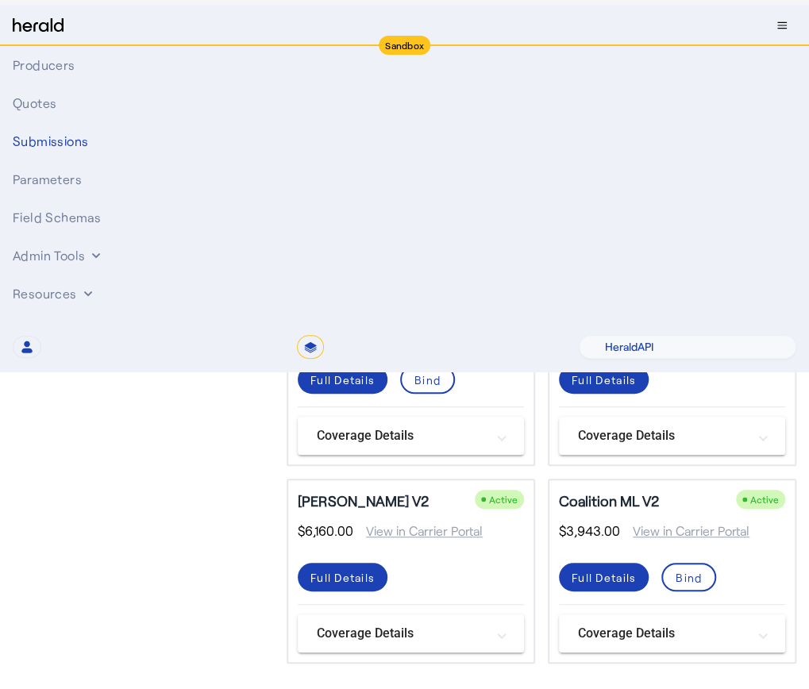
scroll to position [507, 0]
click at [362, 569] on div "Full Details" at bounding box center [343, 577] width 64 height 17
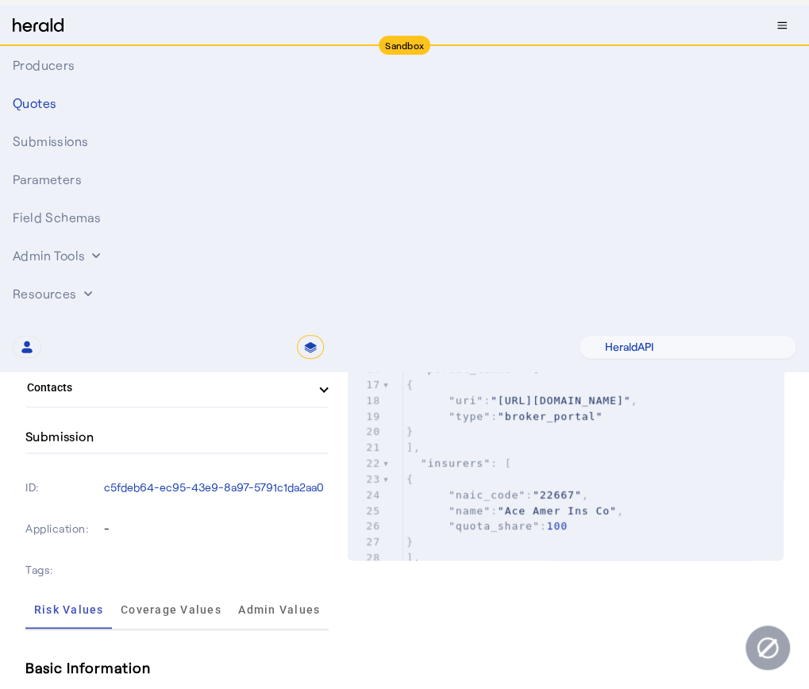
scroll to position [438, 0]
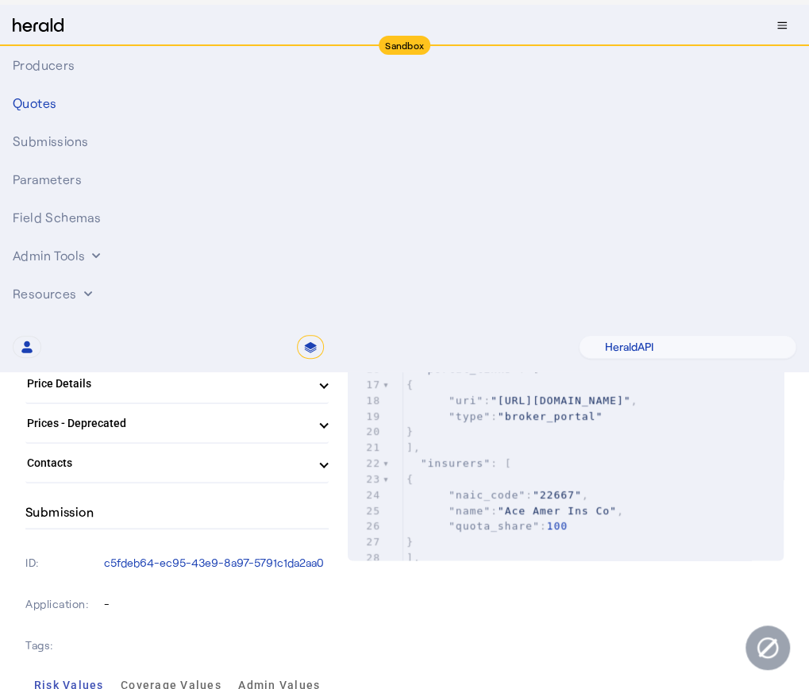
click at [329, 227] on mat-expansion-panel-header "Coverage Details" at bounding box center [176, 225] width 303 height 38
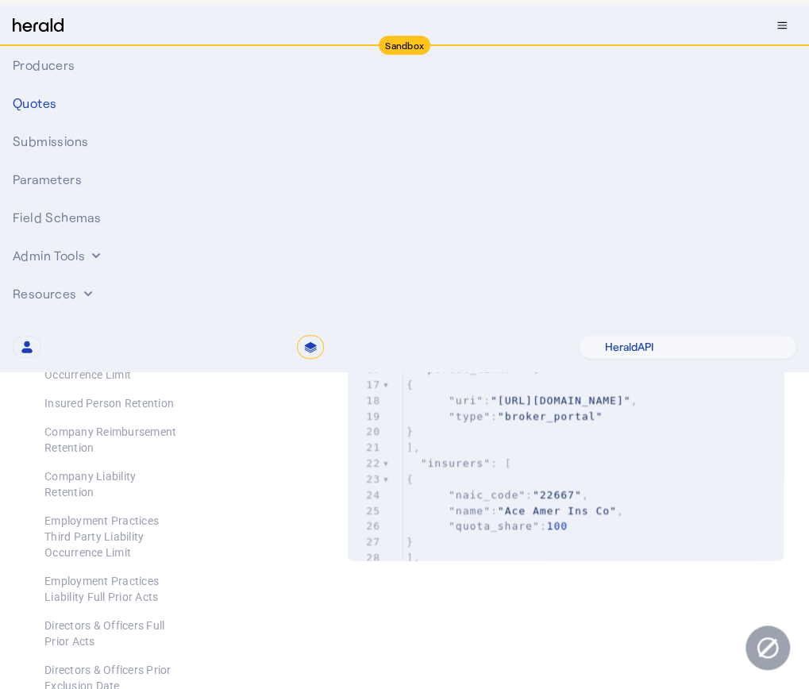
scroll to position [930, 0]
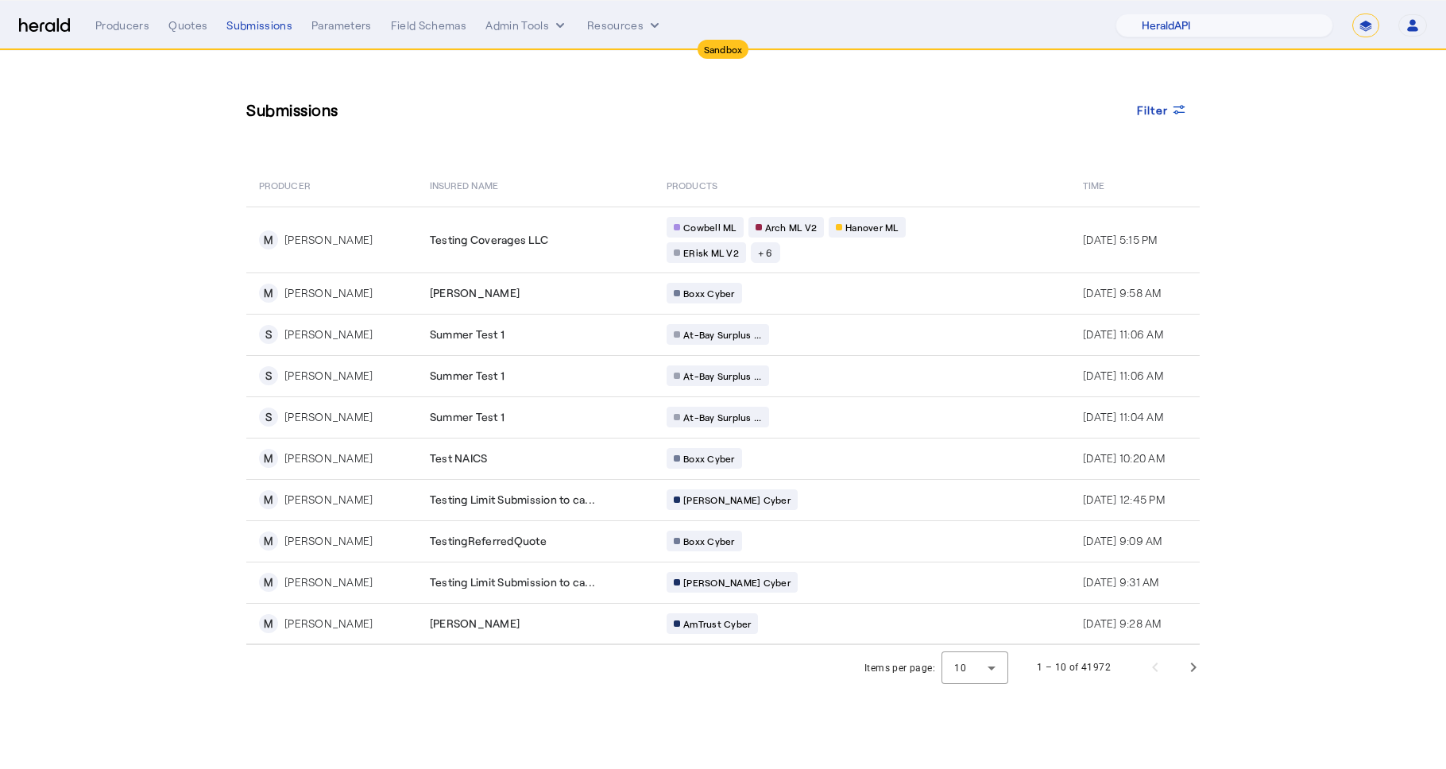
select select "pfm_2v8p_herald_api"
select select "*******"
